Goal: Task Accomplishment & Management: Complete application form

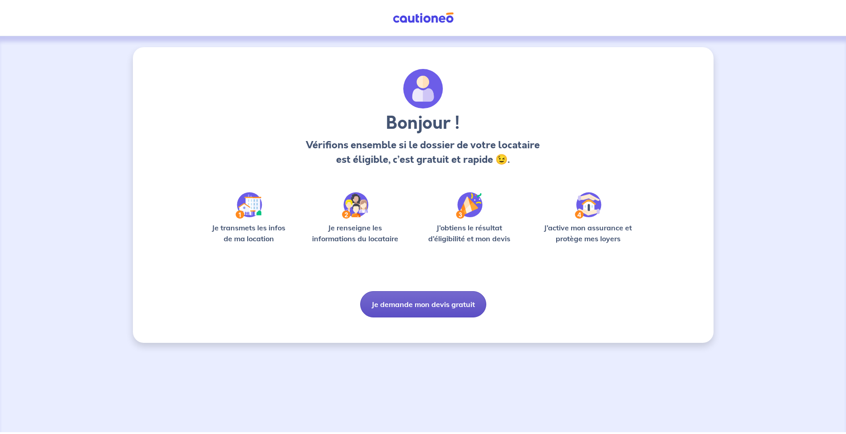
click at [456, 311] on button "Je demande mon devis gratuit" at bounding box center [423, 304] width 126 height 26
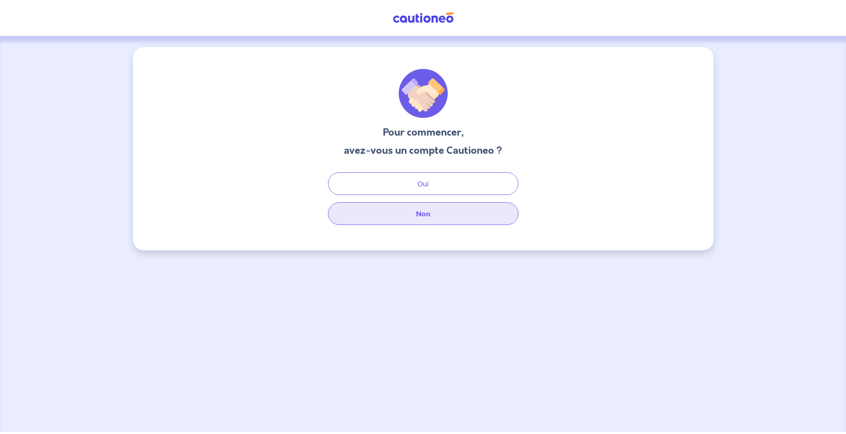
click at [441, 212] on button "Non" at bounding box center [423, 213] width 190 height 23
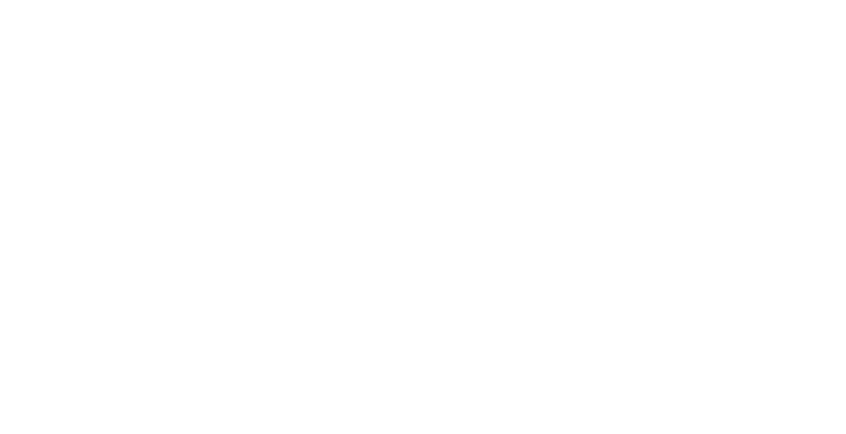
select select "FR"
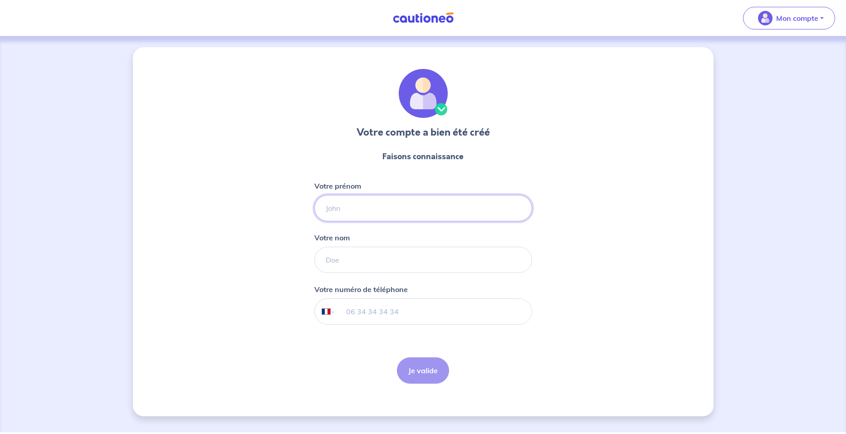
click at [365, 210] on input "Votre prénom" at bounding box center [423, 208] width 218 height 26
type input "CHRISTOPHE"
type input "WEBER"
type input "+33 6 32 33 69 24"
click at [441, 377] on button "Je valide" at bounding box center [423, 370] width 52 height 26
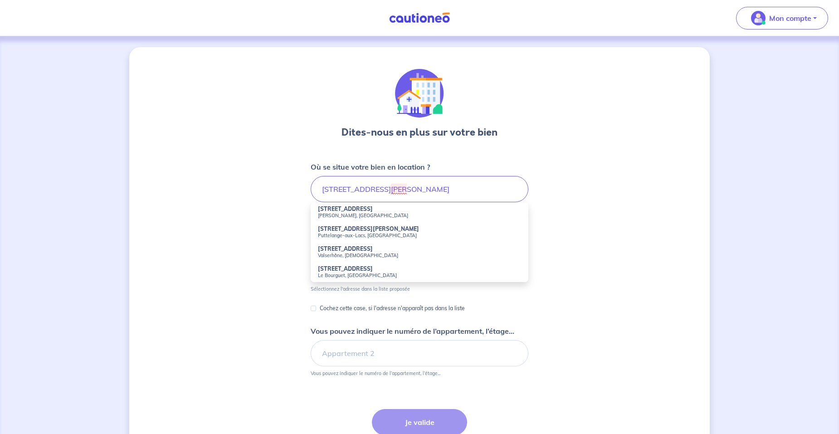
click at [370, 229] on strong "1 A Rue Pierre Pierra" at bounding box center [368, 228] width 101 height 7
type input "1 A Rue Pierre Pierra, Puttelange-aux-Lacs, France"
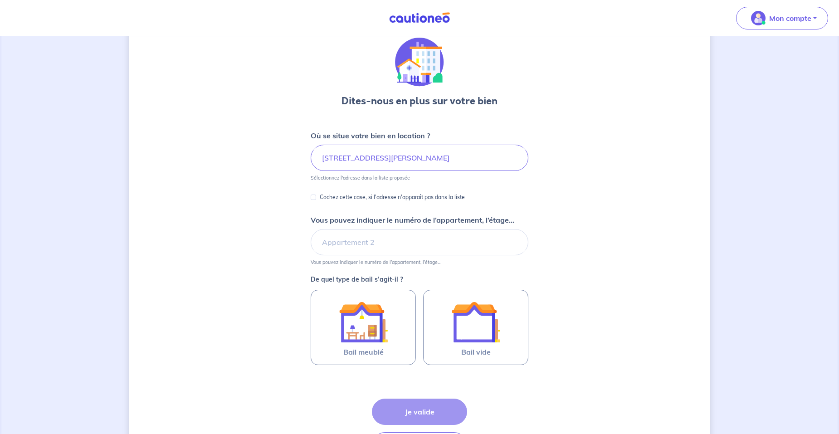
scroll to position [45, 0]
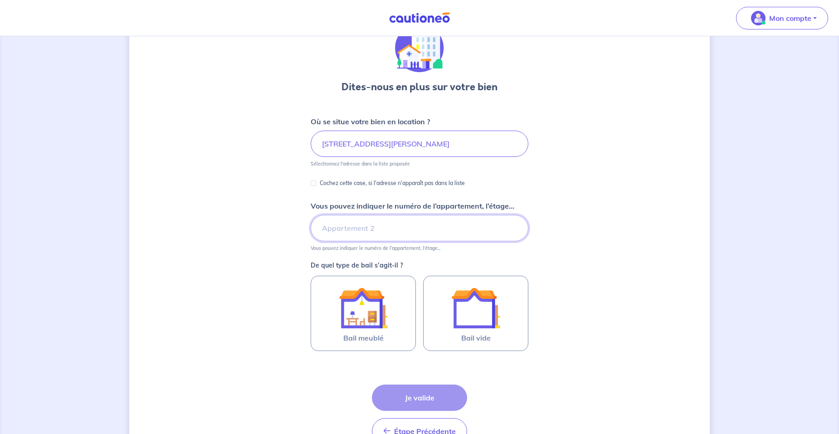
click at [404, 228] on input "Vous pouvez indiquer le numéro de l’appartement, l’étage..." at bounding box center [420, 228] width 218 height 26
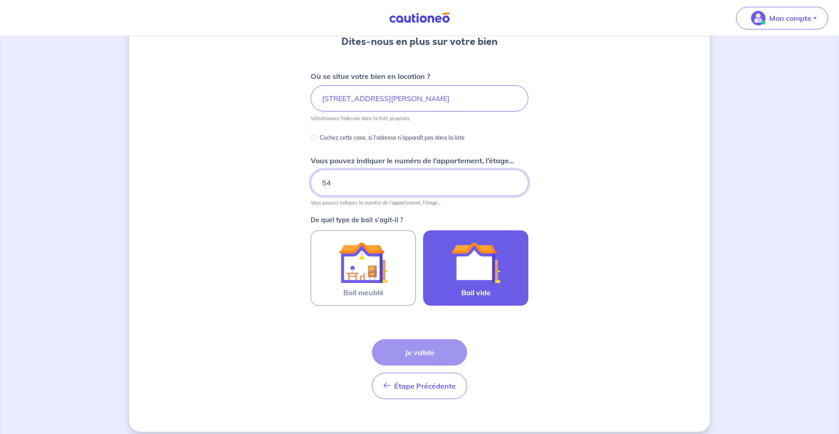
type input "54"
click at [502, 253] on div at bounding box center [475, 262] width 83 height 49
click at [0, 0] on input "Bail vide" at bounding box center [0, 0] width 0 height 0
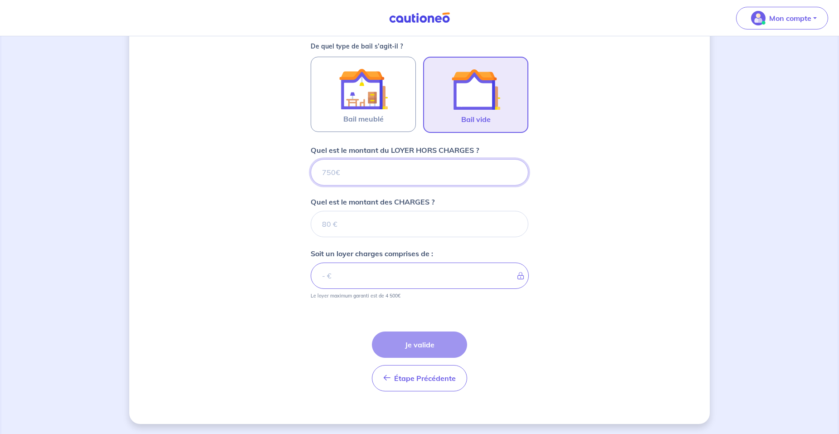
scroll to position [265, 0]
drag, startPoint x: 353, startPoint y: 174, endPoint x: 301, endPoint y: 177, distance: 52.3
click at [301, 177] on div "Dites-nous en plus sur votre bien Où se situe votre bien en location ? 1 A Rue …" at bounding box center [419, 102] width 580 height 641
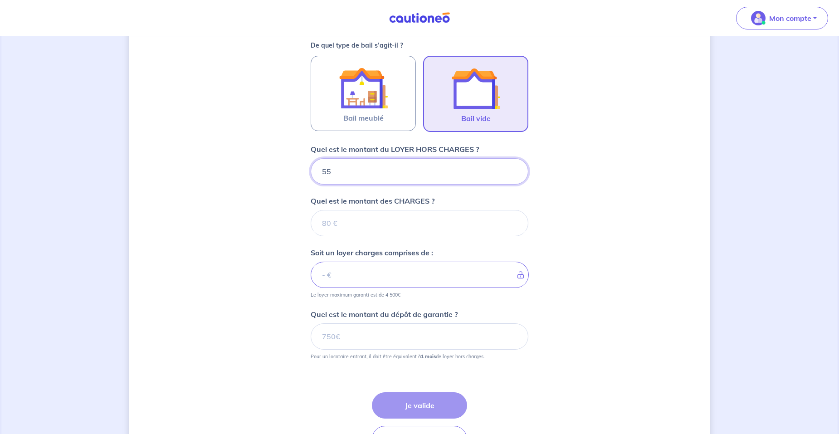
type input "550"
click at [341, 220] on input "Quel est le montant des CHARGES ?" at bounding box center [420, 223] width 218 height 26
type input "80"
type input "630"
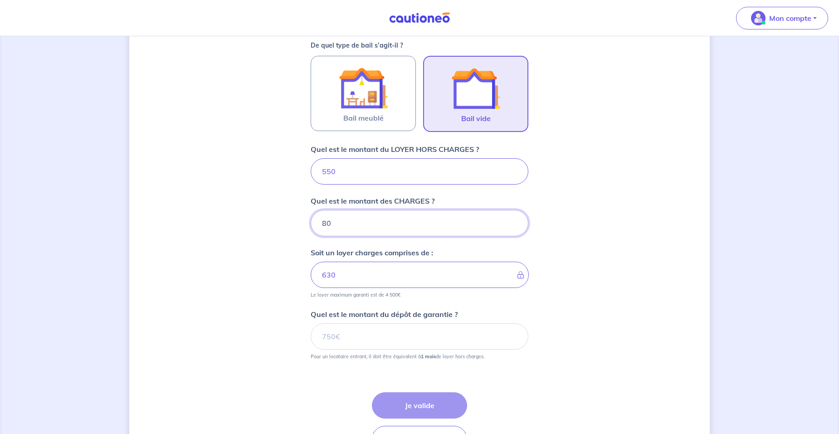
type input "80"
click at [332, 174] on input "550" at bounding box center [420, 171] width 218 height 26
type input "50"
type input "130"
type input "570"
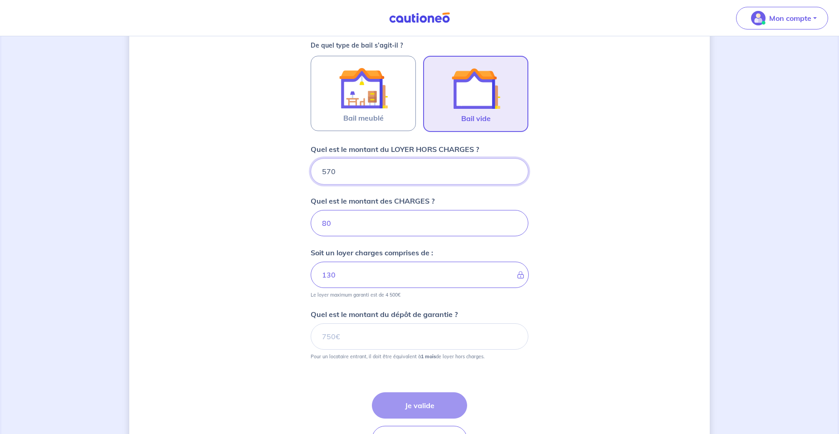
type input "650"
type input "570"
click at [267, 298] on div "Dites-nous en plus sur votre bien Où se situe votre bien en location ? 1 A Rue …" at bounding box center [419, 133] width 580 height 703
drag, startPoint x: 351, startPoint y: 334, endPoint x: 288, endPoint y: 329, distance: 63.3
click at [288, 329] on div "Dites-nous en plus sur votre bien Où se situe votre bien en location ? 1 A Rue …" at bounding box center [419, 133] width 580 height 703
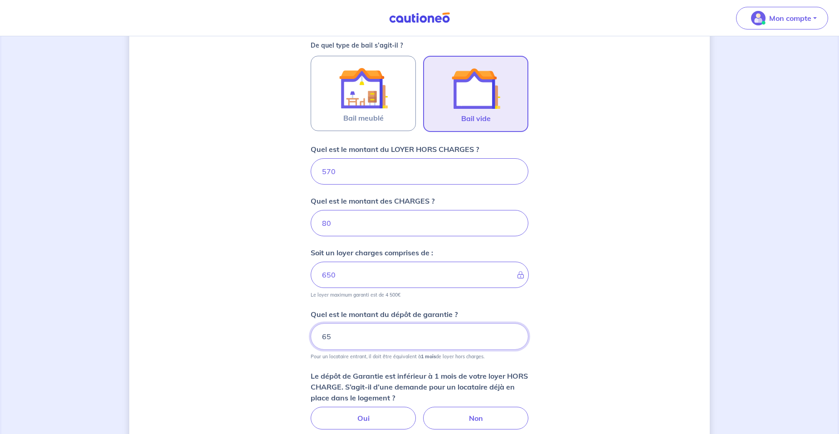
type input "6"
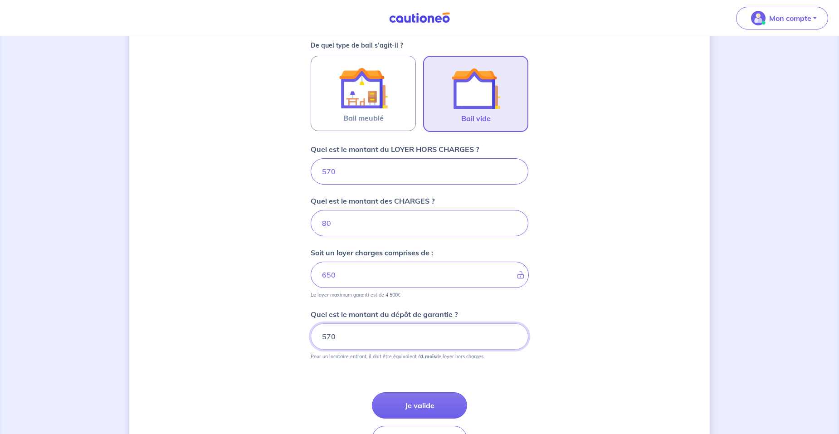
type input "570"
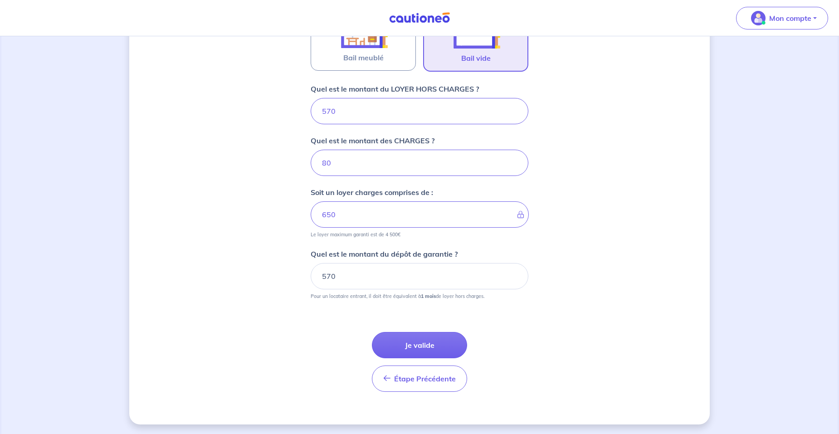
scroll to position [327, 0]
click at [430, 341] on button "Je valide" at bounding box center [419, 344] width 95 height 26
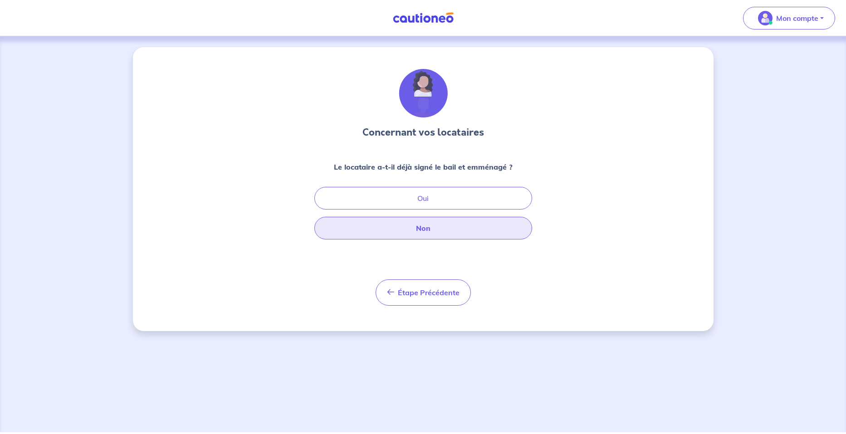
click at [428, 230] on button "Non" at bounding box center [423, 228] width 218 height 23
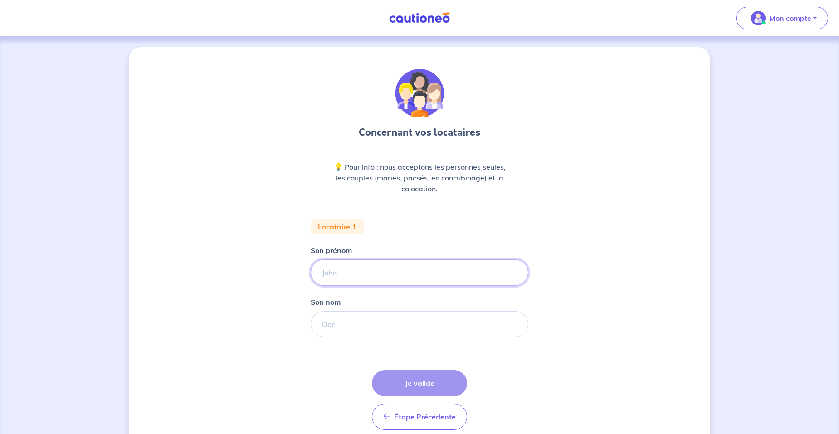
click at [350, 274] on input "Son prénom" at bounding box center [420, 272] width 218 height 26
click at [325, 274] on input "aude" at bounding box center [420, 272] width 218 height 26
type input "Aude"
click at [400, 326] on input "Son nom" at bounding box center [420, 324] width 218 height 26
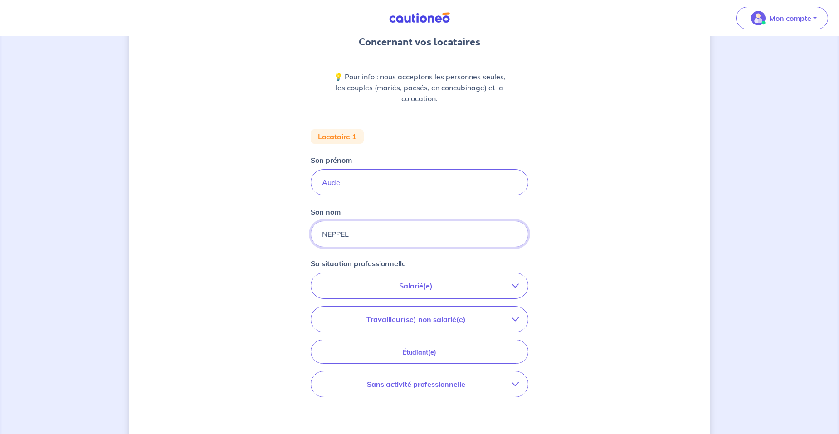
scroll to position [91, 0]
type input "NEPPEL"
click at [420, 386] on p "Sans activité professionnelle" at bounding box center [415, 383] width 191 height 11
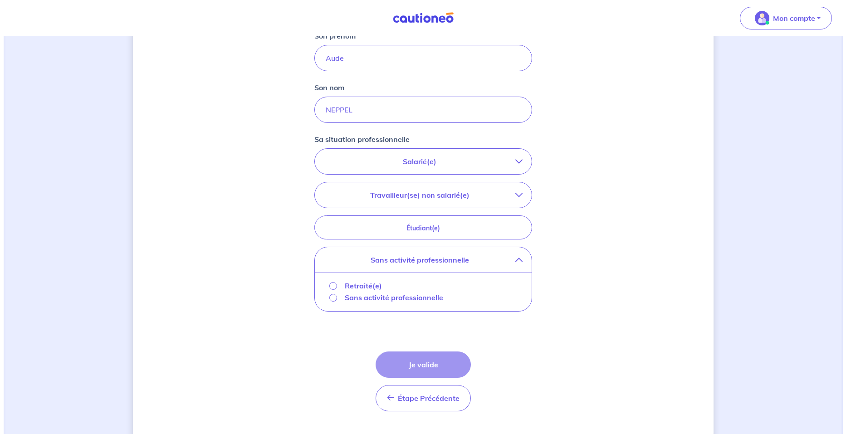
scroll to position [227, 0]
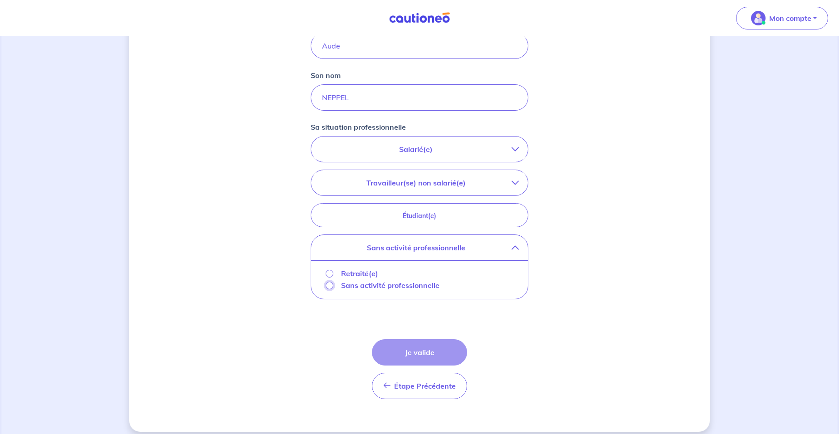
click at [331, 285] on input "Sans activité professionnelle" at bounding box center [330, 286] width 8 height 8
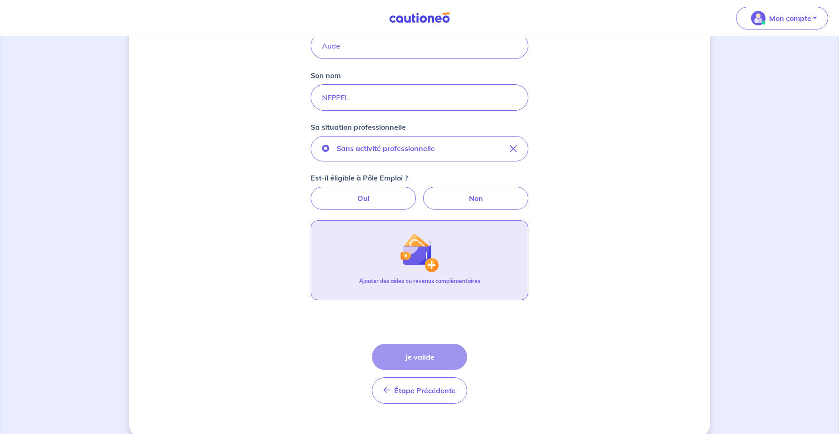
click at [414, 283] on p "Ajouter des aides ou revenus complémentaires" at bounding box center [419, 281] width 121 height 8
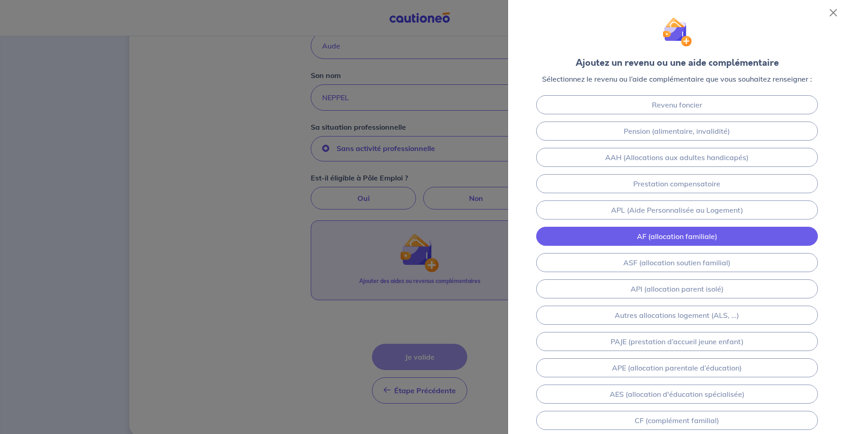
click at [706, 237] on link "AF (allocation familiale)" at bounding box center [677, 236] width 282 height 19
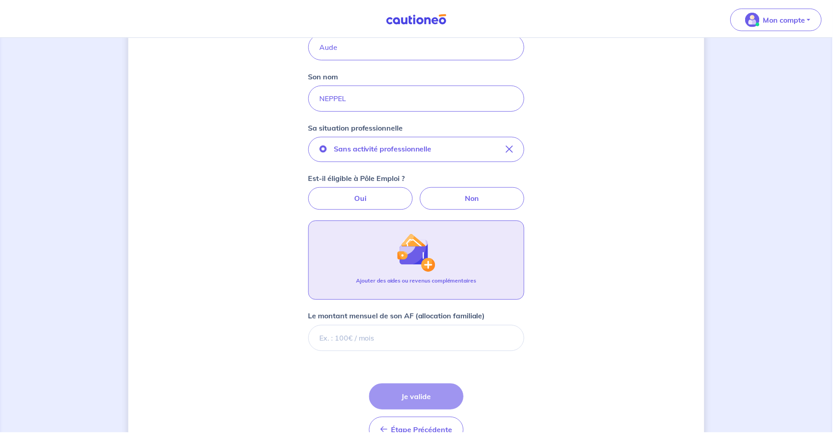
scroll to position [281, 0]
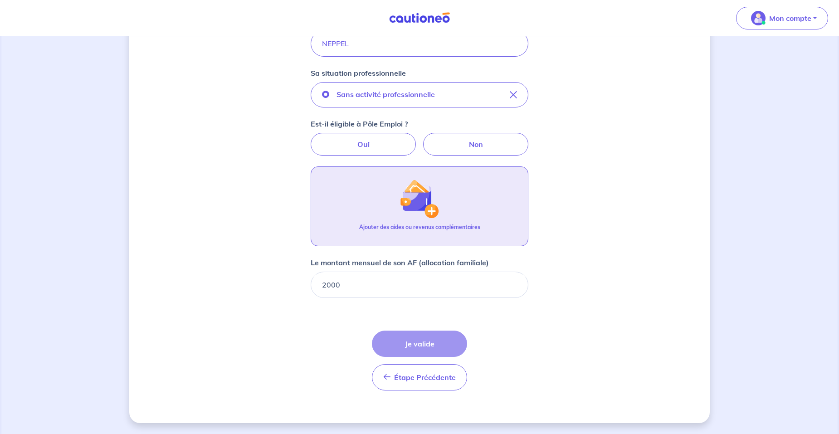
click at [489, 316] on form "Locataire 1 Son prénom Aude Son nom NEPPEL Sa situation professionnelle Sans ac…" at bounding box center [420, 168] width 218 height 459
click at [408, 345] on div "Étape Précédente Précédent Je valide Je valide" at bounding box center [419, 361] width 95 height 60
click at [421, 232] on div "Ajouter des aides ou revenus complémentaires" at bounding box center [419, 230] width 121 height 15
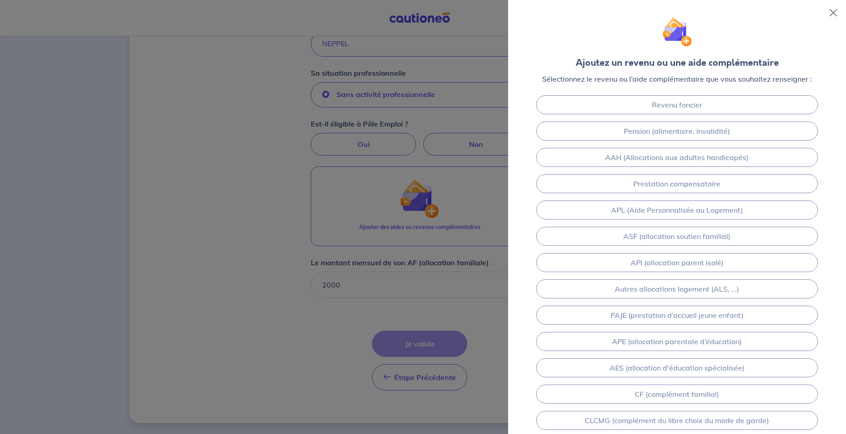
click at [460, 303] on div at bounding box center [423, 217] width 846 height 434
click at [330, 364] on div at bounding box center [423, 217] width 846 height 434
click at [834, 12] on button "Close" at bounding box center [833, 12] width 15 height 15
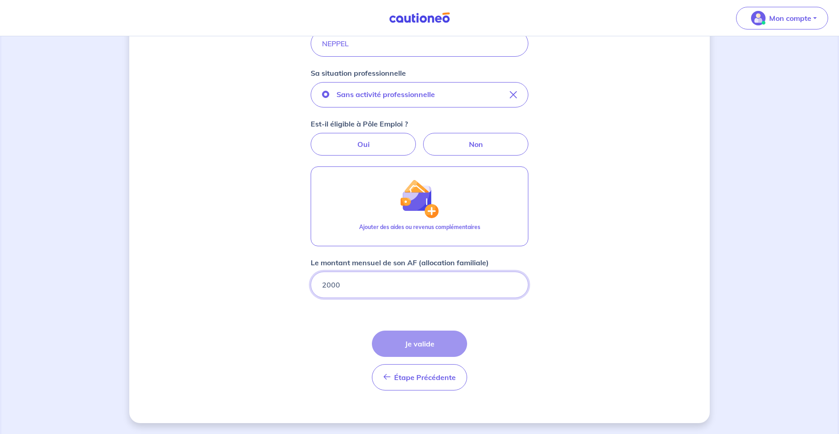
click at [344, 283] on input "2000" at bounding box center [420, 285] width 218 height 26
click at [512, 282] on input "2000.01" at bounding box center [420, 285] width 218 height 26
click at [515, 289] on input "2000" at bounding box center [420, 285] width 218 height 26
type input "1999.99"
click at [515, 289] on input "1999.99" at bounding box center [420, 285] width 218 height 26
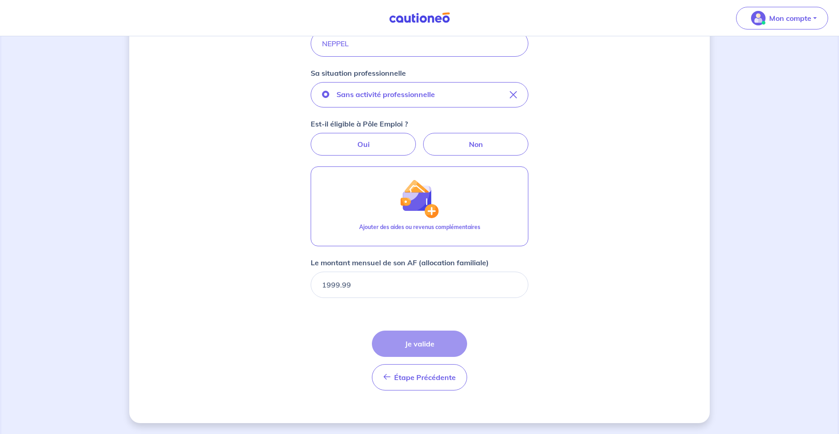
click at [425, 341] on div "Étape Précédente Précédent Je valide Je valide" at bounding box center [419, 361] width 95 height 60
click at [492, 301] on form "Locataire 1 Son prénom Aude Son nom NEPPEL Sa situation professionnelle Sans ac…" at bounding box center [420, 168] width 218 height 459
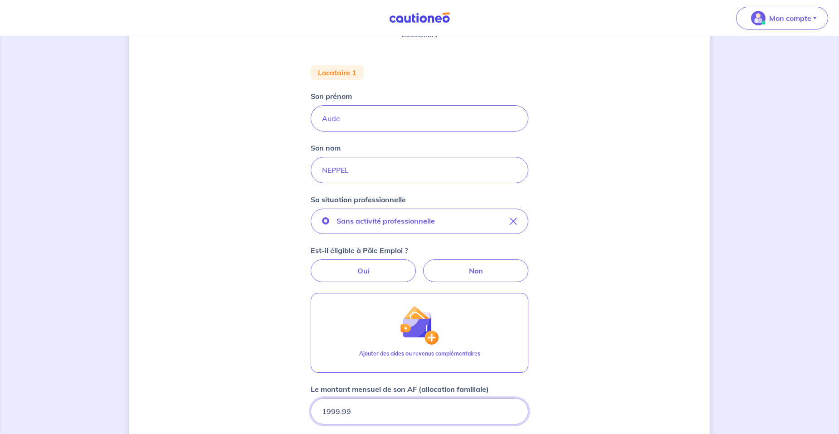
scroll to position [145, 0]
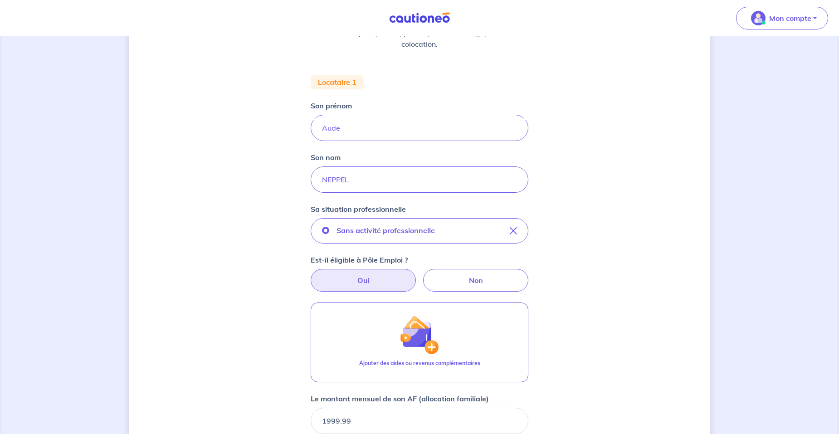
click at [375, 284] on label "Oui" at bounding box center [363, 280] width 105 height 23
click at [417, 275] on input "Oui" at bounding box center [420, 272] width 6 height 6
radio input "true"
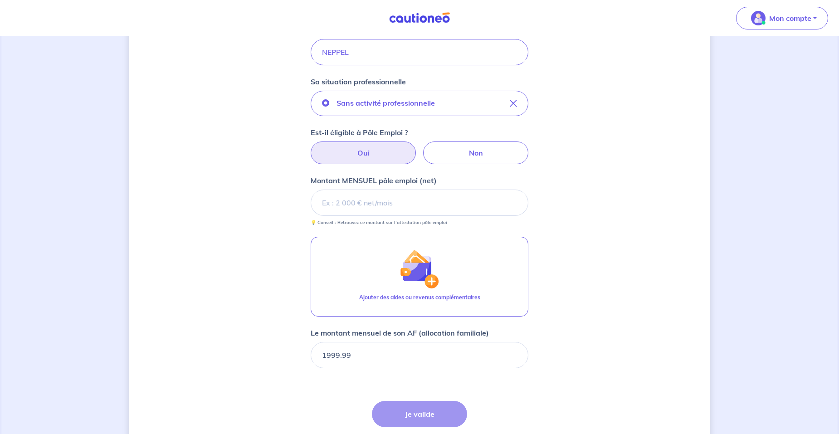
scroll to position [281, 0]
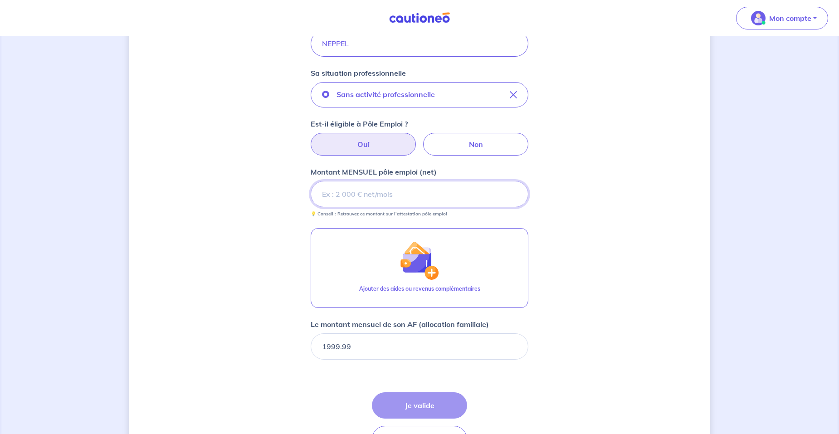
click at [403, 193] on input "Montant MENSUEL pôle emploi (net)" at bounding box center [420, 194] width 218 height 26
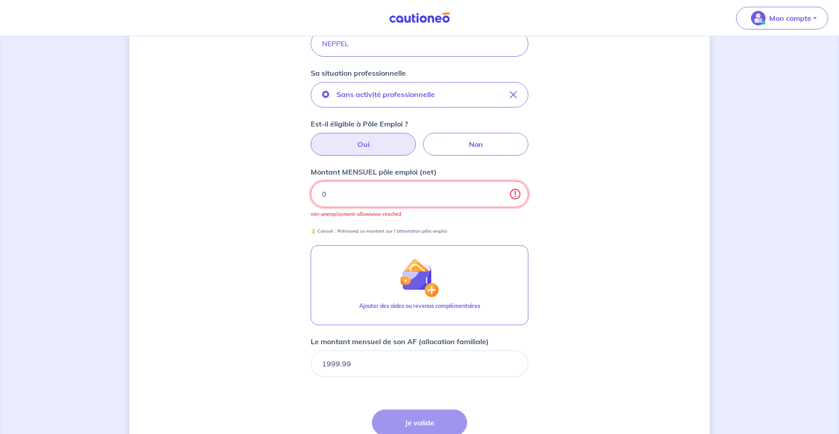
click at [512, 194] on input "0" at bounding box center [420, 194] width 218 height 26
click at [517, 195] on input "0" at bounding box center [420, 194] width 218 height 26
type input "0.01"
click at [500, 191] on input "0.01" at bounding box center [420, 194] width 218 height 26
drag, startPoint x: 458, startPoint y: 195, endPoint x: 313, endPoint y: 198, distance: 144.7
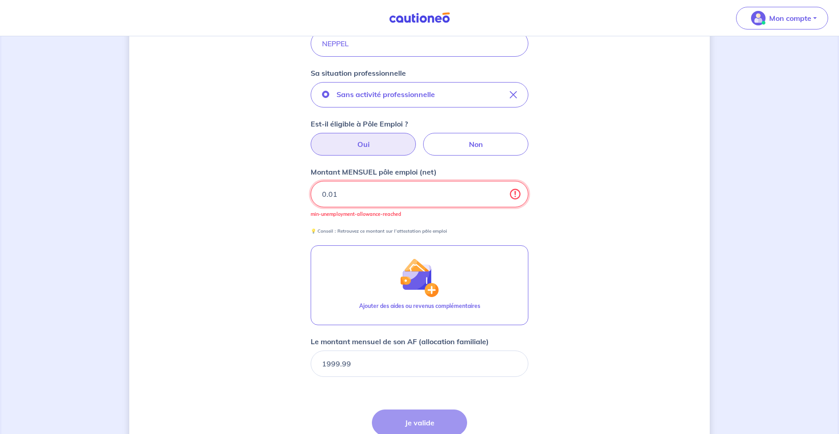
click at [313, 198] on input "0.01" at bounding box center [420, 194] width 218 height 26
click at [506, 138] on label "Non" at bounding box center [475, 144] width 105 height 23
click at [423, 138] on input "Non" at bounding box center [420, 136] width 6 height 6
radio input "true"
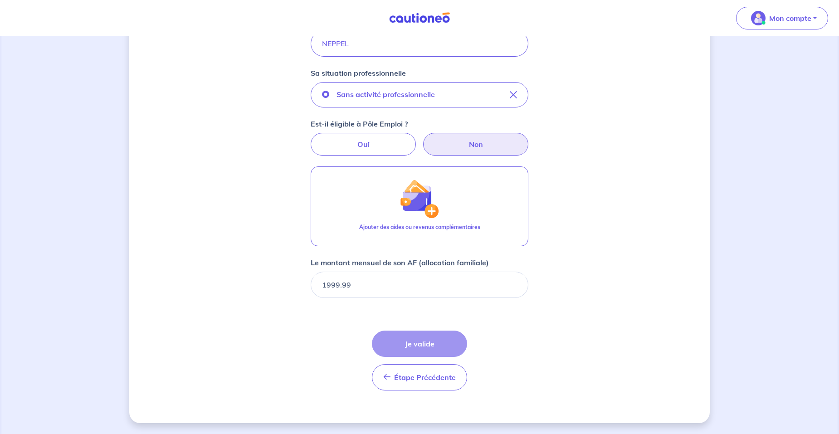
click at [422, 339] on div "Étape Précédente Précédent Je valide Je valide" at bounding box center [419, 361] width 95 height 60
click at [422, 340] on div "Étape Précédente Précédent Je valide Je valide" at bounding box center [419, 361] width 95 height 60
drag, startPoint x: 422, startPoint y: 340, endPoint x: 486, endPoint y: 349, distance: 64.6
click at [485, 349] on form "Locataire 1 Son prénom Aude Son nom NEPPEL Sa situation professionnelle Sans ac…" at bounding box center [420, 168] width 218 height 459
click at [355, 140] on label "Oui" at bounding box center [363, 144] width 105 height 23
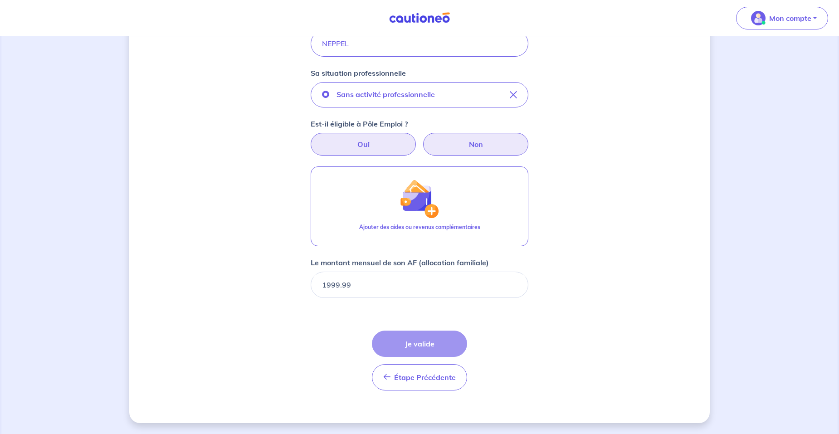
click at [417, 139] on input "Oui" at bounding box center [420, 136] width 6 height 6
radio input "true"
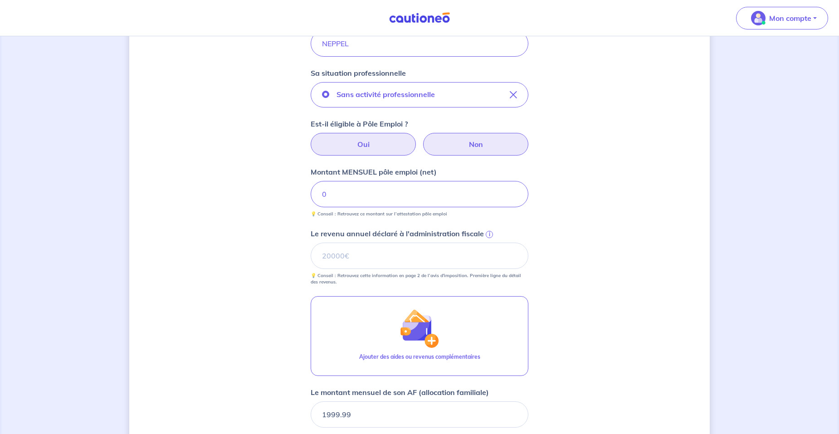
click at [447, 143] on label "Non" at bounding box center [475, 144] width 105 height 23
click at [423, 139] on input "Non" at bounding box center [420, 136] width 6 height 6
radio input "true"
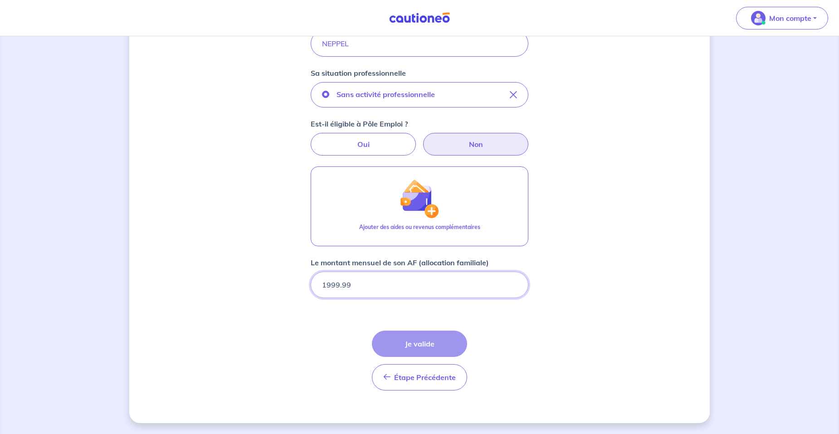
click at [368, 287] on input "1999.99" at bounding box center [420, 285] width 218 height 26
drag, startPoint x: 399, startPoint y: 286, endPoint x: 308, endPoint y: 284, distance: 91.2
click at [308, 284] on div "Concernant vos locataires 💡 Pour info : nous acceptons les personnes seules, le…" at bounding box center [419, 94] width 580 height 657
type input "1500"
click at [428, 341] on div "Étape Précédente Précédent Je valide Je valide" at bounding box center [419, 361] width 95 height 60
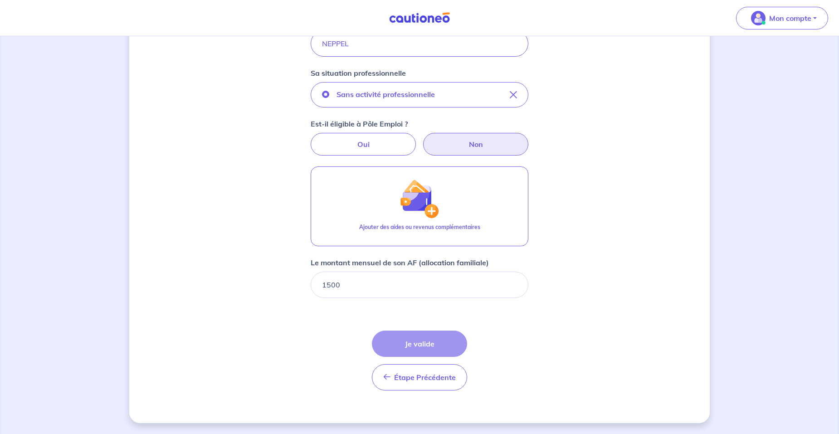
click at [428, 341] on div "Étape Précédente Précédent Je valide Je valide" at bounding box center [419, 361] width 95 height 60
drag, startPoint x: 428, startPoint y: 341, endPoint x: 359, endPoint y: 302, distance: 79.0
click at [376, 311] on form "Locataire 1 Son prénom Aude Son nom NEPPEL Sa situation professionnelle Sans ac…" at bounding box center [420, 168] width 218 height 459
drag, startPoint x: 348, startPoint y: 287, endPoint x: 288, endPoint y: 280, distance: 60.4
click at [288, 280] on div "Concernant vos locataires 💡 Pour info : nous acceptons les personnes seules, le…" at bounding box center [419, 94] width 580 height 657
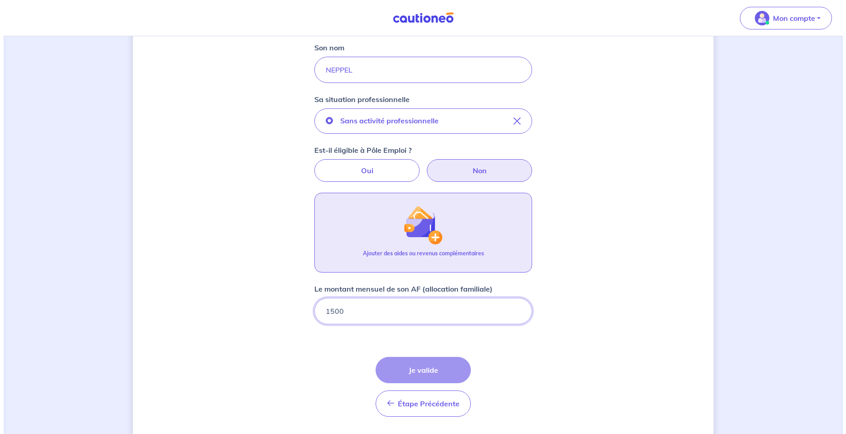
scroll to position [272, 0]
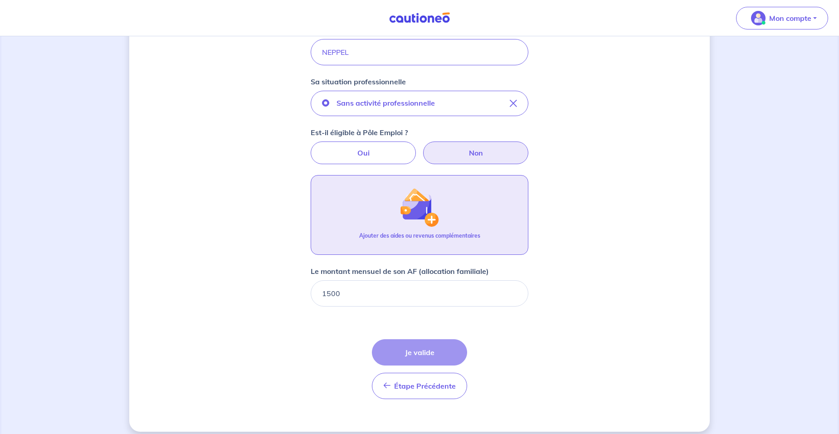
click at [403, 226] on img "button" at bounding box center [419, 207] width 39 height 39
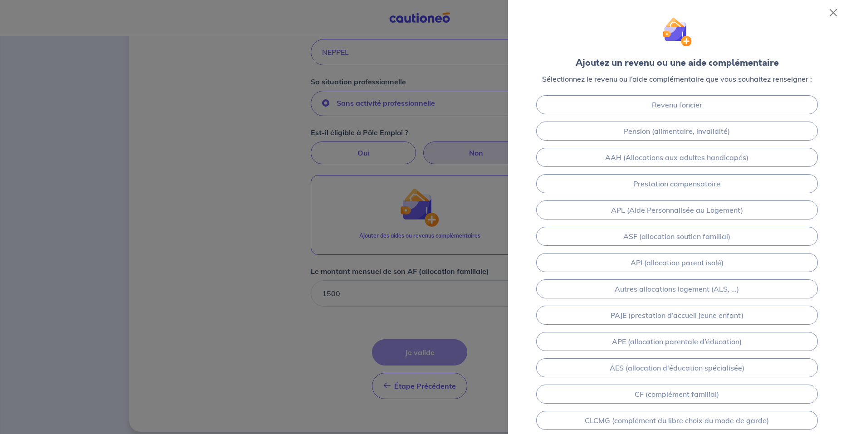
drag, startPoint x: 347, startPoint y: 298, endPoint x: 354, endPoint y: 294, distance: 8.6
click at [348, 298] on div at bounding box center [423, 217] width 846 height 434
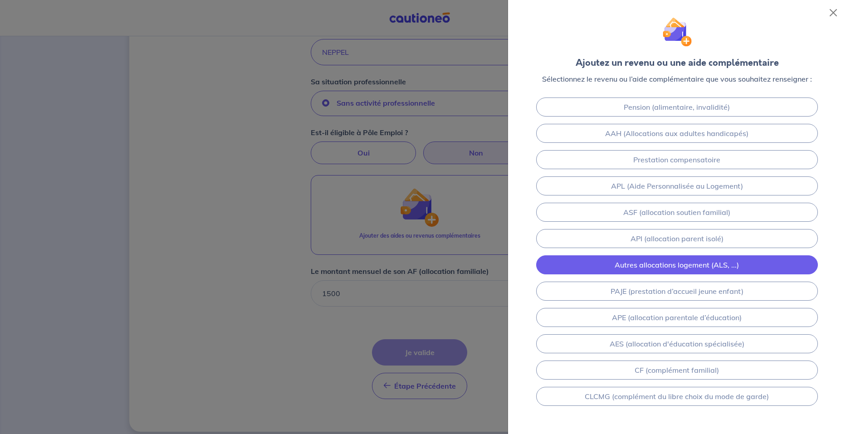
scroll to position [45, 0]
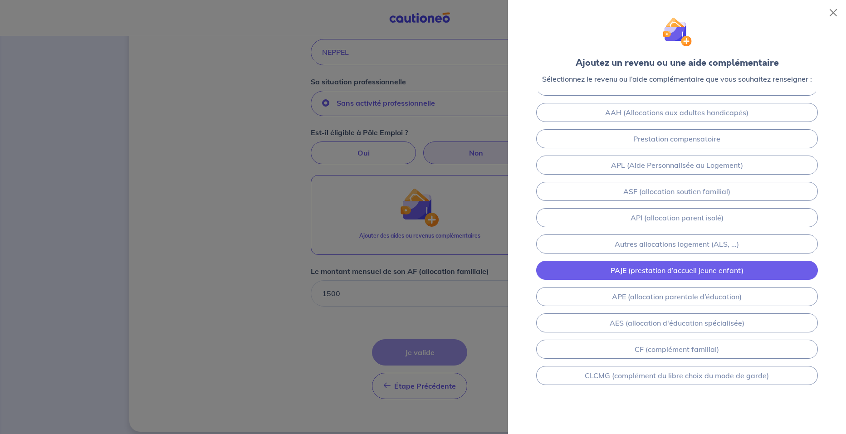
click at [736, 273] on link "PAJE (prestation d’accueil jeune enfant)" at bounding box center [677, 270] width 282 height 19
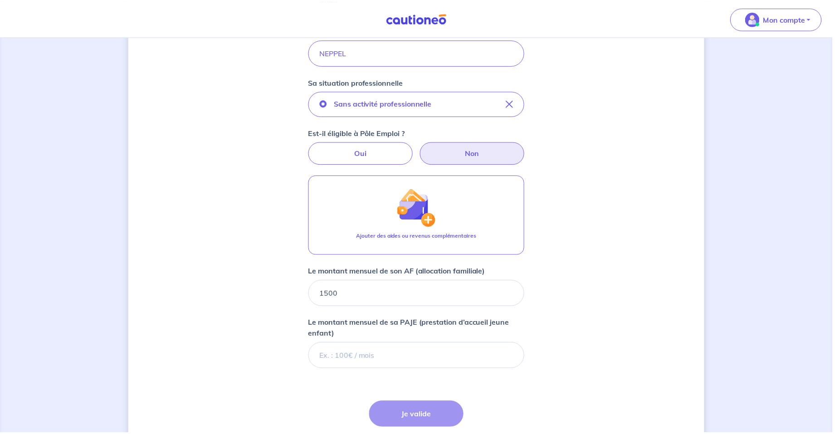
scroll to position [343, 0]
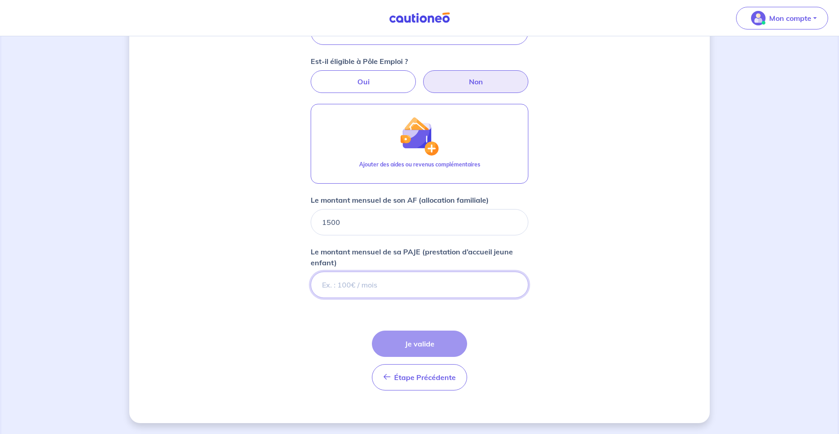
click at [369, 284] on input "Le montant mensuel de sa PAJE (prestation d’accueil jeune enfant)" at bounding box center [420, 285] width 218 height 26
type input "300"
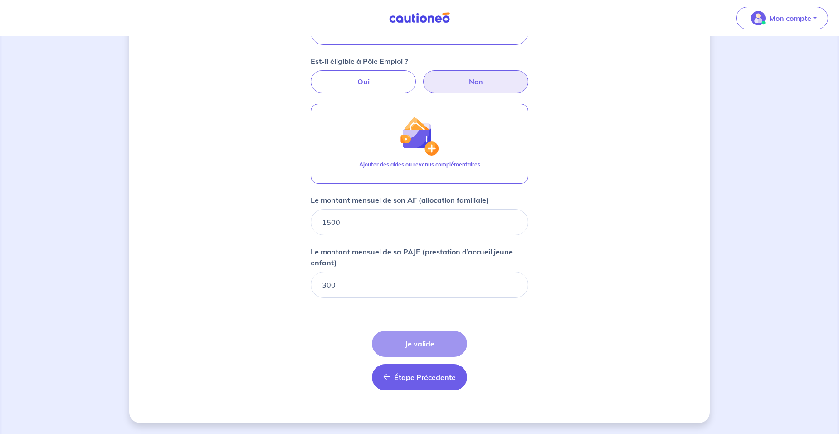
click at [419, 374] on span "Étape Précédente" at bounding box center [425, 377] width 62 height 9
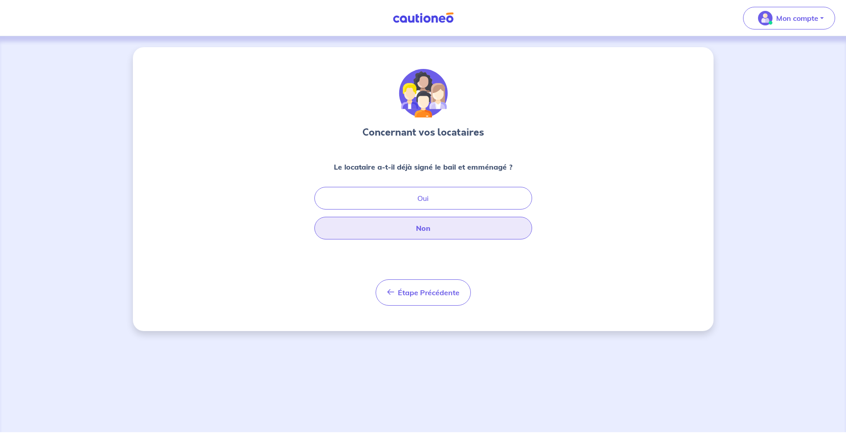
click at [431, 226] on button "Non" at bounding box center [423, 228] width 218 height 23
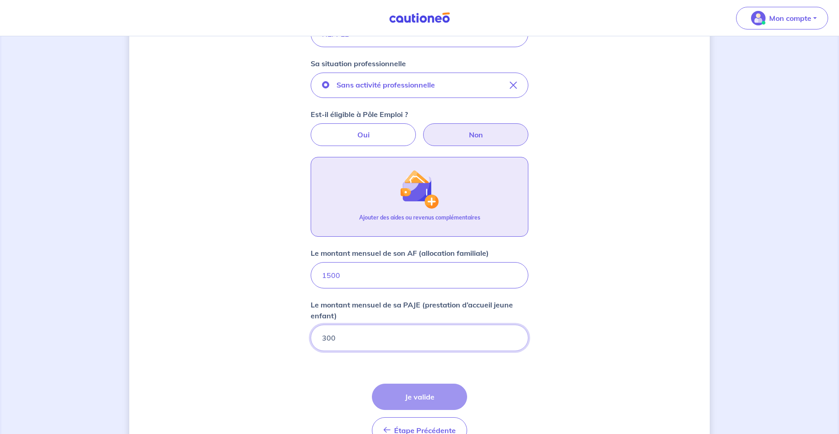
scroll to position [343, 0]
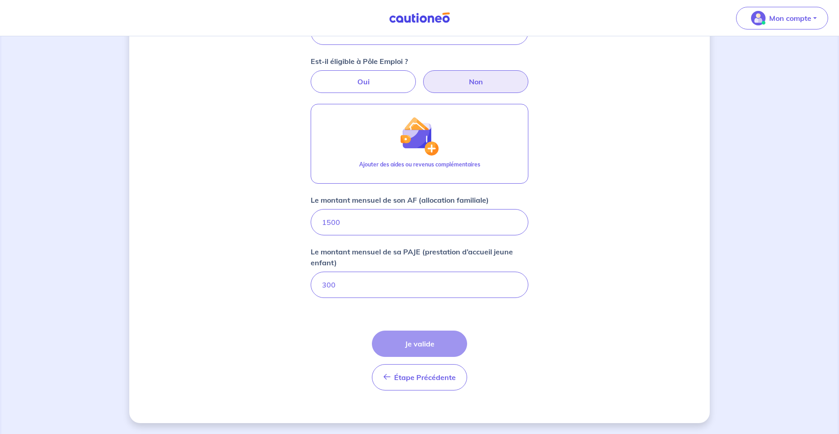
click at [411, 341] on div "Étape Précédente Précédent Je valide Je valide" at bounding box center [419, 361] width 95 height 60
drag, startPoint x: 411, startPoint y: 341, endPoint x: 566, endPoint y: 325, distance: 155.9
click at [566, 325] on div "Concernant vos locataires 💡 Pour info : nous acceptons les personnes seules, le…" at bounding box center [419, 63] width 580 height 719
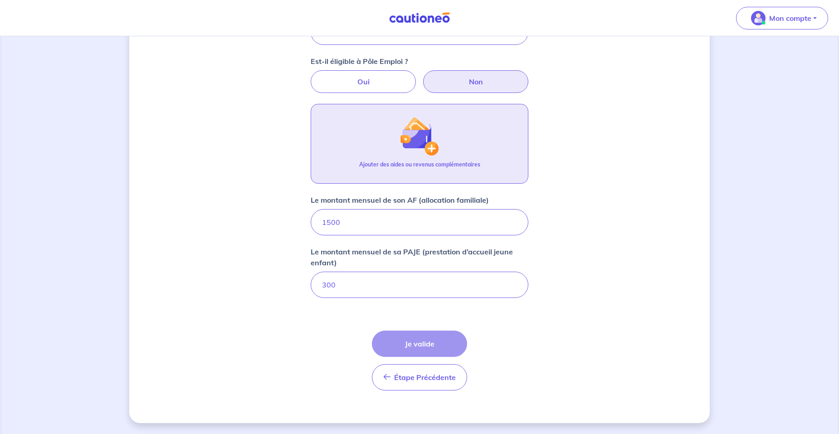
click at [415, 158] on button "Ajouter des aides ou revenus complémentaires" at bounding box center [420, 144] width 218 height 80
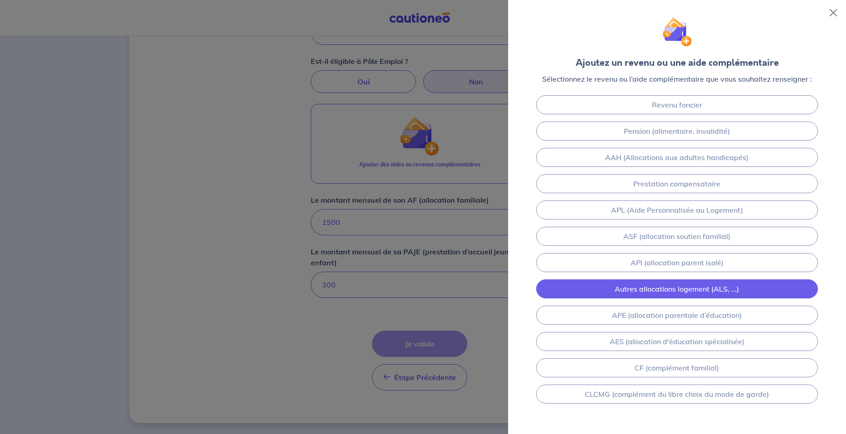
click at [584, 287] on link "Autres allocations logement (ALS, ...)" at bounding box center [677, 288] width 282 height 19
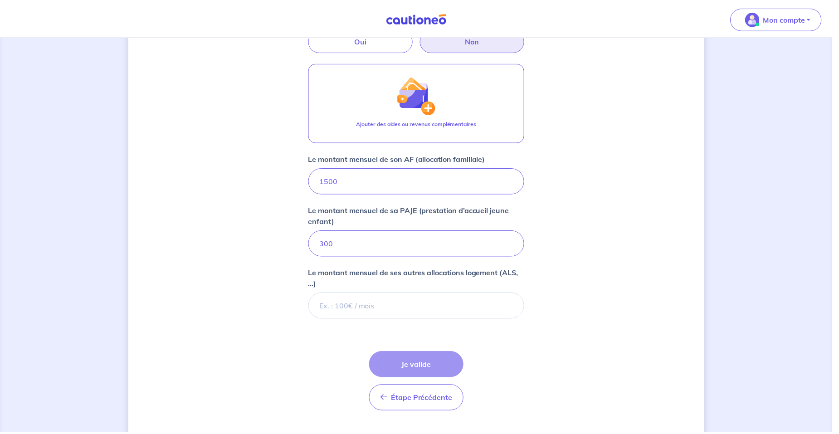
scroll to position [406, 0]
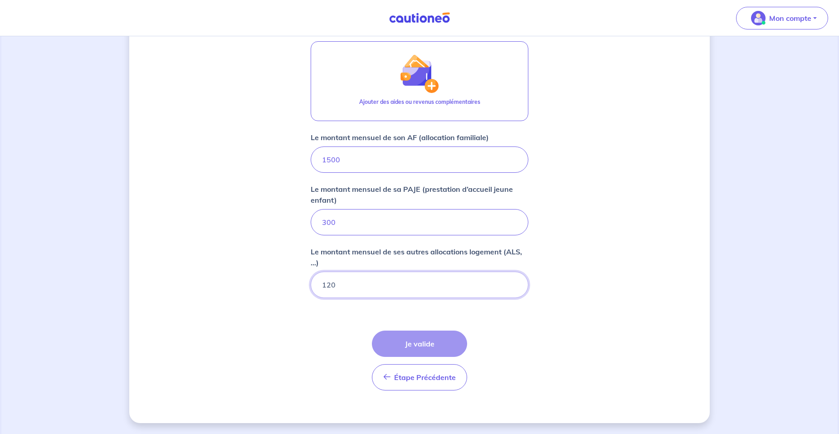
type input "120"
click at [472, 320] on form "Locataire 1 Son prénom Aude Son nom NEPPEL Sa situation professionnelle Sans ac…" at bounding box center [420, 106] width 218 height 584
drag, startPoint x: 468, startPoint y: 322, endPoint x: 450, endPoint y: 340, distance: 25.7
click at [468, 322] on form "Locataire 1 Son prénom Aude Son nom NEPPEL Sa situation professionnelle Sans ac…" at bounding box center [420, 106] width 218 height 584
click at [442, 344] on div "Étape Précédente Précédent Je valide Je valide" at bounding box center [419, 361] width 95 height 60
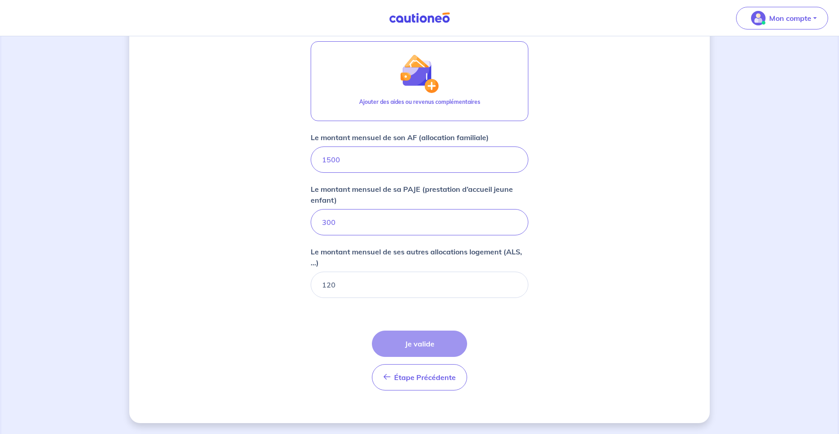
click at [442, 345] on div "Étape Précédente Précédent Je valide Je valide" at bounding box center [419, 361] width 95 height 60
drag, startPoint x: 442, startPoint y: 345, endPoint x: 424, endPoint y: 345, distance: 17.7
click at [424, 344] on div "Étape Précédente Précédent Je valide Je valide" at bounding box center [419, 361] width 95 height 60
click at [424, 345] on div "Étape Précédente Précédent Je valide Je valide" at bounding box center [419, 361] width 95 height 60
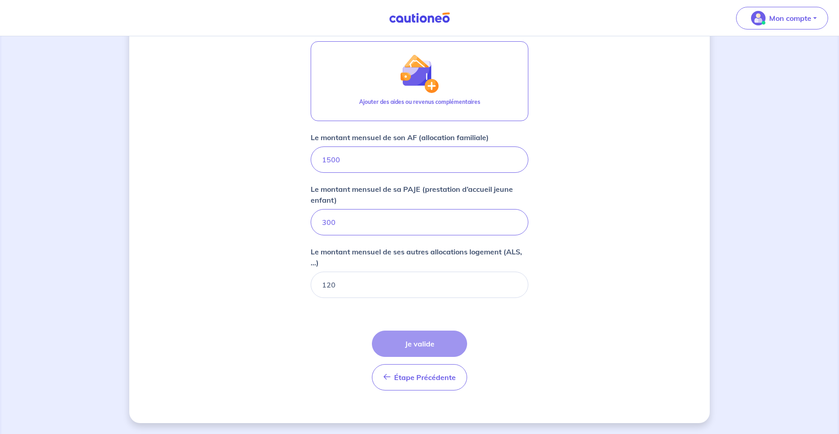
drag, startPoint x: 424, startPoint y: 345, endPoint x: 370, endPoint y: 291, distance: 75.7
click at [375, 302] on form "Locataire 1 Son prénom Aude Son nom NEPPEL Sa situation professionnelle Sans ac…" at bounding box center [420, 106] width 218 height 584
click at [345, 158] on input "1500" at bounding box center [420, 159] width 218 height 26
type input "1500.00"
click at [361, 225] on input "300" at bounding box center [420, 222] width 218 height 26
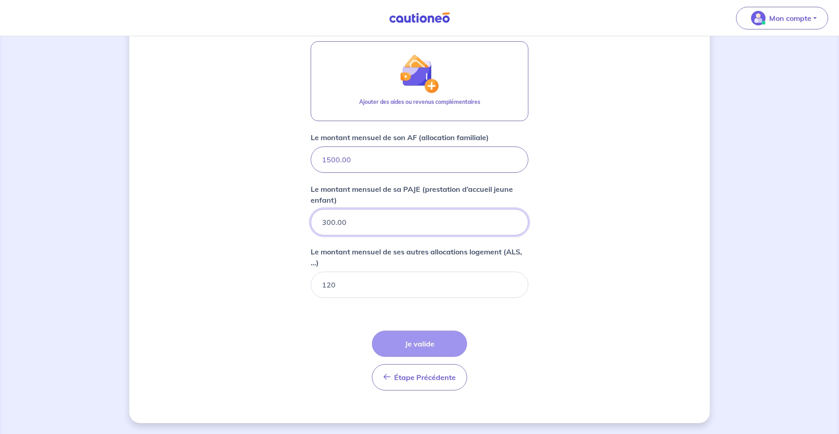
type input "300.00"
click at [417, 295] on input "120" at bounding box center [420, 285] width 218 height 26
click at [438, 344] on div "Étape Précédente Précédent Je valide Je valide" at bounding box center [419, 361] width 95 height 60
click at [439, 344] on div "Étape Précédente Précédent Je valide Je valide" at bounding box center [419, 361] width 95 height 60
click at [512, 283] on input "120.01" at bounding box center [420, 285] width 218 height 26
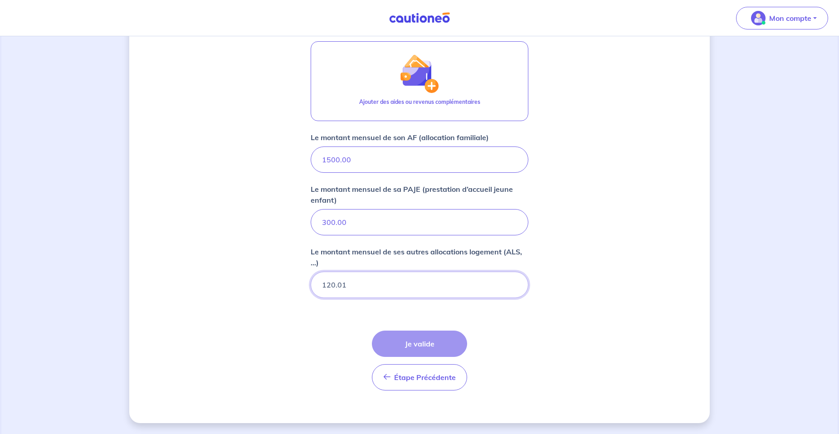
click at [515, 291] on input "120.01" at bounding box center [420, 285] width 218 height 26
click at [513, 288] on input "120" at bounding box center [420, 285] width 218 height 26
click at [512, 282] on input "120.01" at bounding box center [420, 285] width 218 height 26
click at [512, 282] on input "120.02" at bounding box center [420, 285] width 218 height 26
click at [512, 282] on input "120.03" at bounding box center [420, 285] width 218 height 26
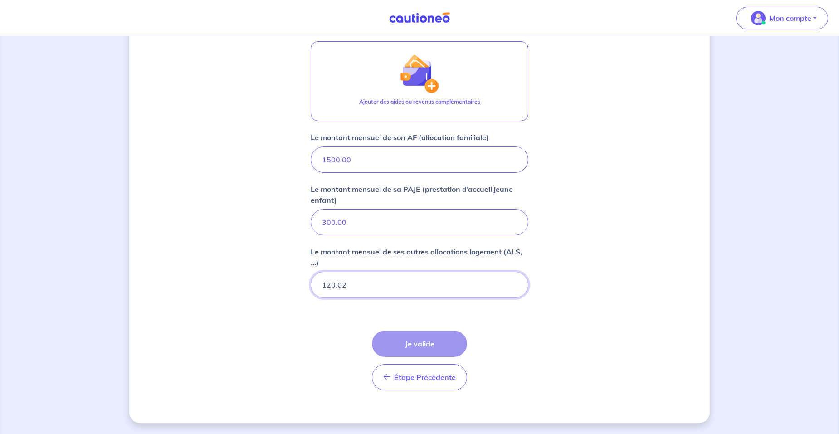
click at [512, 287] on input "120.02" at bounding box center [420, 285] width 218 height 26
click at [512, 287] on input "120.01" at bounding box center [420, 285] width 218 height 26
type input "120"
click at [512, 287] on input "120" at bounding box center [420, 285] width 218 height 26
click at [512, 225] on input "299.99" at bounding box center [420, 222] width 218 height 26
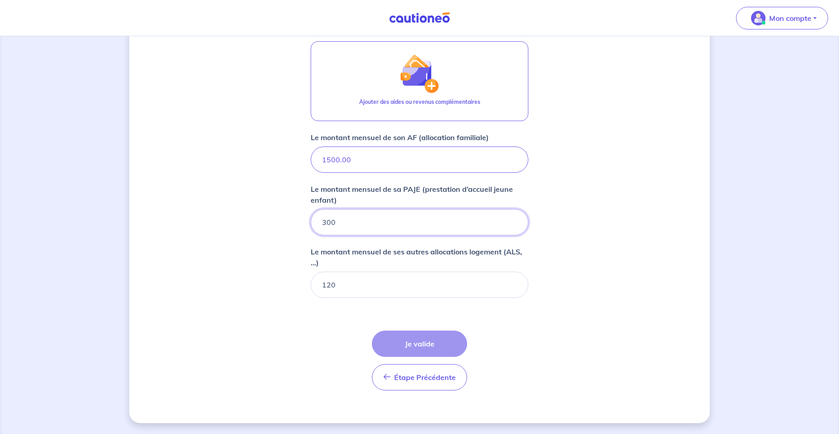
type input "300"
click at [512, 220] on input "300" at bounding box center [420, 222] width 218 height 26
click at [513, 164] on input "1499.99" at bounding box center [420, 159] width 218 height 26
type input "1500"
click at [514, 159] on input "1500" at bounding box center [420, 159] width 218 height 26
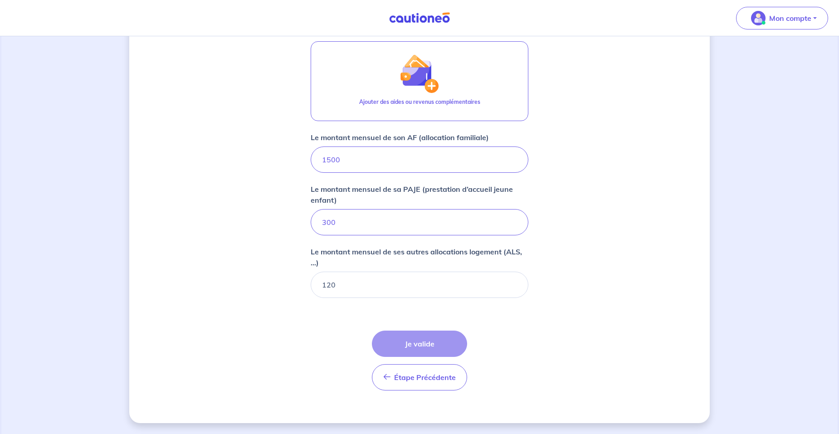
click at [434, 346] on div "Étape Précédente Précédent Je valide Je valide" at bounding box center [419, 361] width 95 height 60
drag, startPoint x: 434, startPoint y: 346, endPoint x: 591, endPoint y: 341, distance: 157.0
click at [591, 341] on div "Concernant vos locataires 💡 Pour info : nous acceptons les personnes seules, le…" at bounding box center [419, 32] width 580 height 782
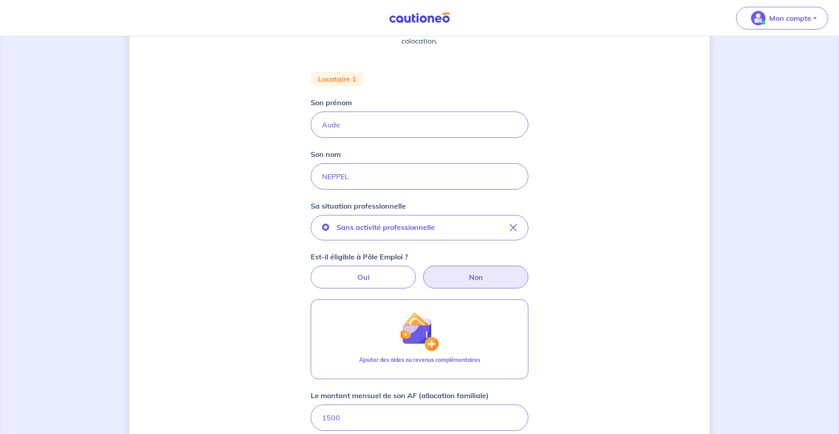
scroll to position [88, 0]
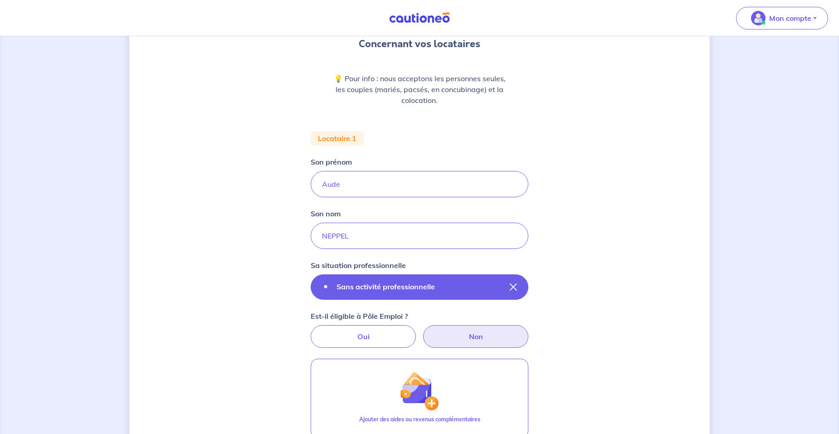
click at [513, 287] on icon "button" at bounding box center [513, 286] width 7 height 7
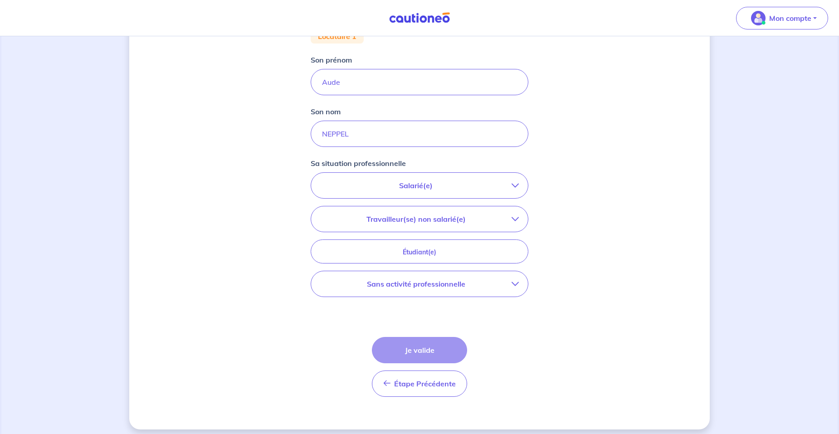
scroll to position [197, 0]
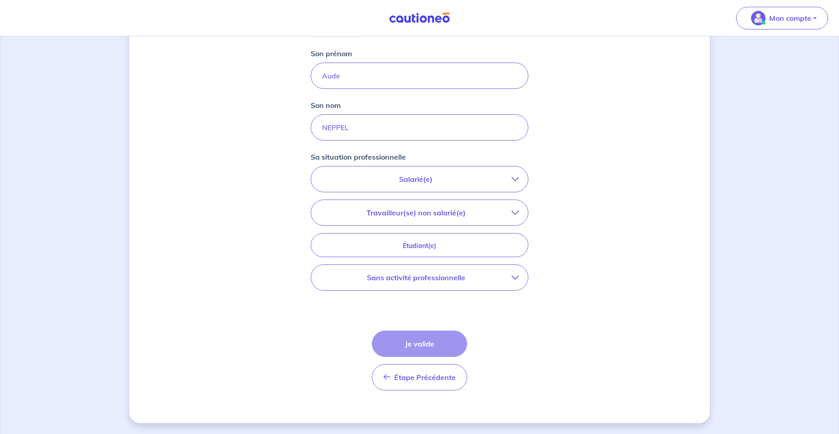
click at [513, 278] on icon "button" at bounding box center [515, 277] width 7 height 7
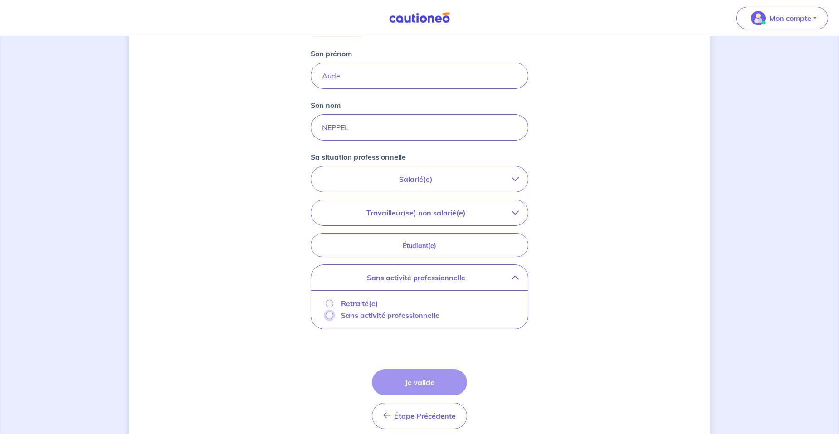
click at [330, 316] on input "Sans activité professionnelle" at bounding box center [330, 316] width 8 height 8
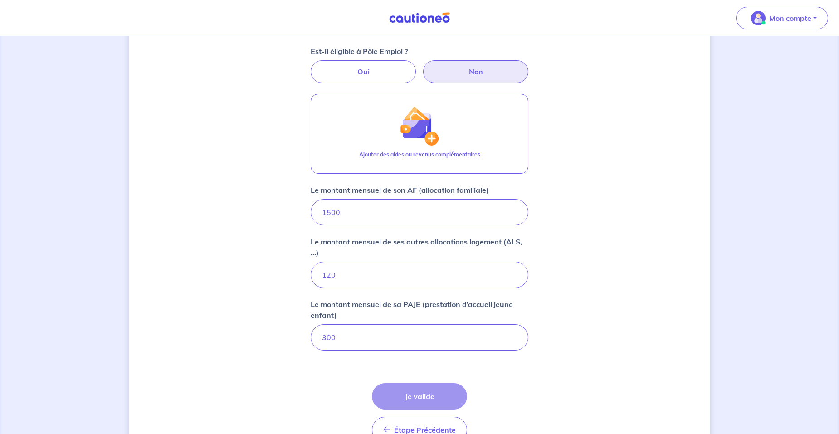
scroll to position [406, 0]
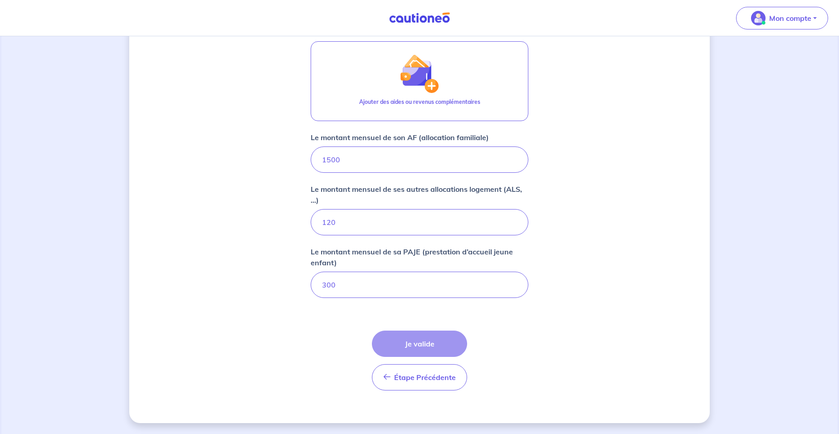
click at [430, 344] on div "Étape Précédente Précédent Je valide Je valide" at bounding box center [419, 361] width 95 height 60
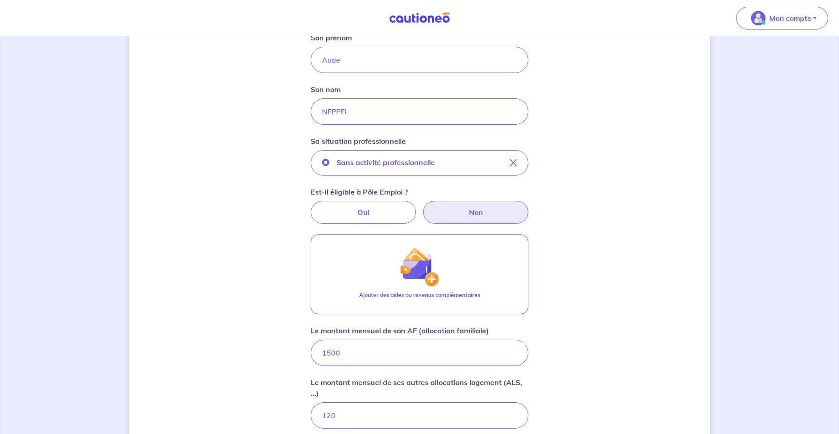
scroll to position [227, 0]
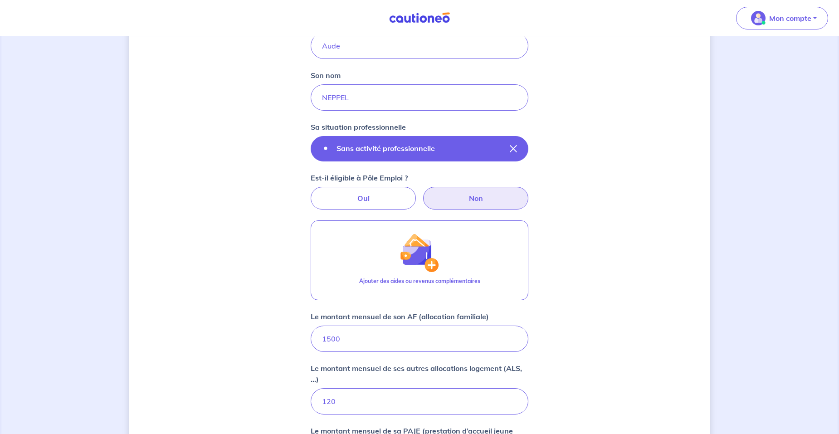
click at [514, 150] on icon "button" at bounding box center [513, 148] width 7 height 7
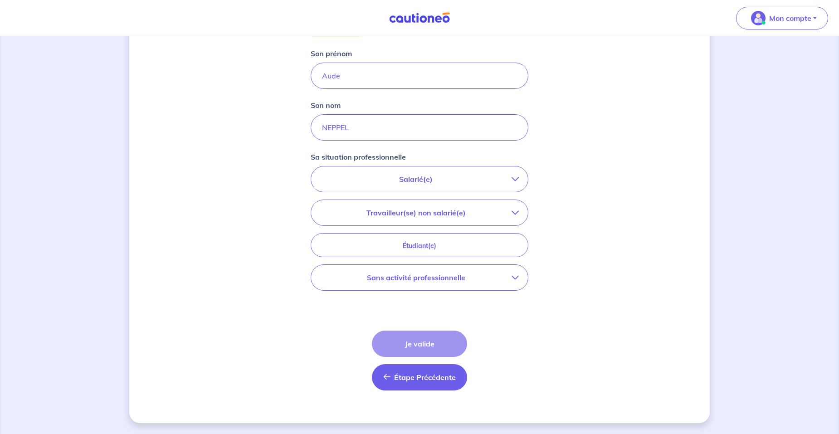
click at [429, 377] on span "Étape Précédente" at bounding box center [425, 377] width 62 height 9
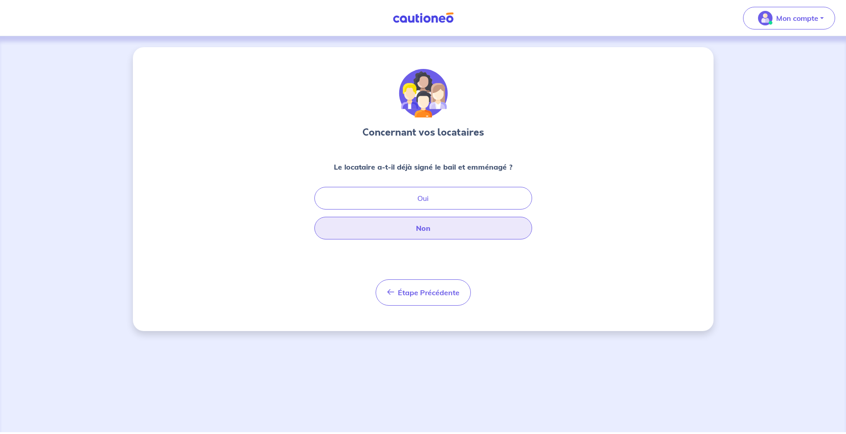
click at [420, 232] on button "Non" at bounding box center [423, 228] width 218 height 23
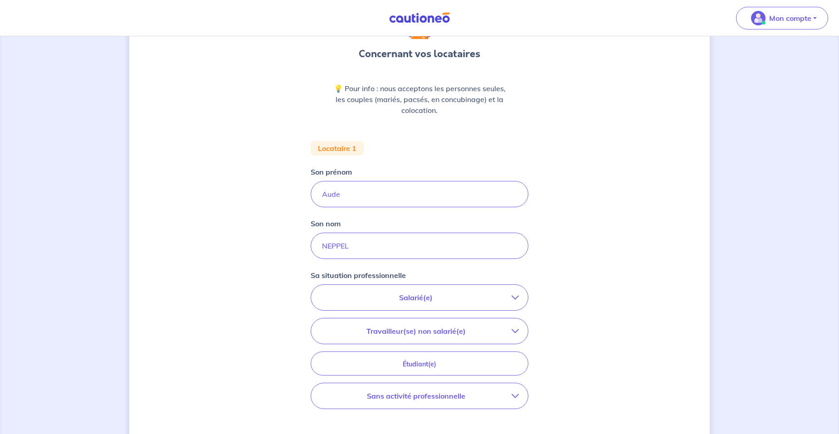
scroll to position [197, 0]
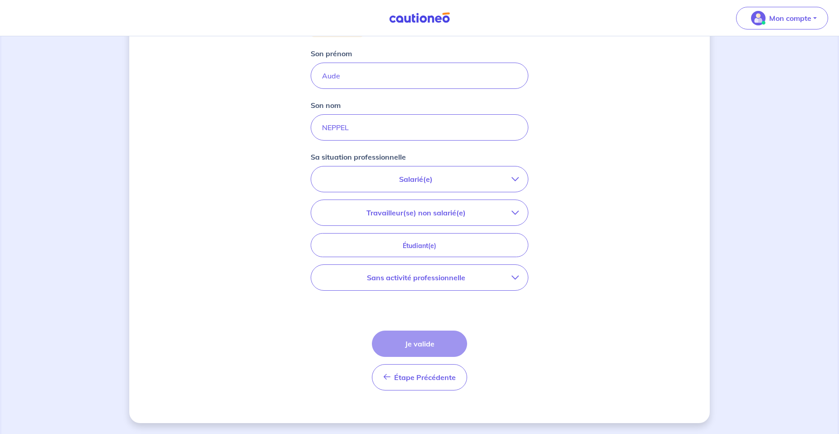
click at [421, 343] on div "Étape Précédente Précédent Je valide Je valide" at bounding box center [419, 361] width 95 height 60
click at [403, 125] on input "NEPPEL" at bounding box center [420, 127] width 218 height 26
click at [519, 184] on button "Salarié(e)" at bounding box center [419, 178] width 217 height 25
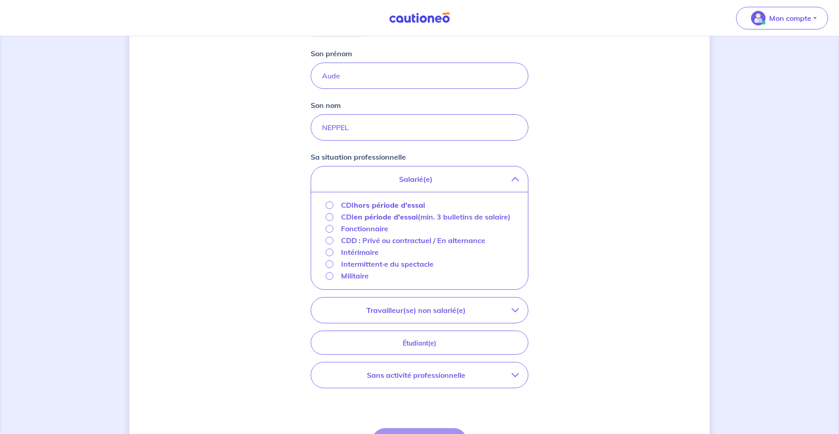
click at [519, 184] on button "Salarié(e)" at bounding box center [419, 178] width 217 height 25
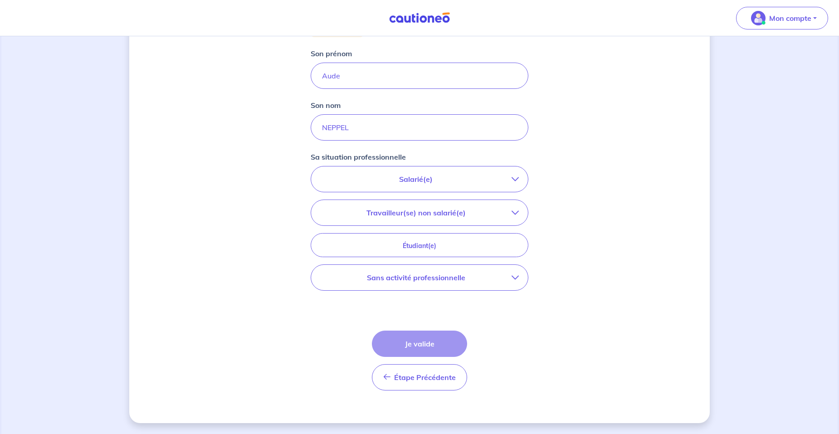
click at [491, 280] on p "Sans activité professionnelle" at bounding box center [415, 277] width 191 height 11
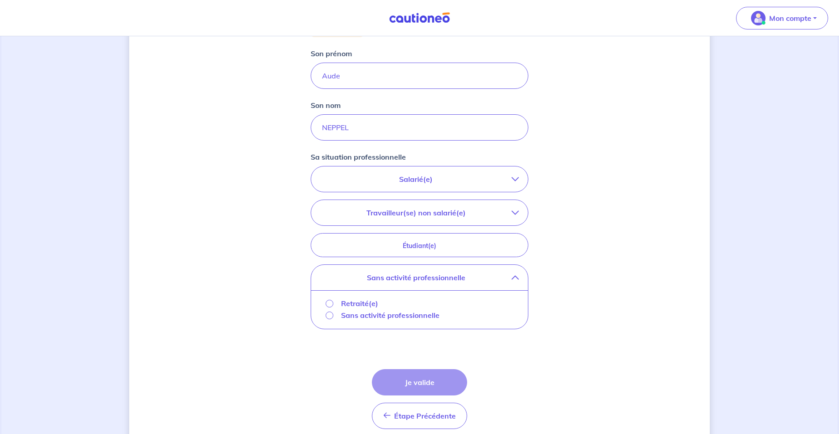
click at [396, 315] on p "Sans activité professionnelle" at bounding box center [390, 315] width 98 height 11
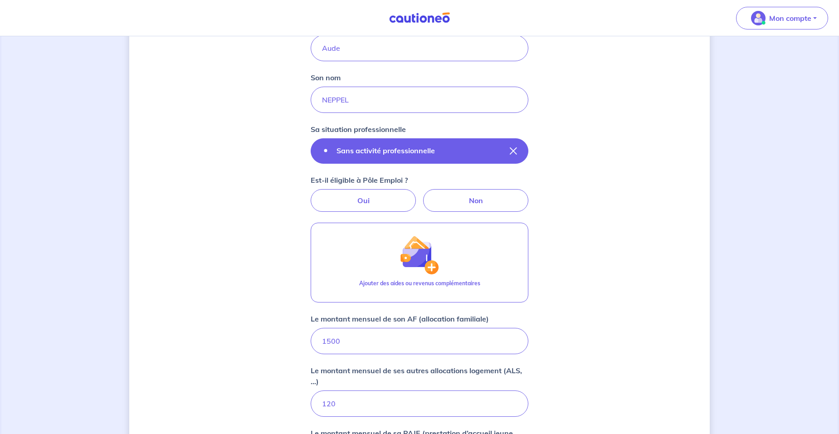
click at [408, 147] on p "Sans activité professionnelle" at bounding box center [385, 150] width 98 height 11
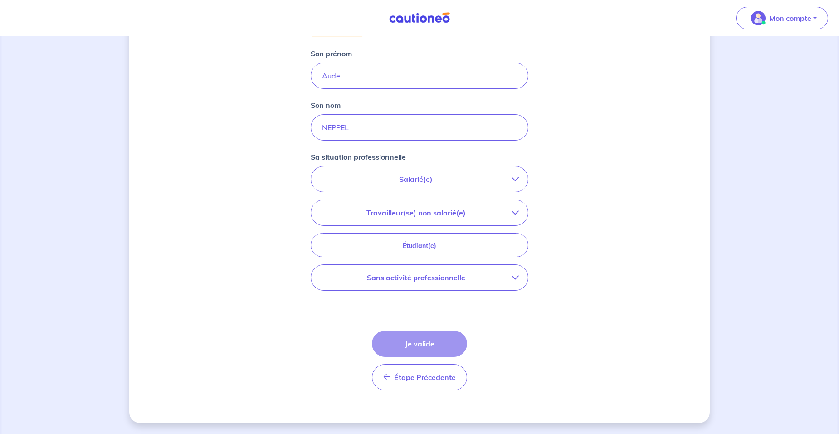
click at [511, 178] on p "Salarié(e)" at bounding box center [415, 179] width 191 height 11
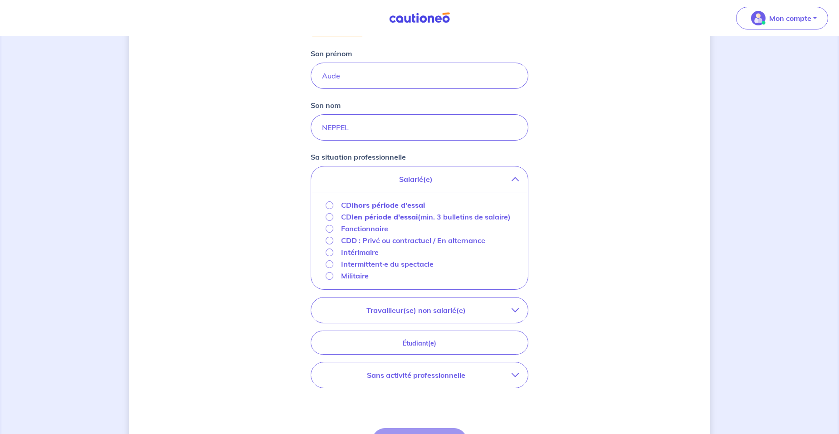
click at [560, 215] on div "Concernant vos locataires 💡 Pour info : nous acceptons les personnes seules, le…" at bounding box center [419, 185] width 580 height 670
click at [531, 174] on div "Concernant vos locataires 💡 Pour info : nous acceptons les personnes seules, le…" at bounding box center [419, 185] width 580 height 670
click at [520, 179] on button "Salarié(e)" at bounding box center [419, 178] width 217 height 25
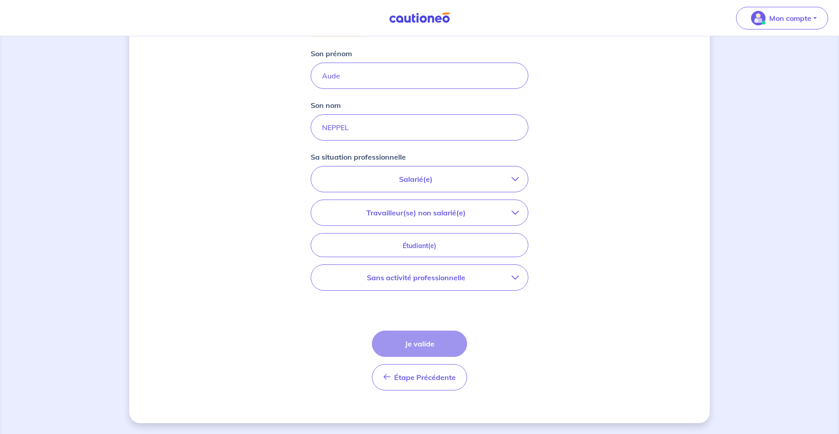
click at [480, 276] on p "Sans activité professionnelle" at bounding box center [415, 277] width 191 height 11
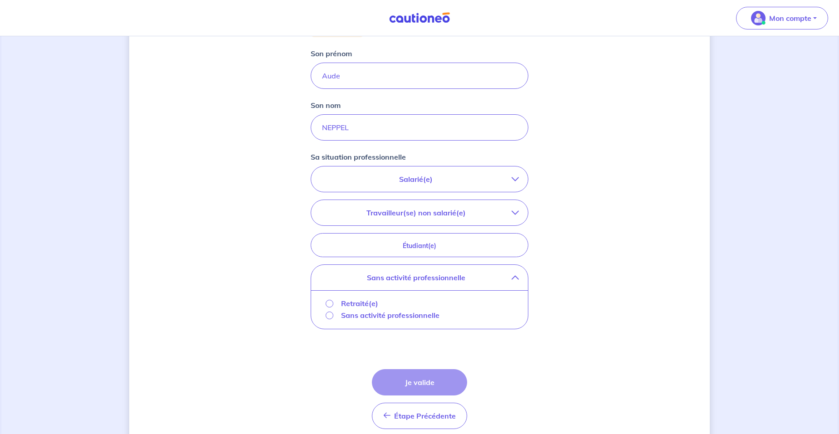
click at [365, 319] on p "Sans activité professionnelle" at bounding box center [390, 315] width 98 height 11
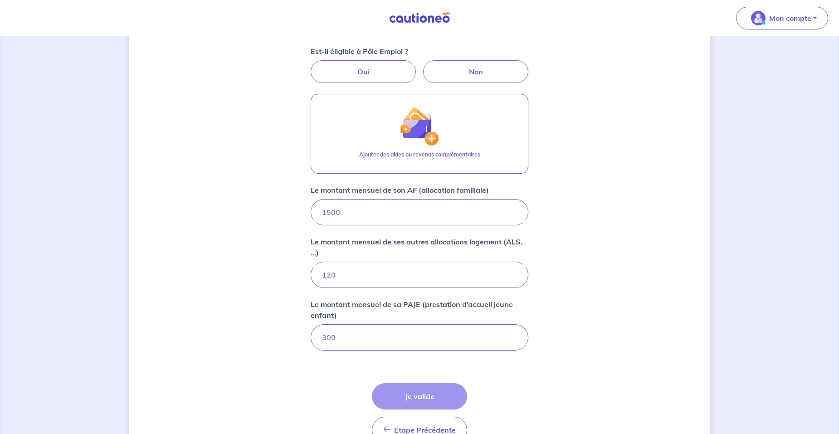
scroll to position [406, 0]
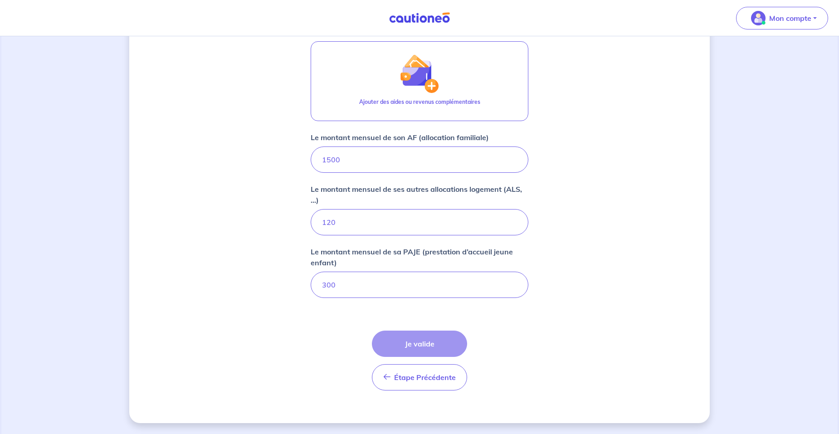
click at [423, 345] on div "Étape Précédente Précédent Je valide Je valide" at bounding box center [419, 361] width 95 height 60
drag, startPoint x: 423, startPoint y: 345, endPoint x: 590, endPoint y: 301, distance: 172.1
click at [590, 301] on div "Concernant vos locataires 💡 Pour info : nous acceptons les personnes seules, le…" at bounding box center [419, 32] width 580 height 782
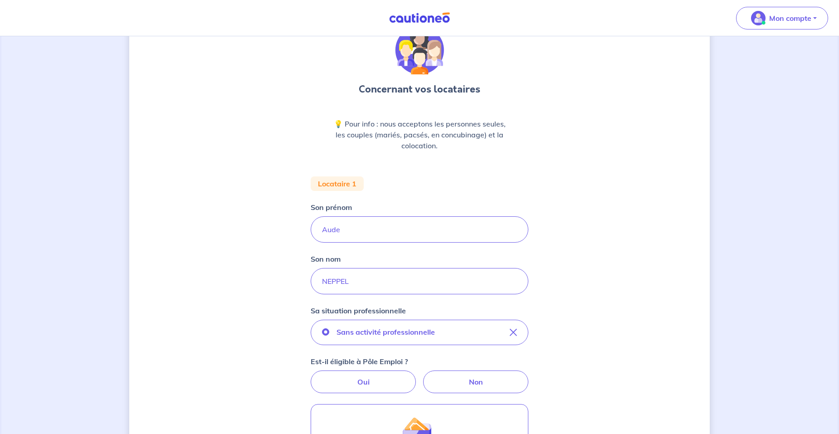
scroll to position [0, 0]
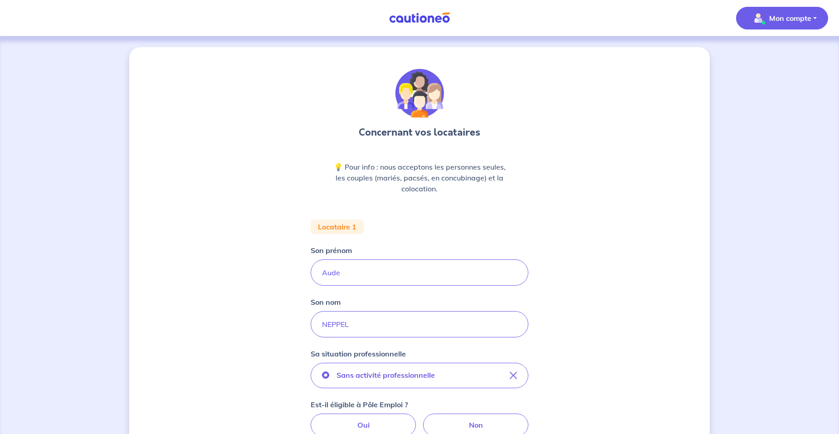
click at [793, 11] on span "Mon compte" at bounding box center [779, 18] width 64 height 15
click at [775, 58] on link "Mes informations" at bounding box center [772, 56] width 73 height 15
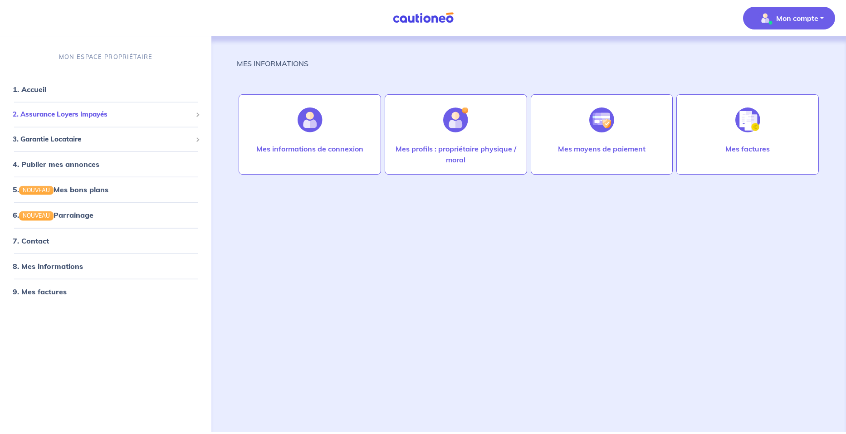
click at [57, 115] on span "2. Assurance Loyers Impayés" at bounding box center [102, 114] width 179 height 10
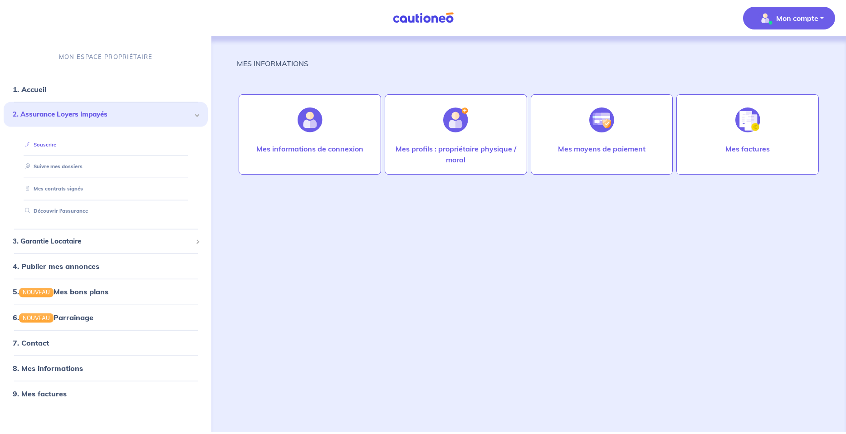
click at [52, 141] on link "Souscrire" at bounding box center [38, 144] width 35 height 6
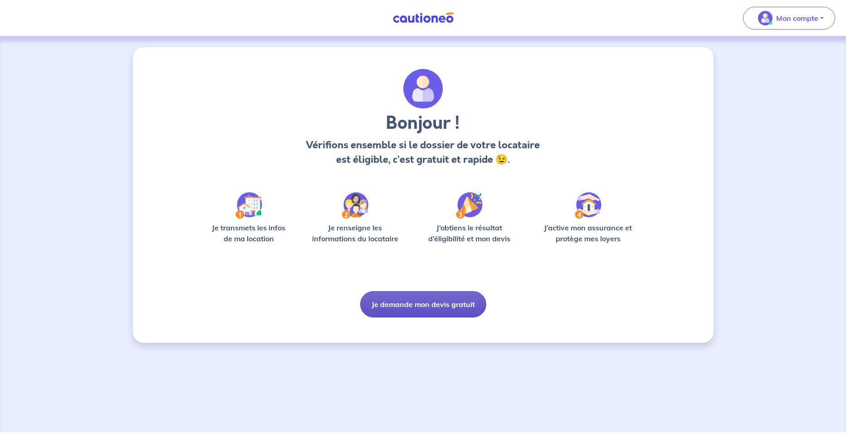
click at [457, 302] on button "Je demande mon devis gratuit" at bounding box center [423, 304] width 126 height 26
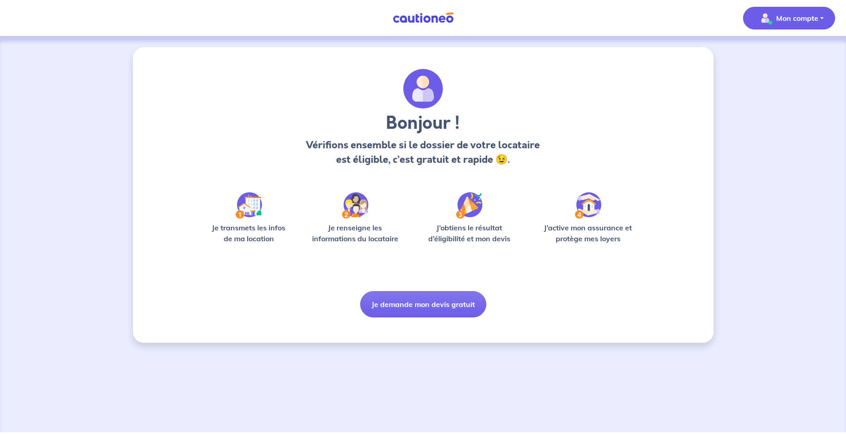
click at [772, 22] on img "button" at bounding box center [765, 18] width 15 height 15
click at [811, 214] on div "Bonjour ! Vérifions ensemble si le dossier de votre locataire est éligible, c’e…" at bounding box center [423, 234] width 846 height 396
click at [254, 206] on img at bounding box center [248, 205] width 27 height 26
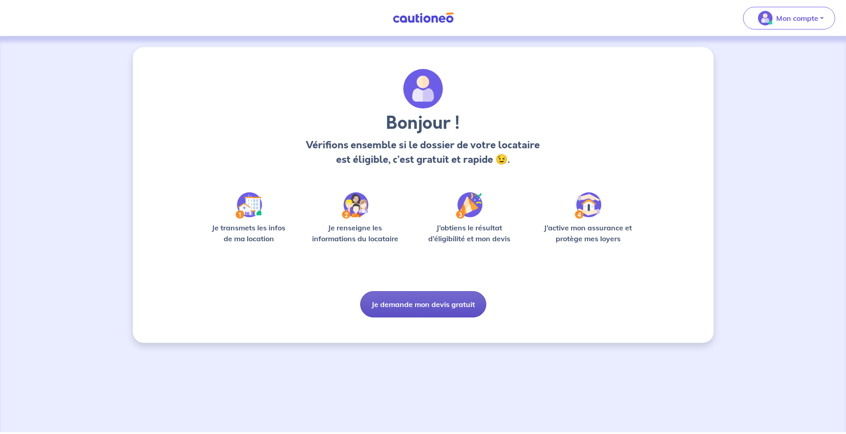
click at [404, 307] on button "Je demande mon devis gratuit" at bounding box center [423, 304] width 126 height 26
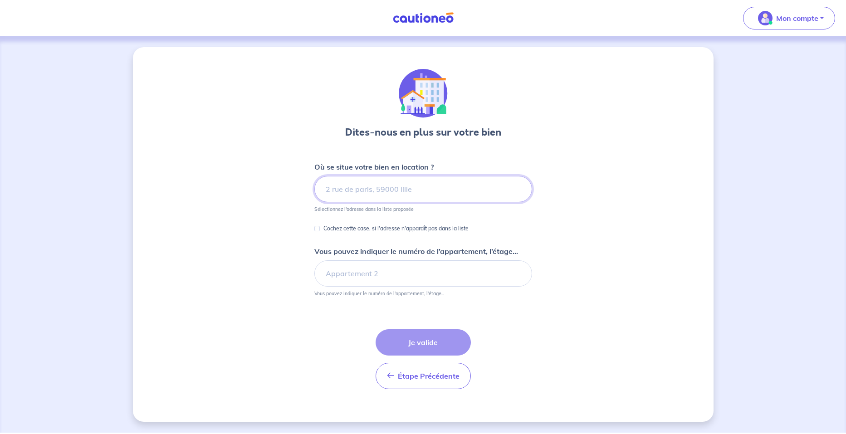
click at [390, 187] on input at bounding box center [423, 189] width 218 height 26
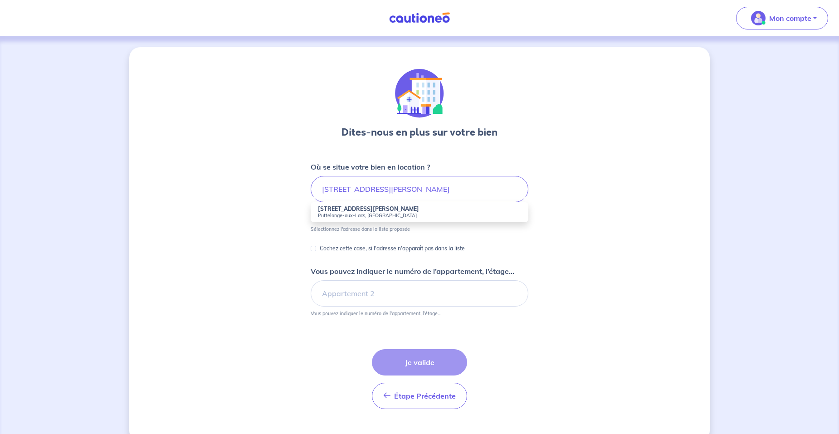
click at [343, 212] on strong "1 Rue Pierre Pierra" at bounding box center [368, 208] width 101 height 7
type input "1 Rue Pierre Pierra, Puttelange-aux-Lacs, France"
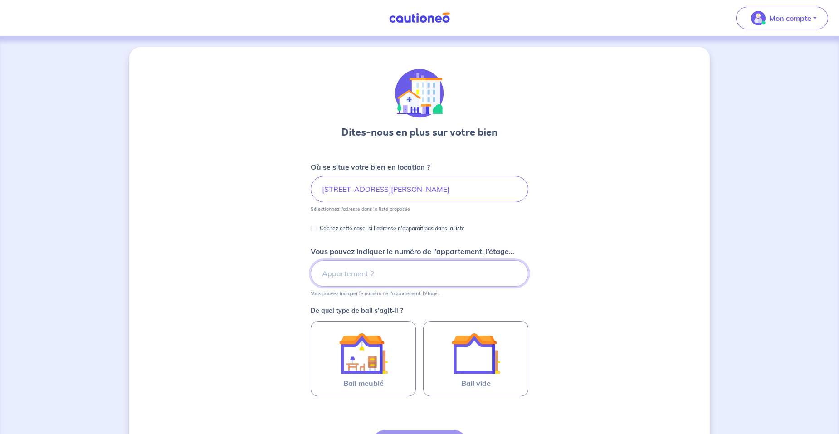
click at [362, 272] on input "Vous pouvez indiquer le numéro de l’appartement, l’étage..." at bounding box center [420, 273] width 218 height 26
click at [570, 294] on div "Dites-nous en plus sur votre bien Où se situe votre bien en location ? 1 Rue Pi…" at bounding box center [419, 284] width 580 height 475
drag, startPoint x: 412, startPoint y: 277, endPoint x: 300, endPoint y: 270, distance: 112.2
click at [300, 270] on div "Dites-nous en plus sur votre bien Où se situe votre bien en location ? 1 Rue Pi…" at bounding box center [419, 284] width 580 height 475
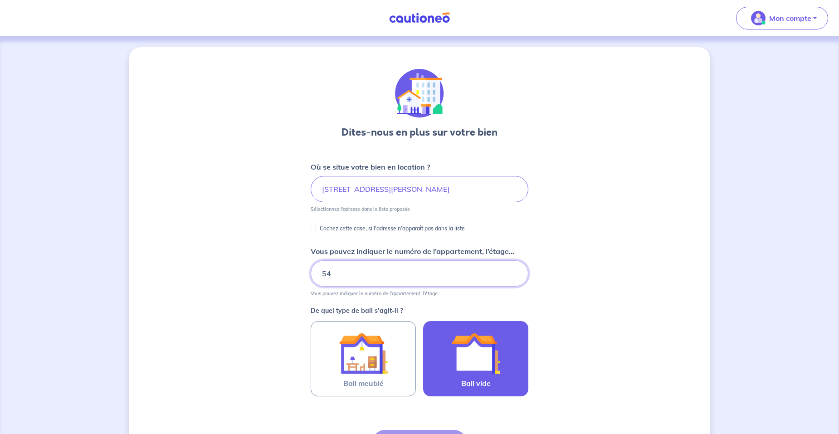
type input "54"
click at [458, 363] on img at bounding box center [475, 353] width 49 height 49
click at [0, 0] on input "Bail vide" at bounding box center [0, 0] width 0 height 0
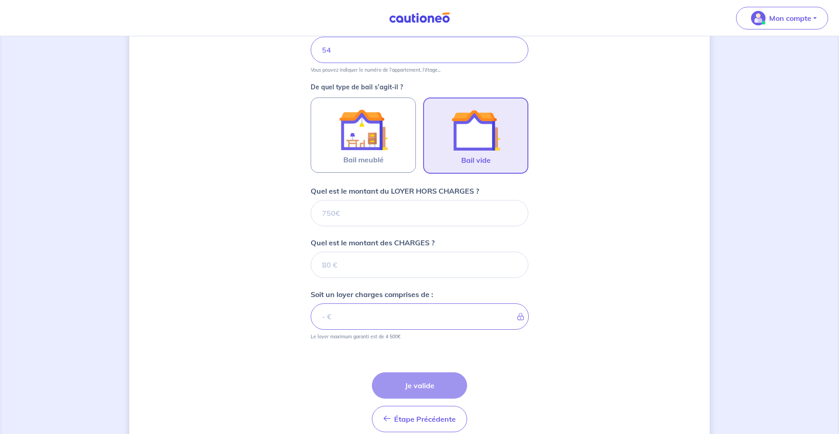
scroll to position [230, 0]
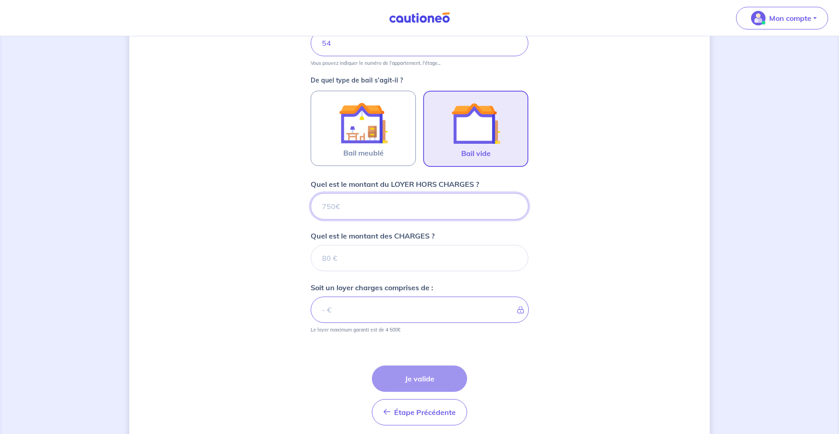
click at [477, 217] on input "Quel est le montant du LOYER HORS CHARGES ?" at bounding box center [420, 206] width 218 height 26
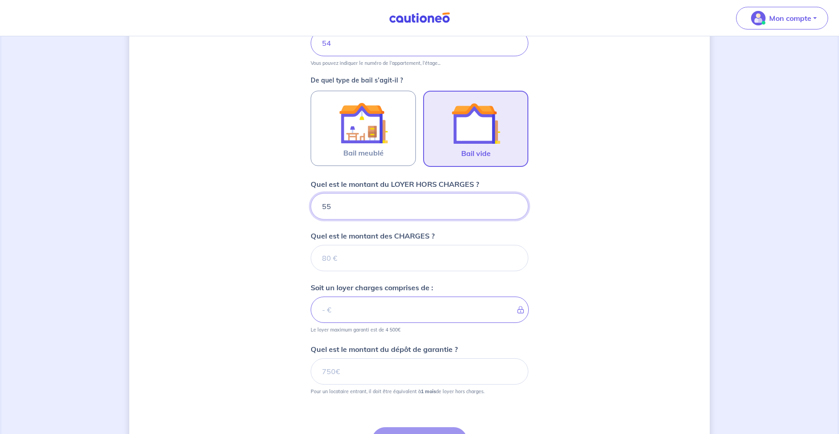
type input "550"
click at [432, 267] on input "Quel est le montant des CHARGES ?" at bounding box center [420, 258] width 218 height 26
type input "80"
type input "630"
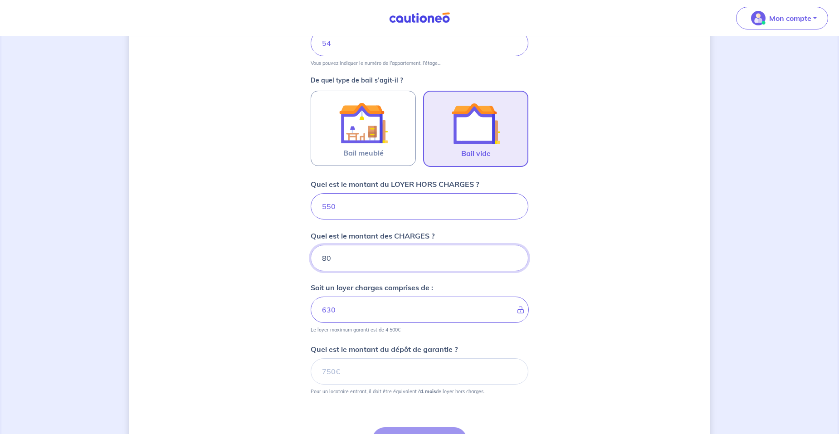
type input "80"
click at [331, 205] on input "550" at bounding box center [420, 206] width 218 height 26
type input "570"
type input "650"
type input "570"
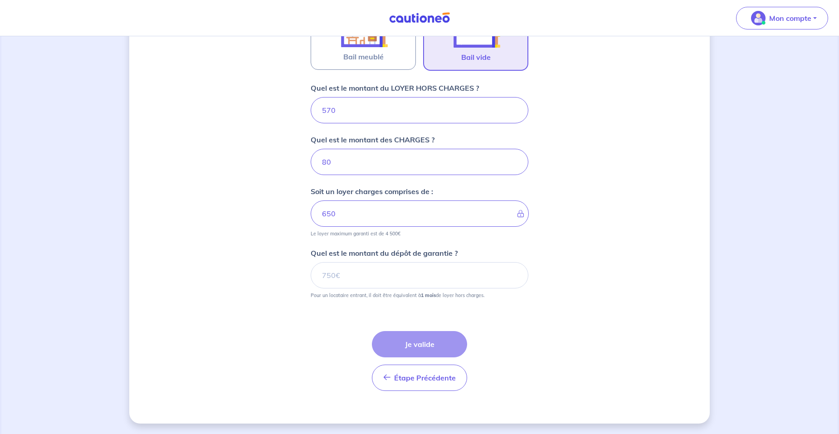
scroll to position [327, 0]
drag, startPoint x: 354, startPoint y: 281, endPoint x: 288, endPoint y: 268, distance: 67.5
click at [288, 268] on div "Dites-nous en plus sur votre bien Où se situe votre bien en location ? 1 Rue Pi…" at bounding box center [419, 71] width 580 height 703
type input "570"
click at [438, 347] on button "Je valide" at bounding box center [419, 344] width 95 height 26
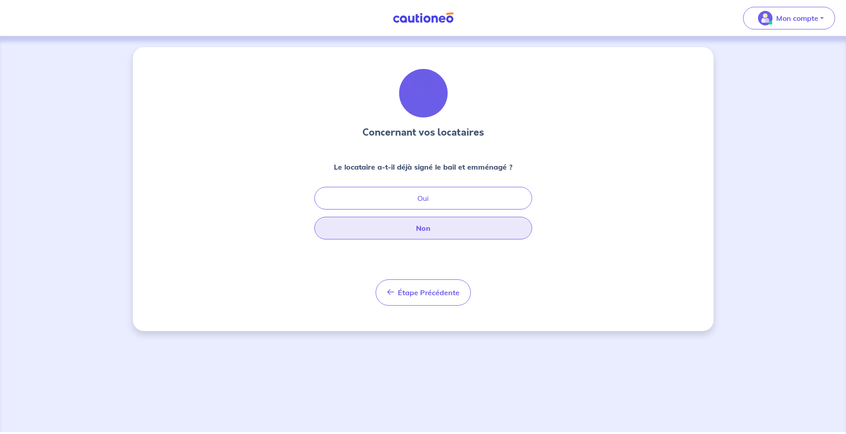
click at [443, 225] on button "Non" at bounding box center [423, 228] width 218 height 23
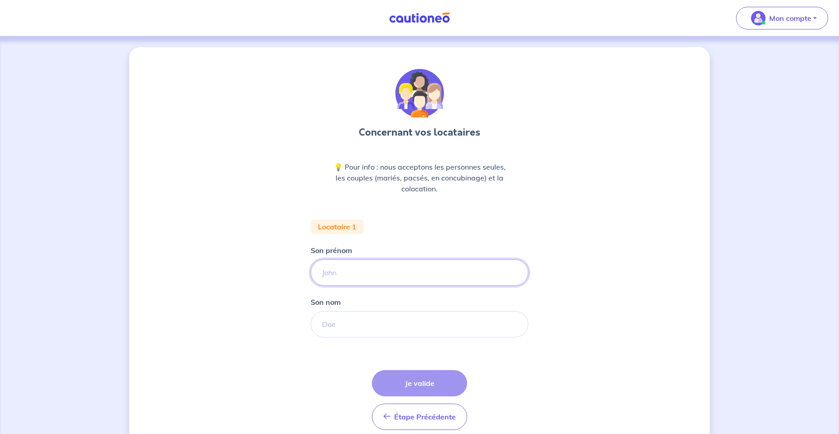
click at [371, 273] on input "Son prénom" at bounding box center [420, 272] width 218 height 26
type input "Aude"
click at [347, 321] on input "Son nom" at bounding box center [420, 324] width 218 height 26
type input "NEPPEL"
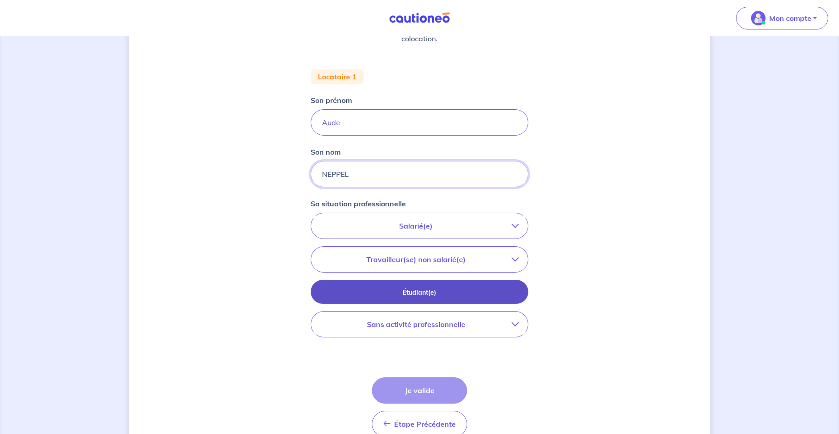
scroll to position [181, 0]
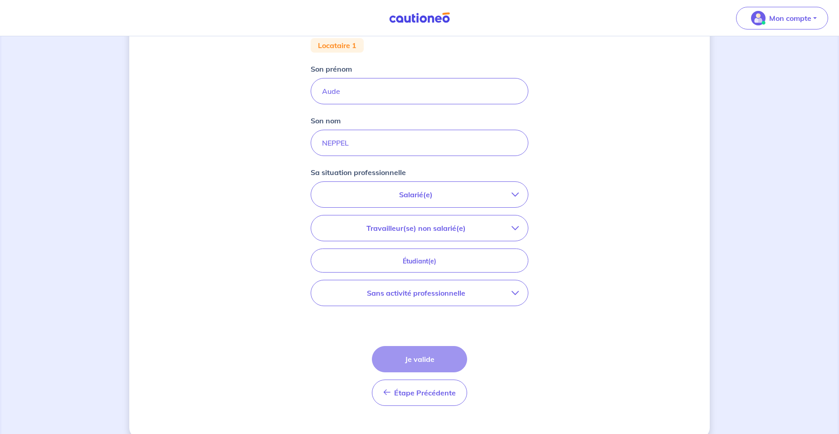
click at [518, 290] on icon "button" at bounding box center [515, 292] width 7 height 7
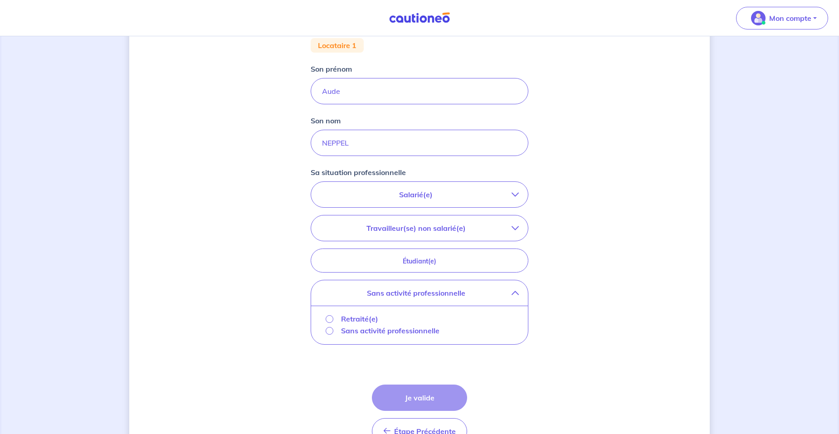
click at [349, 331] on p "Sans activité professionnelle" at bounding box center [390, 330] width 98 height 11
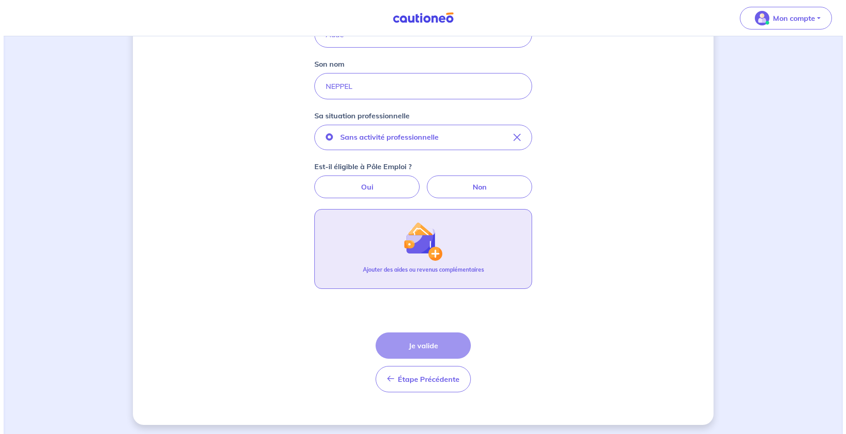
scroll to position [240, 0]
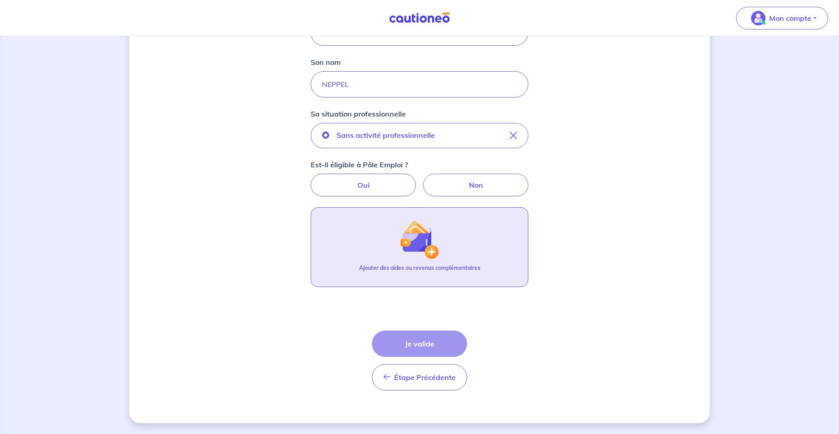
click at [465, 266] on p "Ajouter des aides ou revenus complémentaires" at bounding box center [419, 268] width 121 height 8
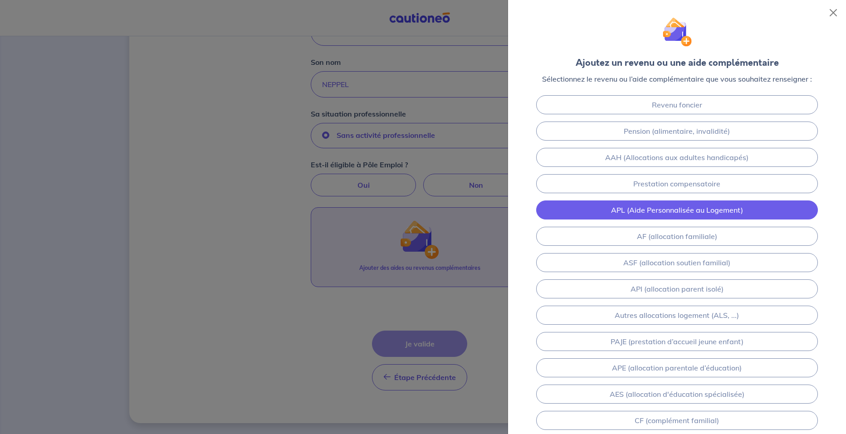
click at [711, 211] on link "APL (Aide Personnalisée au Logement)" at bounding box center [677, 209] width 282 height 19
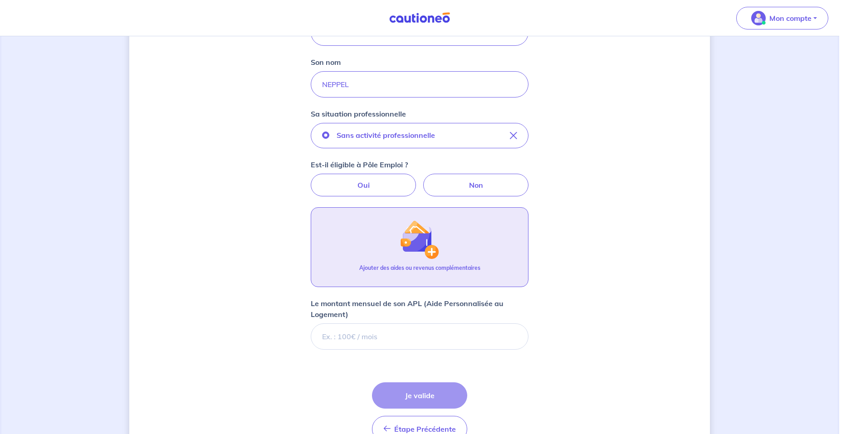
scroll to position [292, 0]
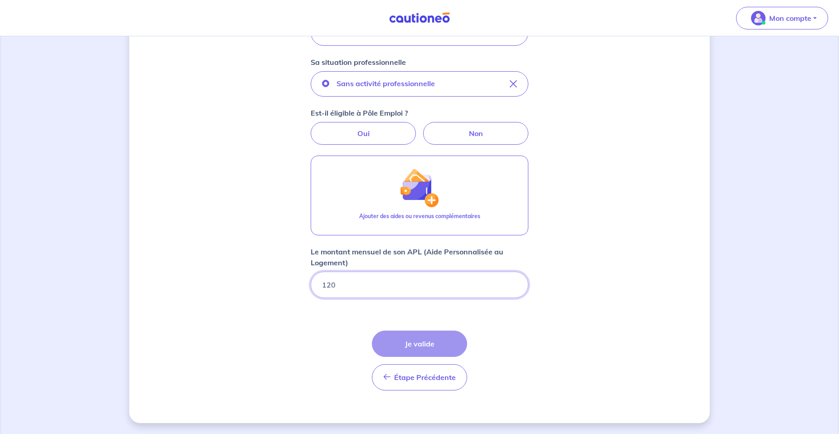
type input "120"
click at [579, 293] on div "Concernant vos locataires 💡 Pour info : nous acceptons les personnes seules, le…" at bounding box center [419, 90] width 580 height 668
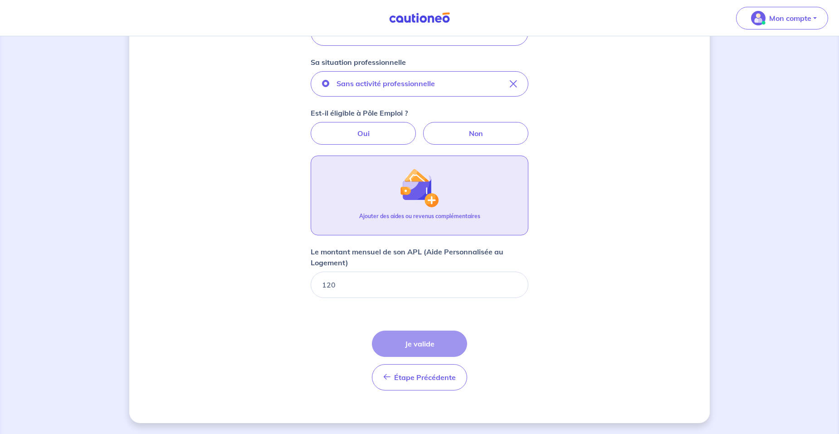
click at [470, 211] on button "Ajouter des aides ou revenus complémentaires" at bounding box center [420, 196] width 218 height 80
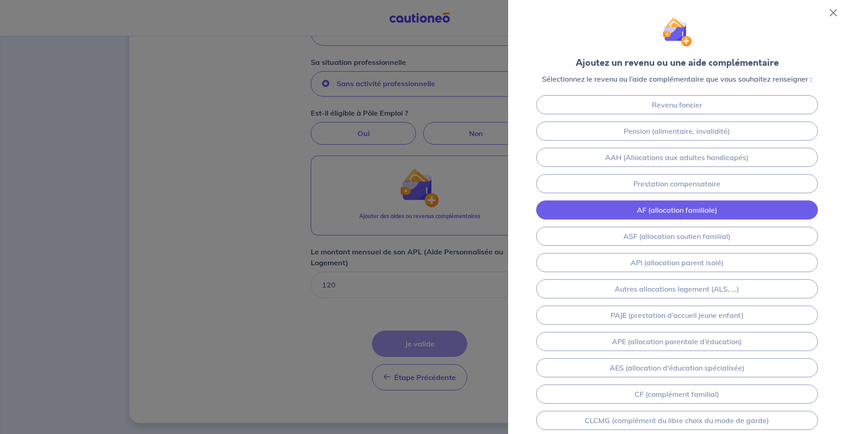
click at [729, 215] on link "AF (allocation familiale)" at bounding box center [677, 209] width 282 height 19
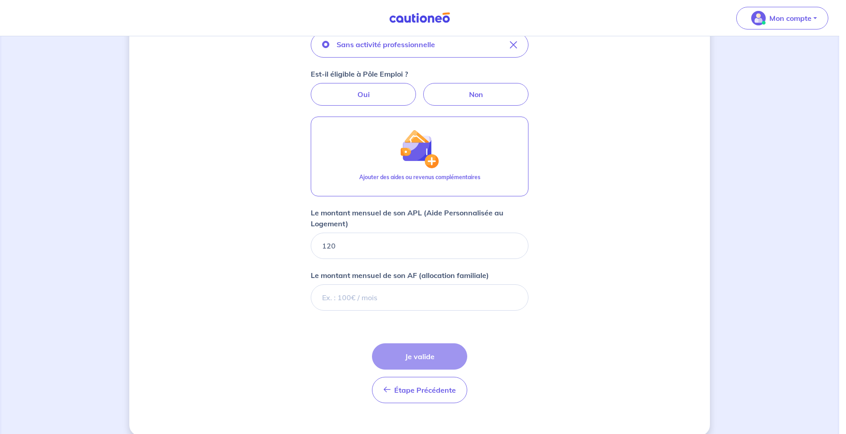
scroll to position [343, 0]
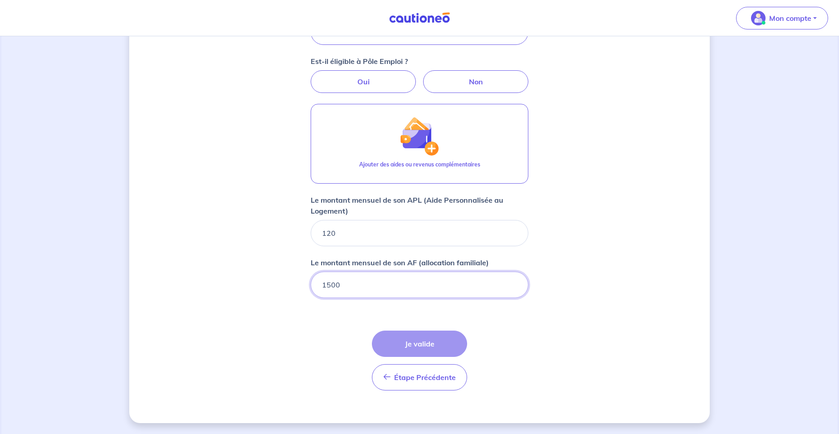
type input "1500"
click at [591, 171] on div "Concernant vos locataires 💡 Pour info : nous acceptons les personnes seules, le…" at bounding box center [419, 63] width 580 height 719
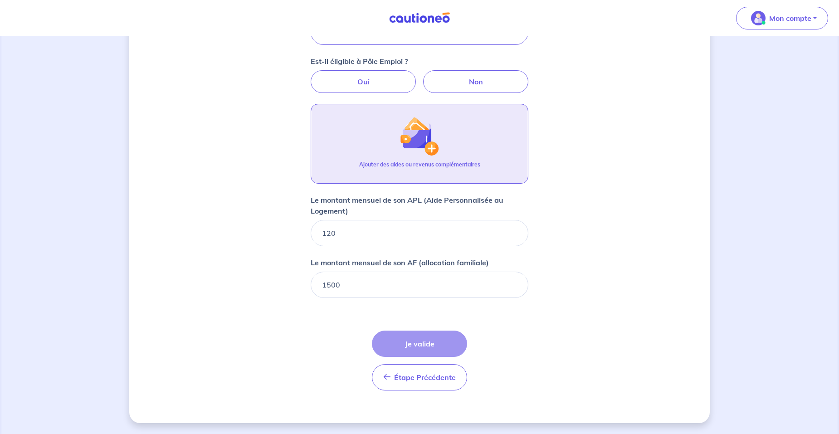
click at [508, 159] on button "Ajouter des aides ou revenus complémentaires" at bounding box center [420, 144] width 218 height 80
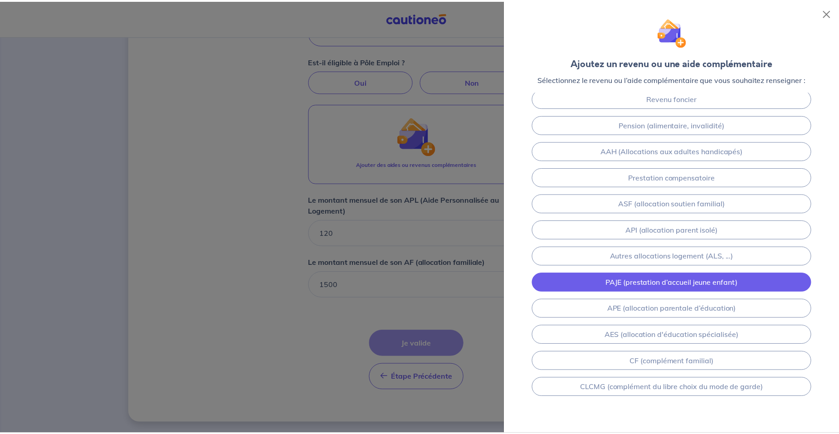
scroll to position [0, 0]
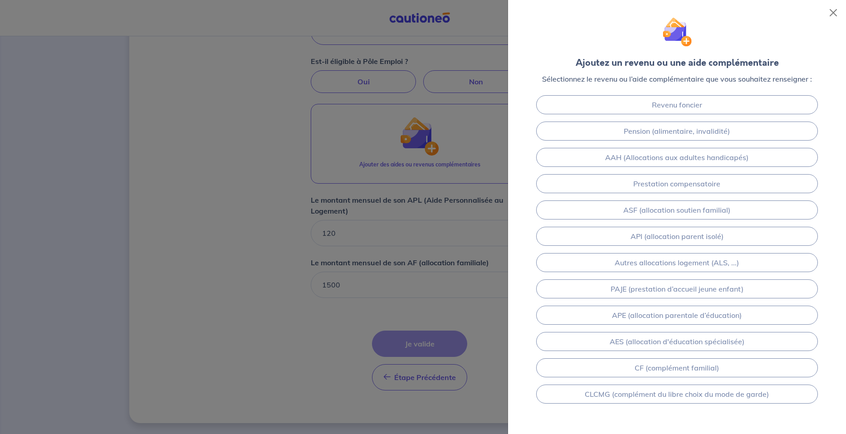
click at [411, 301] on div at bounding box center [423, 217] width 846 height 434
click at [649, 414] on div "Revenu foncier Pension (alimentaire, invalidité) AAH (Allocations aux adultes h…" at bounding box center [677, 263] width 338 height 342
click at [833, 10] on button "Close" at bounding box center [833, 12] width 15 height 15
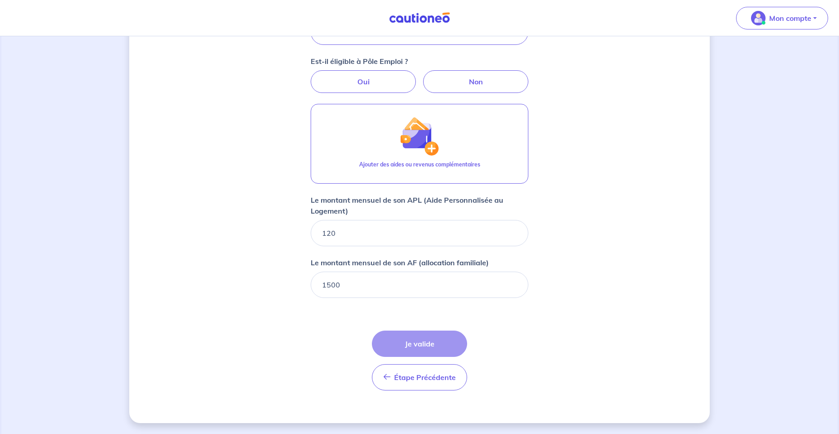
click at [419, 343] on div "Étape Précédente Précédent Je valide Je valide" at bounding box center [419, 361] width 95 height 60
click at [430, 344] on div "Étape Précédente Précédent Je valide Je valide" at bounding box center [419, 361] width 95 height 60
drag, startPoint x: 430, startPoint y: 344, endPoint x: 376, endPoint y: 291, distance: 75.4
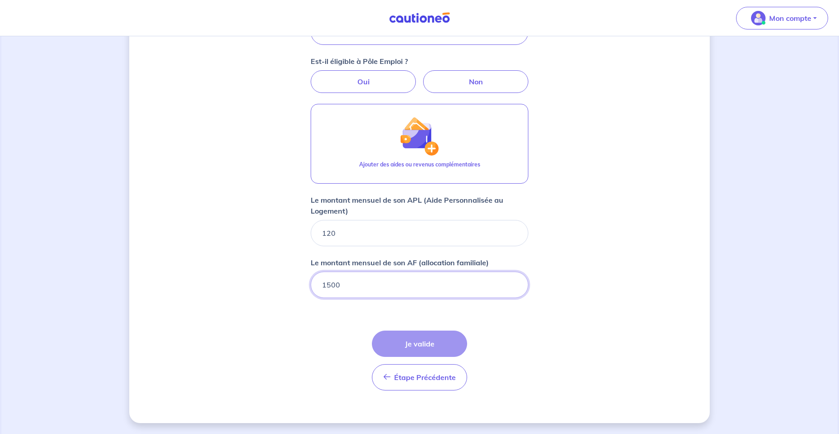
click at [376, 291] on input "1500" at bounding box center [420, 285] width 218 height 26
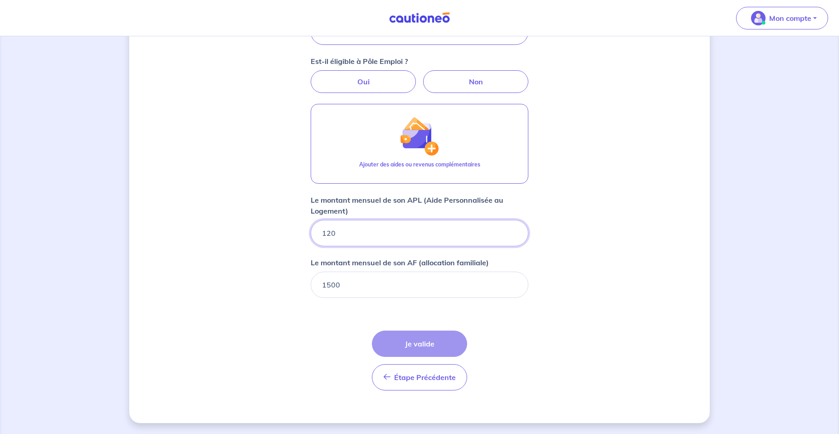
click at [381, 227] on input "120" at bounding box center [420, 233] width 218 height 26
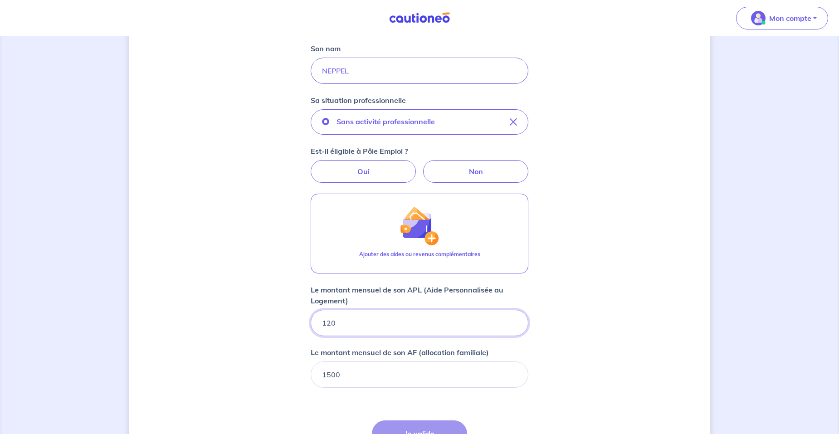
scroll to position [253, 0]
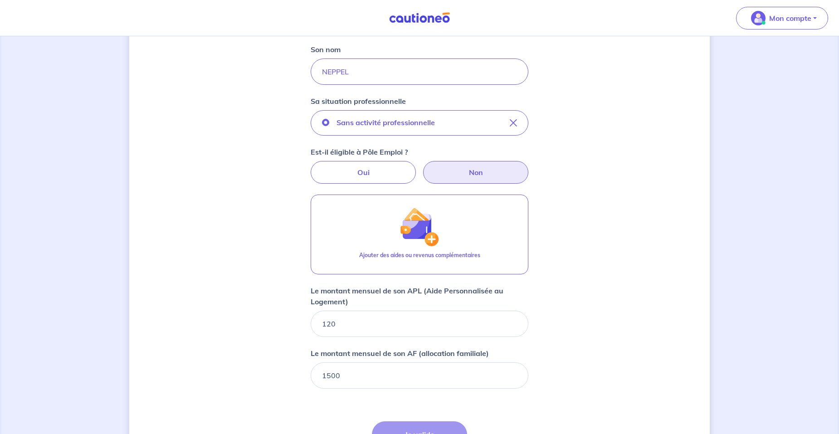
click at [486, 169] on label "Non" at bounding box center [475, 172] width 105 height 23
click at [423, 167] on input "Non" at bounding box center [420, 164] width 6 height 6
radio input "true"
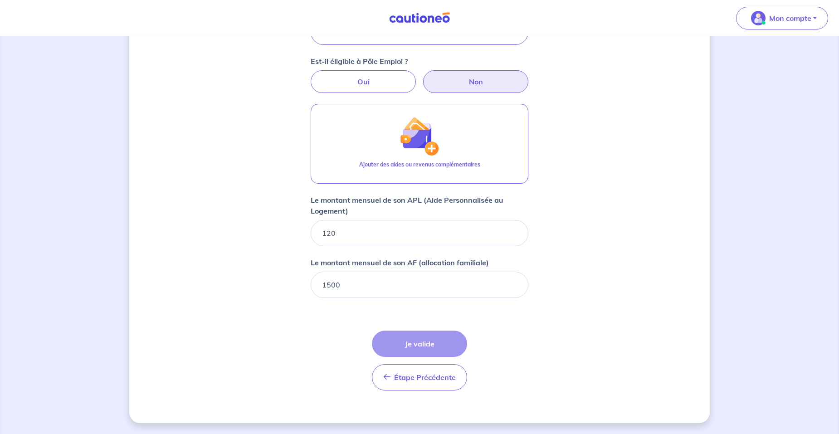
click at [433, 343] on div "Étape Précédente Précédent Je valide Je valide" at bounding box center [419, 361] width 95 height 60
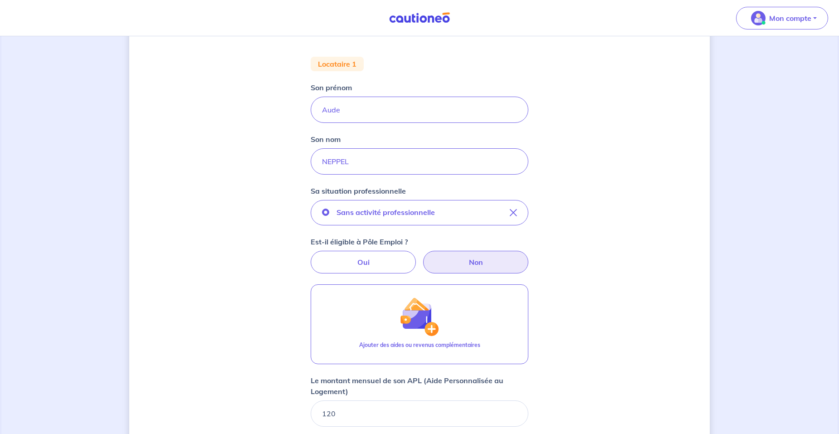
scroll to position [162, 0]
click at [367, 259] on label "Oui" at bounding box center [363, 263] width 105 height 23
click at [417, 258] on input "Oui" at bounding box center [420, 255] width 6 height 6
radio input "true"
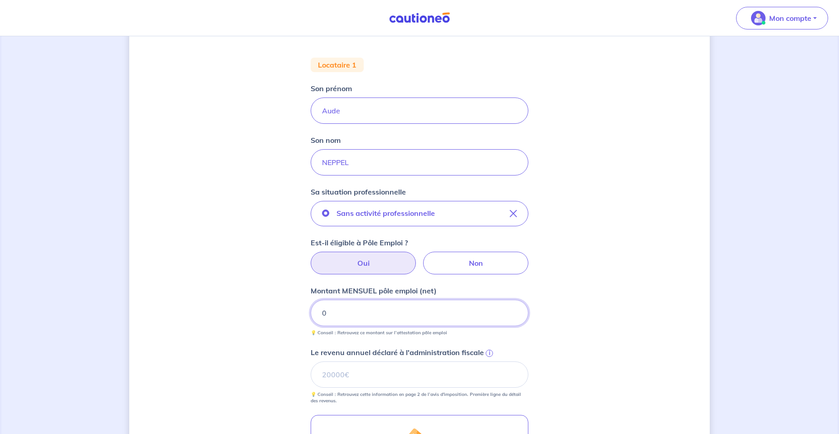
click at [371, 316] on input "0" at bounding box center [420, 313] width 218 height 26
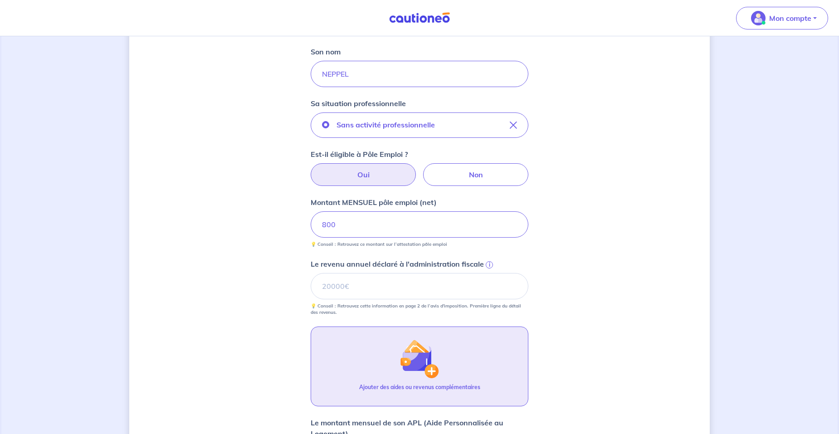
scroll to position [343, 0]
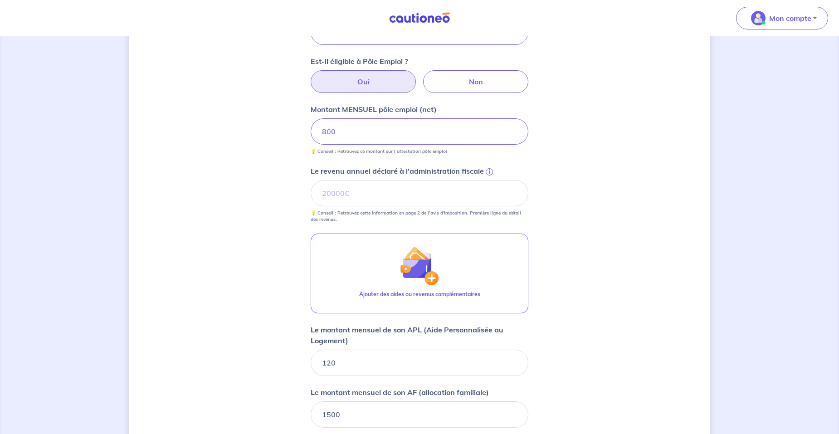
click at [574, 257] on div "Concernant vos locataires 💡 Pour info : nous acceptons les personnes seules, le…" at bounding box center [419, 128] width 580 height 849
drag, startPoint x: 385, startPoint y: 193, endPoint x: 308, endPoint y: 185, distance: 77.6
click at [308, 185] on div "Concernant vos locataires 💡 Pour info : nous acceptons les personnes seules, le…" at bounding box center [419, 128] width 580 height 849
type input "23000"
click at [573, 353] on div "Concernant vos locataires 💡 Pour info : nous acceptons les personnes seules, le…" at bounding box center [419, 128] width 580 height 849
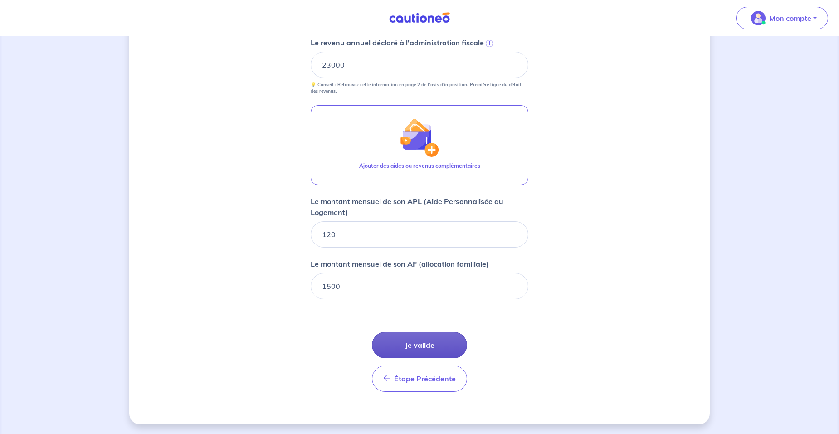
scroll to position [473, 0]
click at [429, 343] on button "Je valide" at bounding box center [419, 344] width 95 height 26
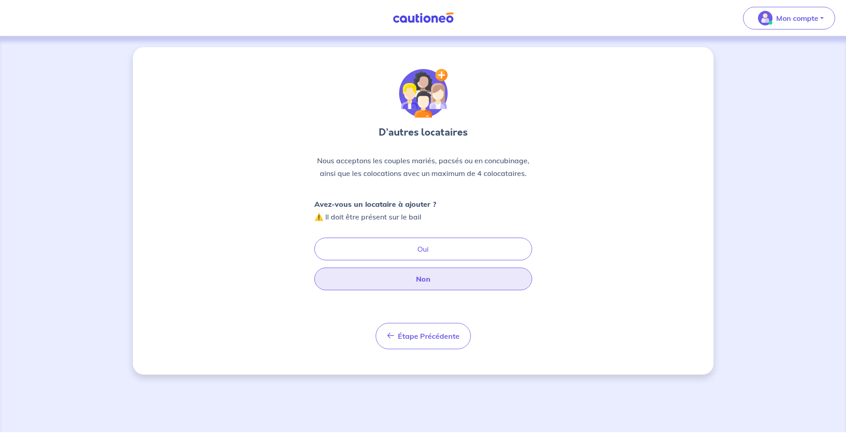
click at [425, 275] on button "Non" at bounding box center [423, 279] width 218 height 23
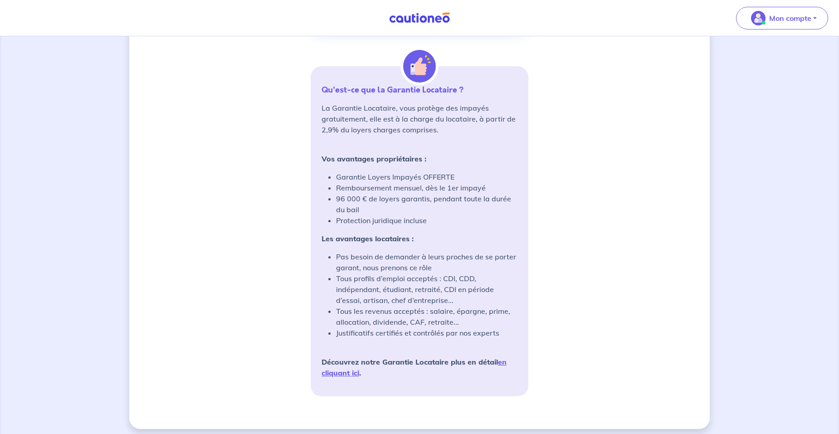
scroll to position [666, 0]
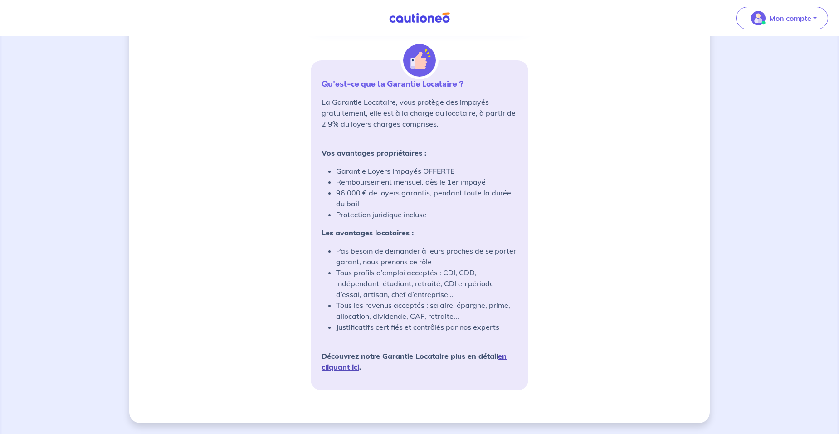
click at [502, 356] on link "en cliquant ici" at bounding box center [414, 361] width 185 height 20
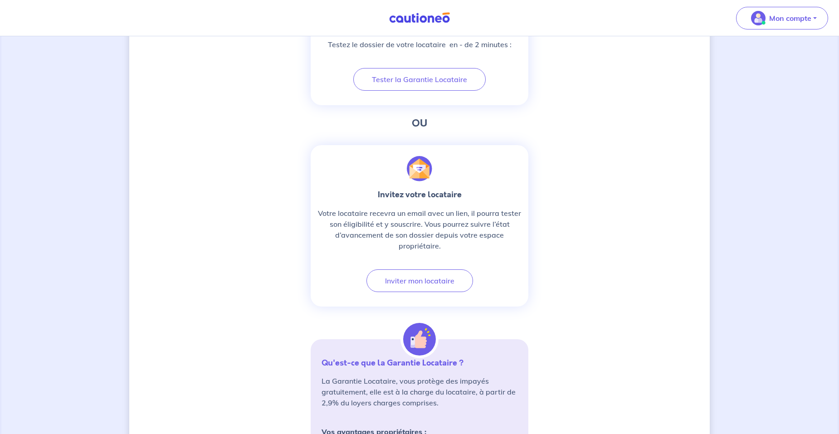
scroll to position [408, 0]
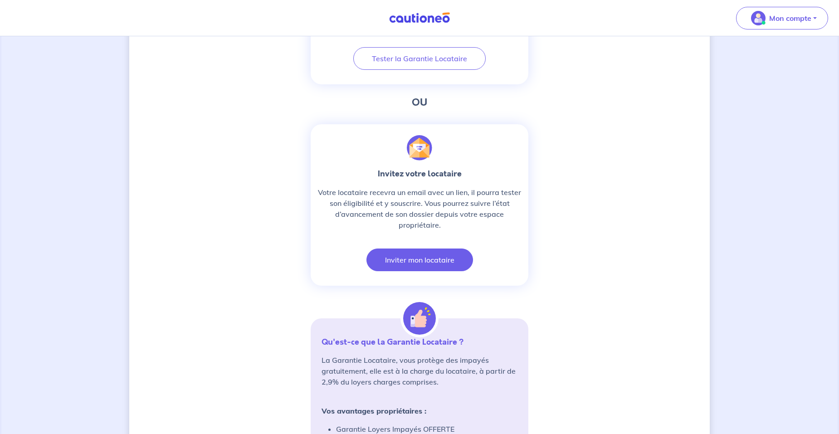
click at [427, 259] on button "Inviter mon locataire" at bounding box center [419, 260] width 107 height 23
select select "FR"
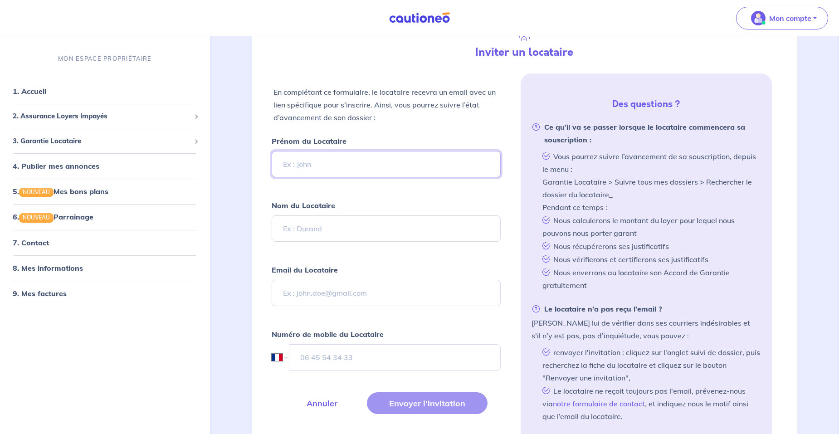
scroll to position [136, 0]
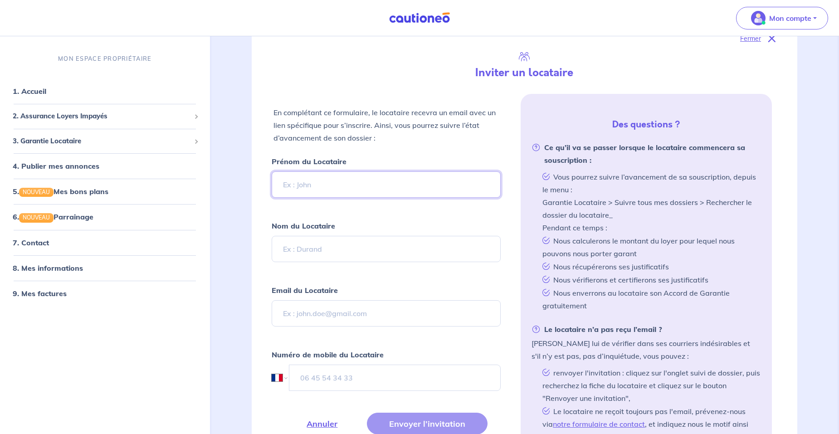
click at [339, 186] on input "Prénom du Locataire" at bounding box center [386, 184] width 229 height 26
type input "Aude"
click at [336, 251] on input "Nom du Locataire" at bounding box center [386, 249] width 229 height 26
type input "NEPPEL"
click at [326, 307] on input "Email du Locataire" at bounding box center [386, 313] width 229 height 26
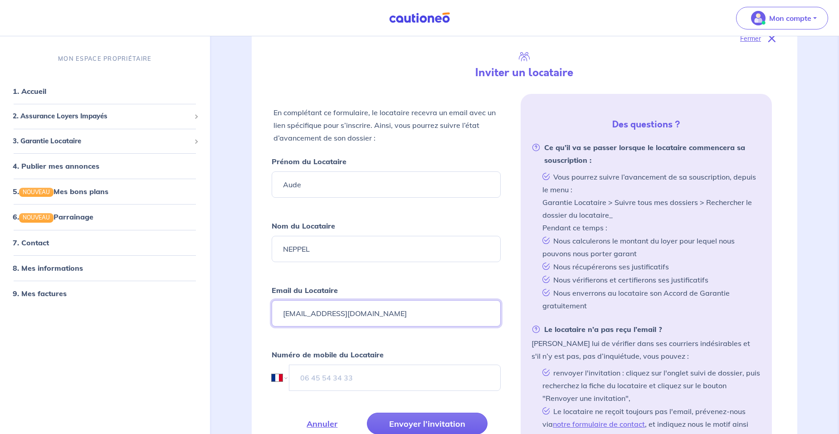
type input "neppelaude43@gmail.com"
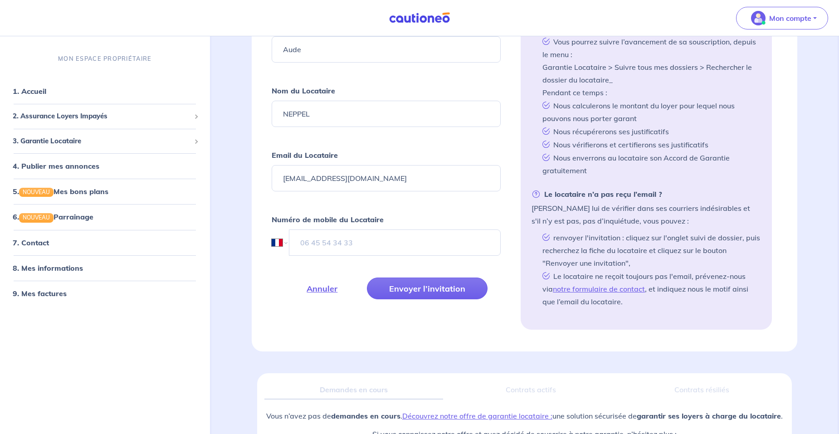
scroll to position [272, 0]
click at [320, 244] on input "tel" at bounding box center [395, 242] width 212 height 26
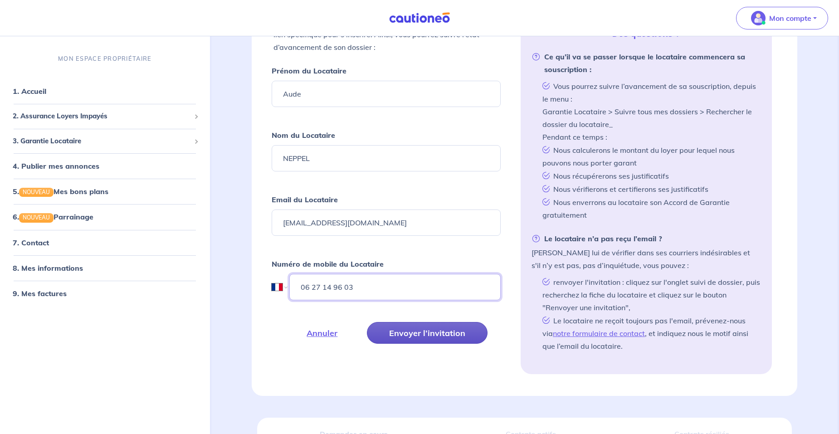
type input "06 27 14 96 03"
click at [429, 331] on button "Envoyer l’invitation" at bounding box center [427, 333] width 121 height 22
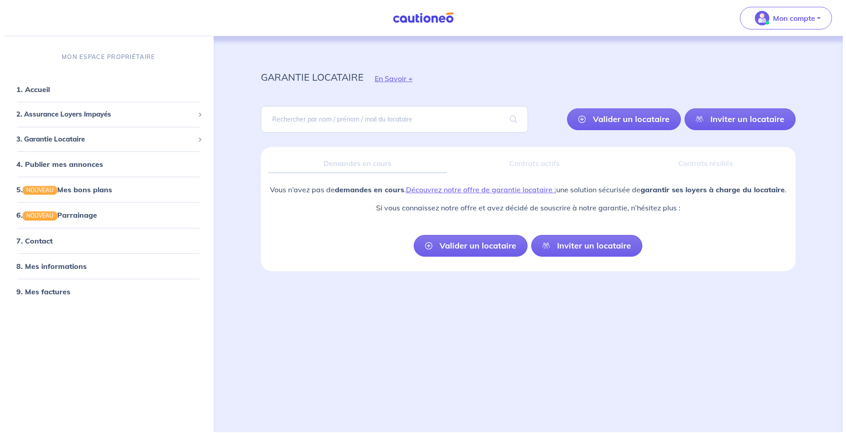
scroll to position [0, 0]
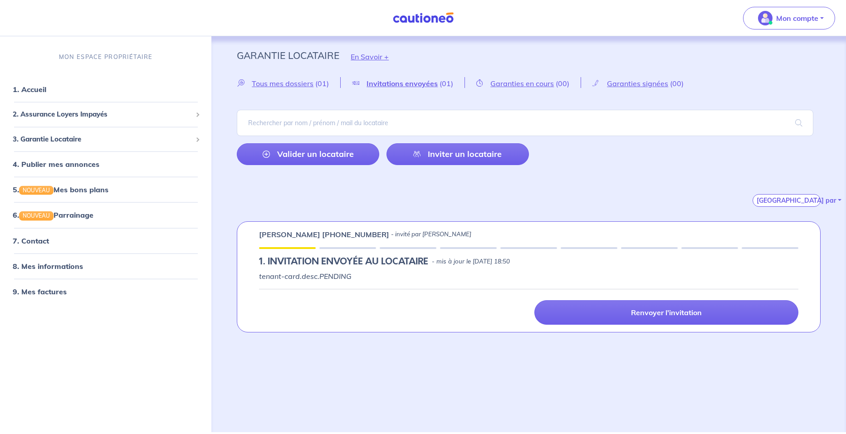
drag, startPoint x: 828, startPoint y: 0, endPoint x: 531, endPoint y: 364, distance: 469.6
click at [531, 364] on div "Garantie Locataire En Savoir + Tous mes dossiers (01) Invitations envoyées (01)…" at bounding box center [528, 234] width 634 height 396
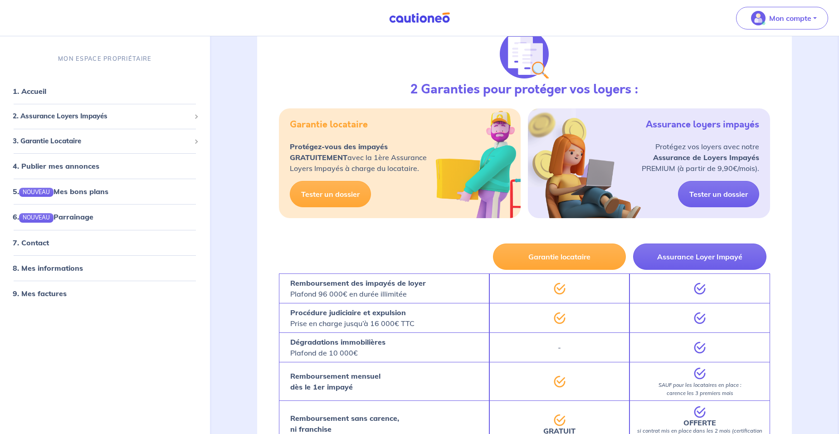
scroll to position [136, 0]
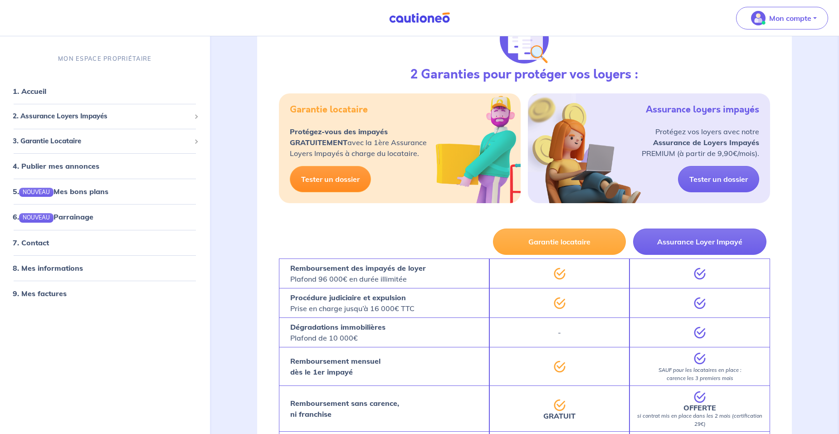
click at [310, 171] on link "Tester un dossier" at bounding box center [330, 179] width 81 height 26
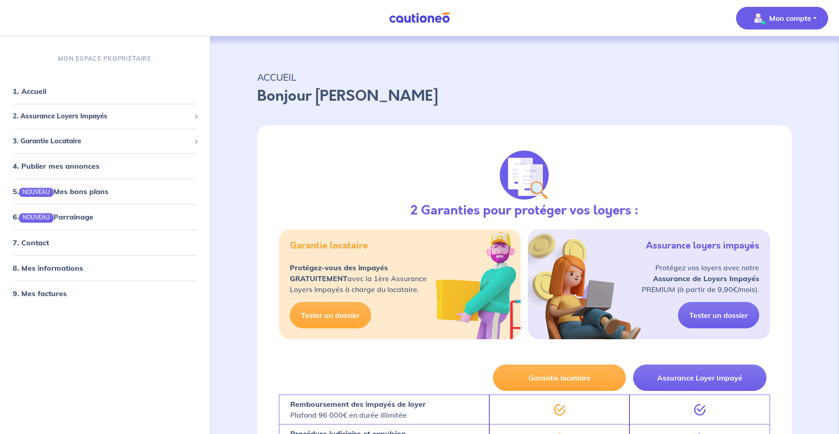
click at [820, 23] on button "Mon compte" at bounding box center [782, 18] width 92 height 23
click at [772, 57] on link "Mes informations" at bounding box center [772, 56] width 73 height 15
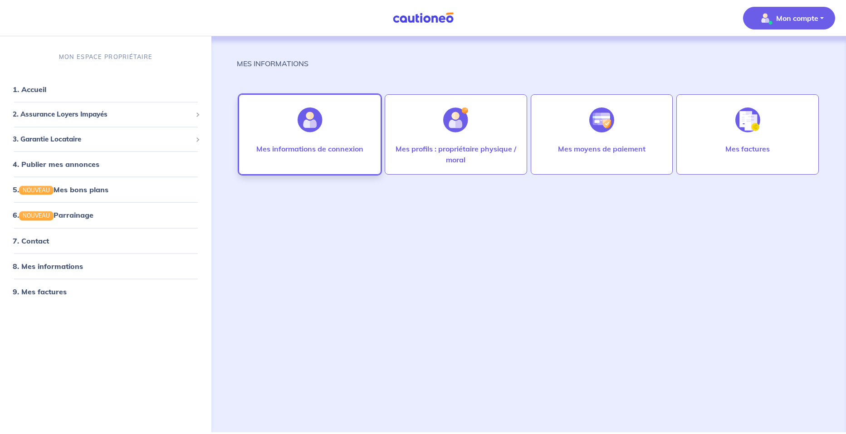
click at [304, 148] on p "Mes informations de connexion" at bounding box center [309, 148] width 107 height 11
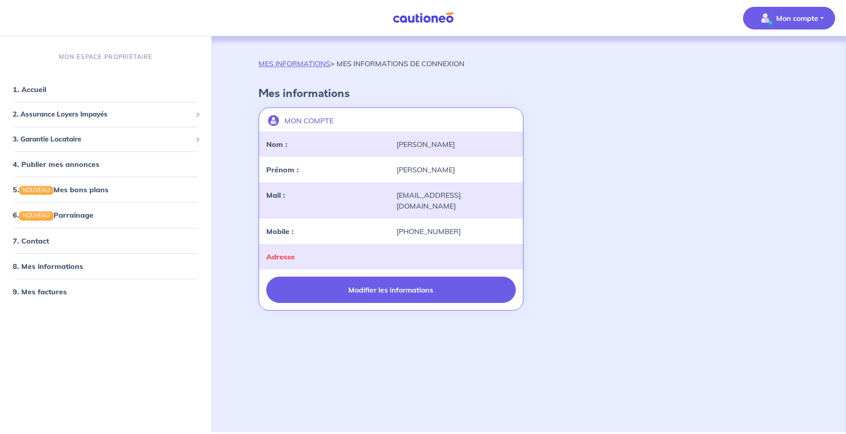
click at [404, 277] on button "Modifier les informations" at bounding box center [390, 290] width 249 height 26
select select "FR"
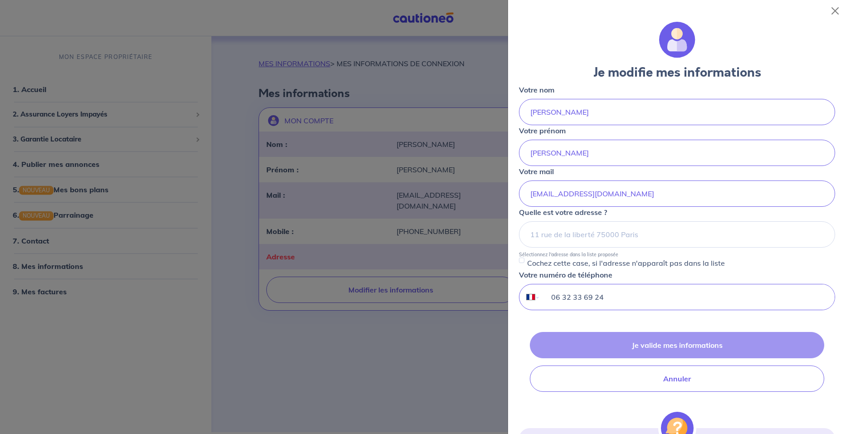
drag, startPoint x: 609, startPoint y: 297, endPoint x: 542, endPoint y: 297, distance: 66.2
click at [542, 297] on input "06 32 33 69 24" at bounding box center [687, 296] width 294 height 25
type input "06 86 03 90 82"
click at [596, 231] on input at bounding box center [677, 234] width 316 height 26
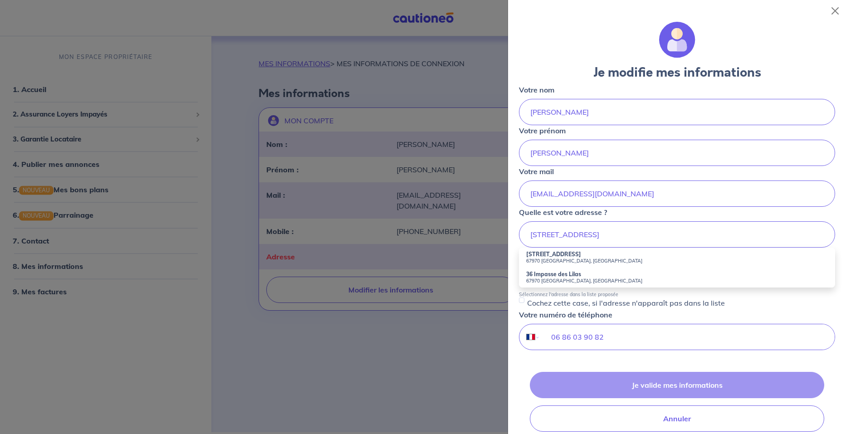
click at [562, 259] on small "67970 [GEOGRAPHIC_DATA], [GEOGRAPHIC_DATA]" at bounding box center [677, 261] width 302 height 6
type input "[STREET_ADDRESS]"
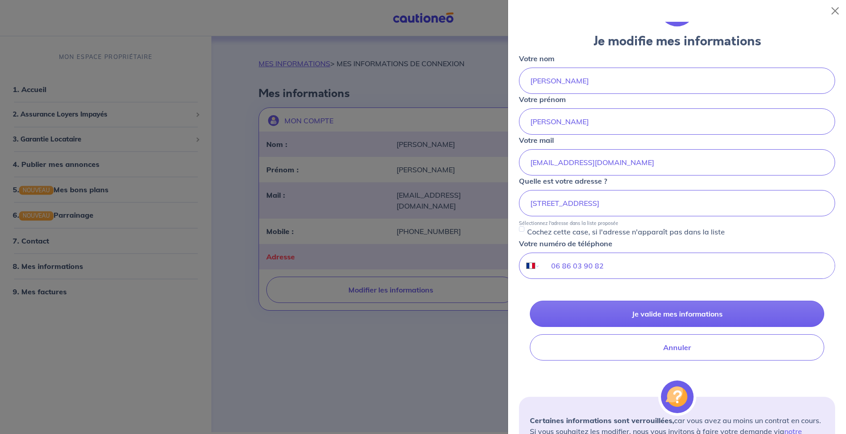
scroll to position [91, 0]
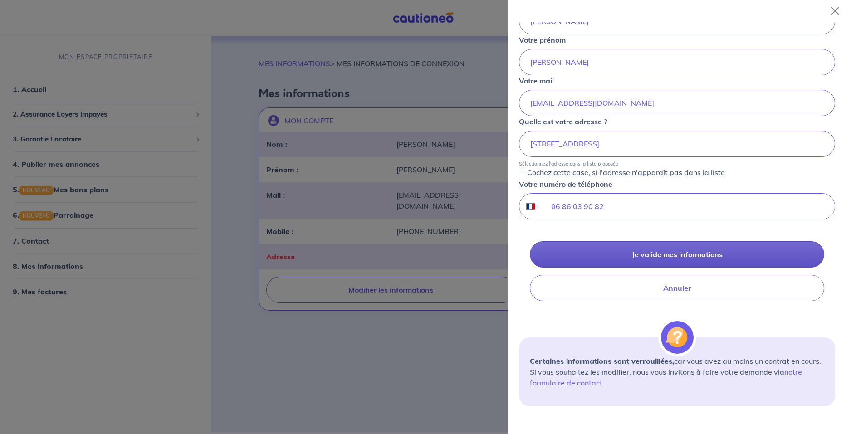
click at [656, 249] on button "Je valide mes informations" at bounding box center [677, 254] width 294 height 26
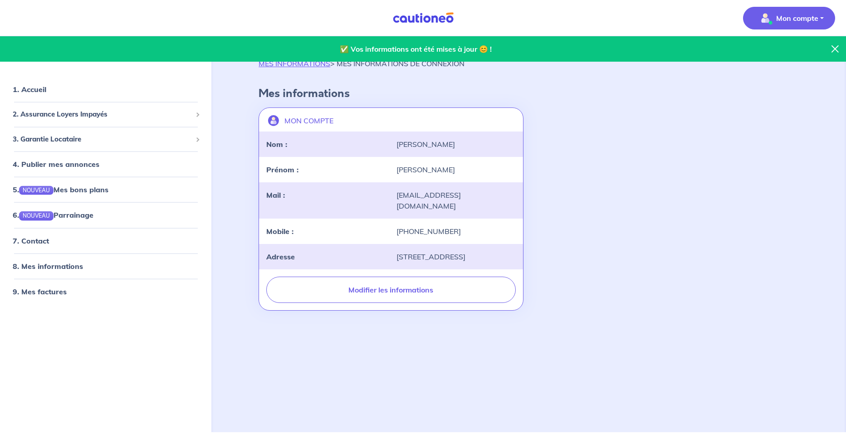
click at [799, 25] on span "Mon compte" at bounding box center [786, 18] width 64 height 15
drag, startPoint x: 591, startPoint y: 145, endPoint x: 586, endPoint y: 146, distance: 5.6
click at [592, 145] on div "MON COMPTE landlord-id BAh7CEkiCGdpZAY6BkVUSSJWZ2lkOi8vY2F1dGlvbmVvLWNvcmUvVXNl…" at bounding box center [528, 209] width 551 height 210
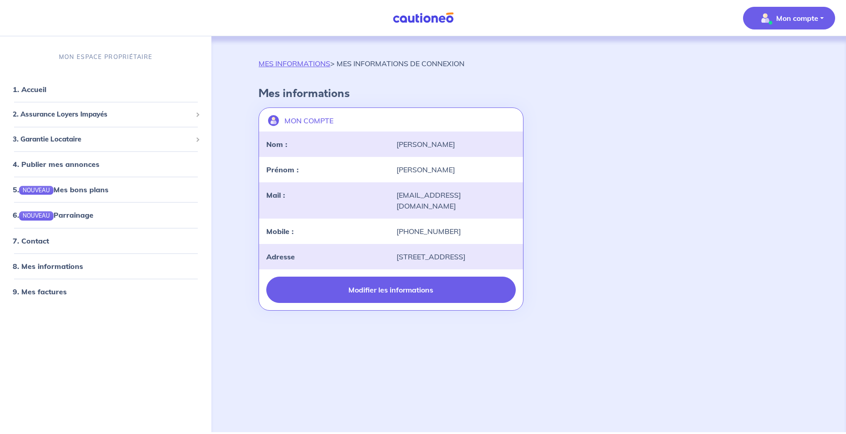
click at [392, 291] on button "Modifier les informations" at bounding box center [390, 290] width 249 height 26
select select "FR"
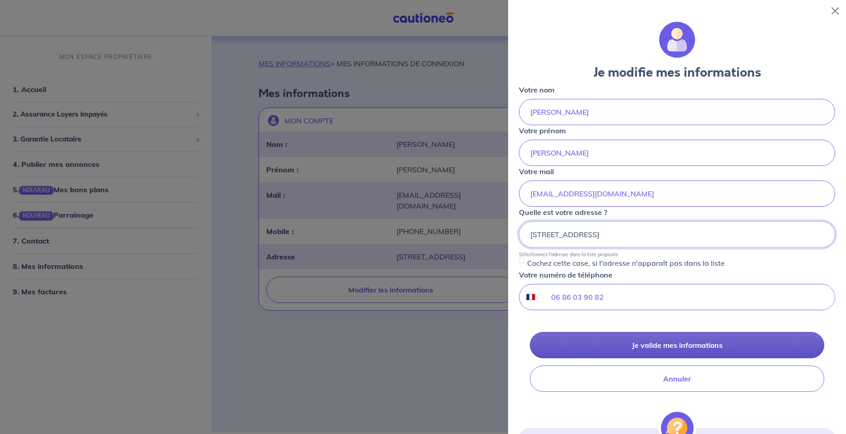
scroll to position [70, 0]
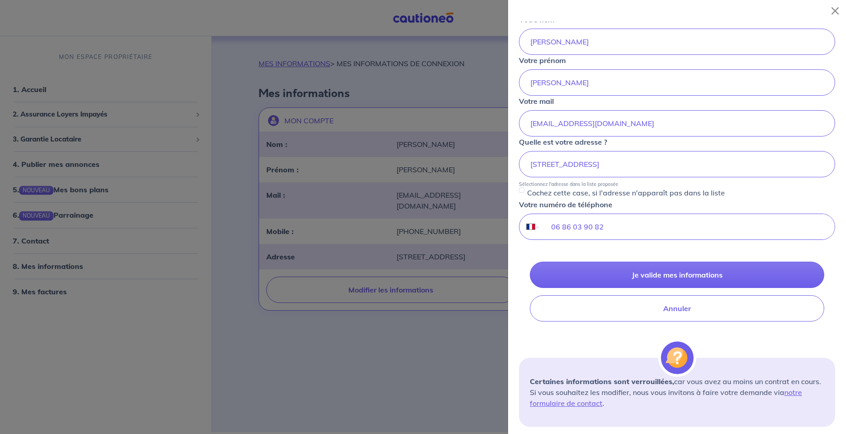
click at [604, 253] on form "Je modifie mes informations Votre nom WEBER Votre prénom CHRISTOPHE Votre mail …" at bounding box center [677, 188] width 316 height 475
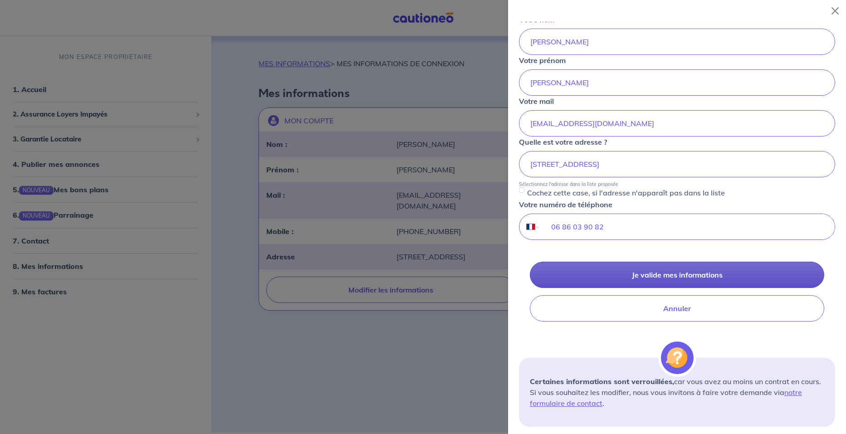
click at [676, 271] on button "Je valide mes informations" at bounding box center [677, 275] width 294 height 26
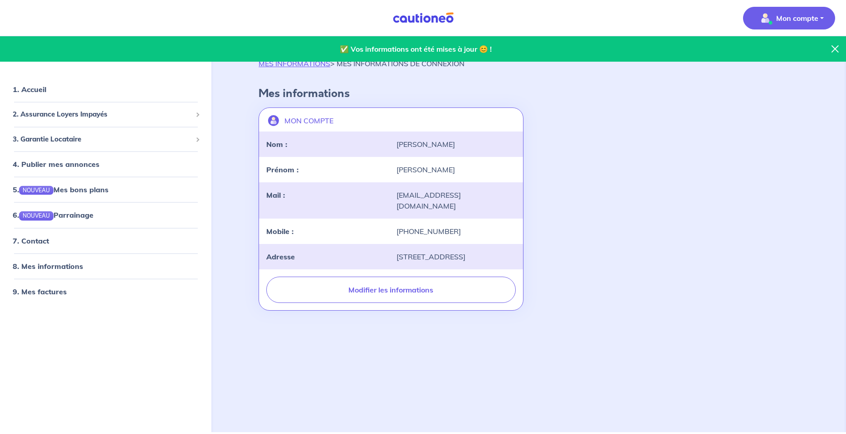
click at [798, 16] on p "Mon compte" at bounding box center [797, 18] width 42 height 11
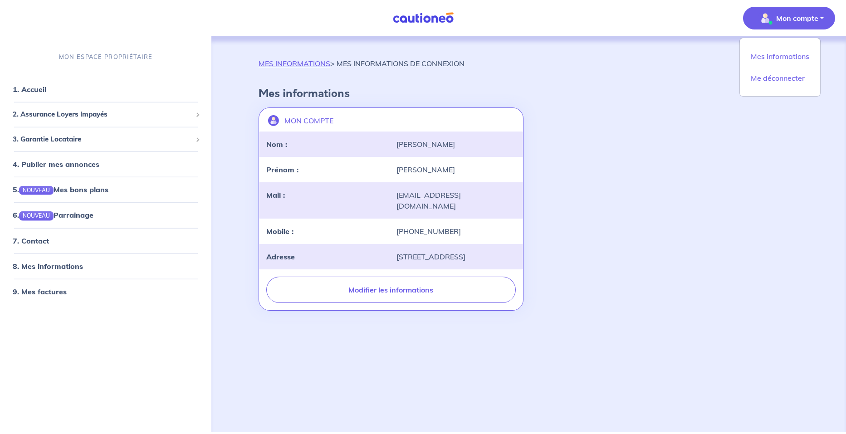
click at [801, 152] on div "MON COMPTE landlord-id BAh7CEkiCGdpZAY6BkVUSSJWZ2lkOi8vY2F1dGlvbmVvLWNvcmUvVXNl…" at bounding box center [528, 209] width 551 height 210
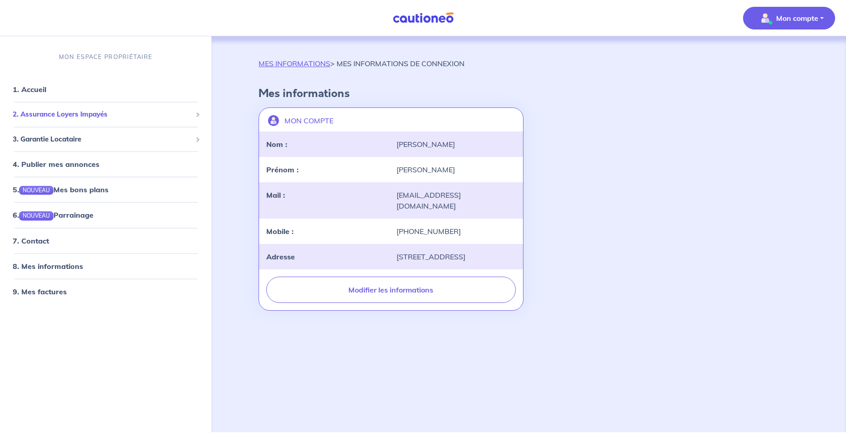
click at [39, 117] on span "2. Assurance Loyers Impayés" at bounding box center [102, 114] width 179 height 10
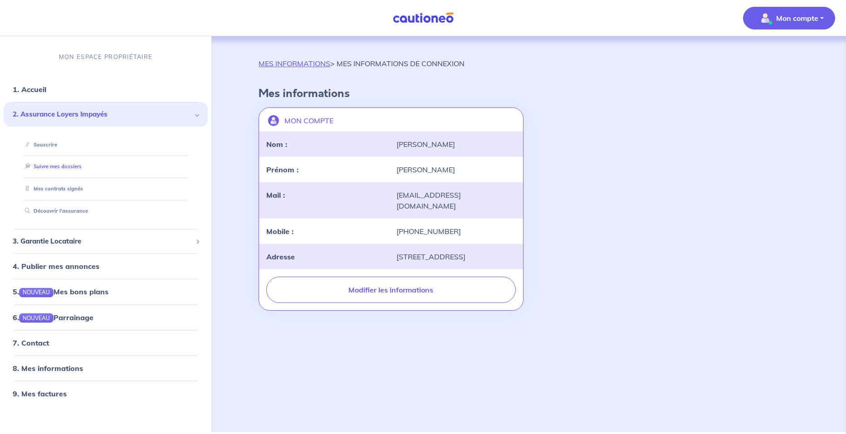
click at [56, 169] on link "Suivre mes dossiers" at bounding box center [51, 166] width 60 height 6
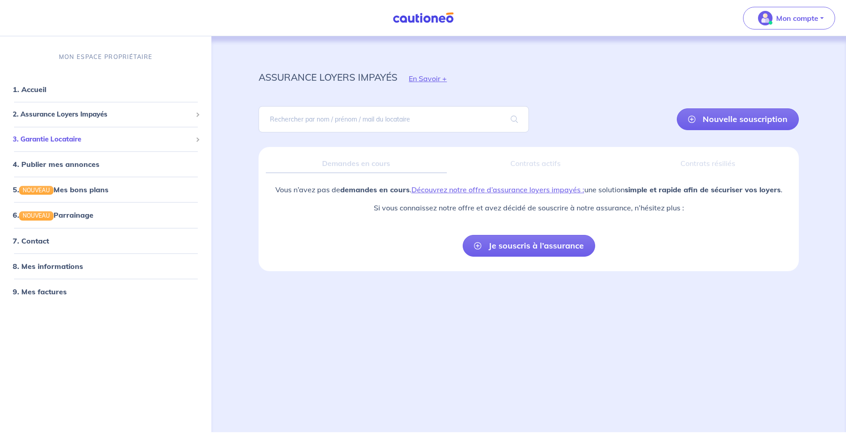
click at [44, 137] on span "3. Garantie Locataire" at bounding box center [102, 139] width 179 height 10
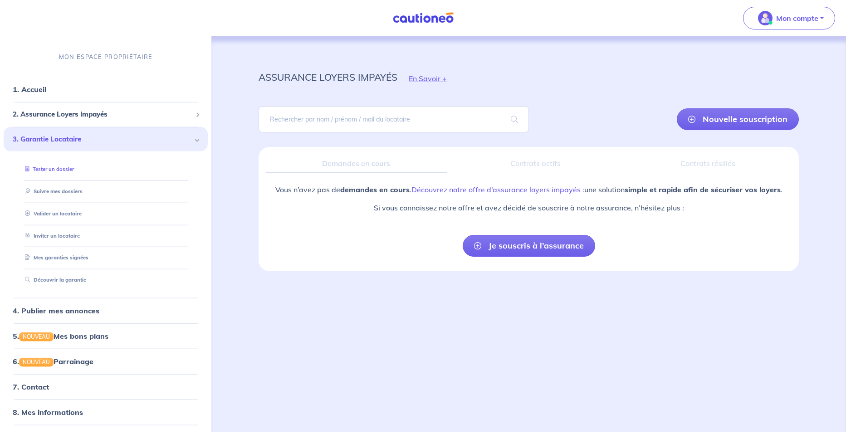
click at [53, 172] on link "Tester un dossier" at bounding box center [47, 169] width 53 height 6
click at [49, 115] on span "2. Assurance Loyers Impayés" at bounding box center [102, 114] width 179 height 10
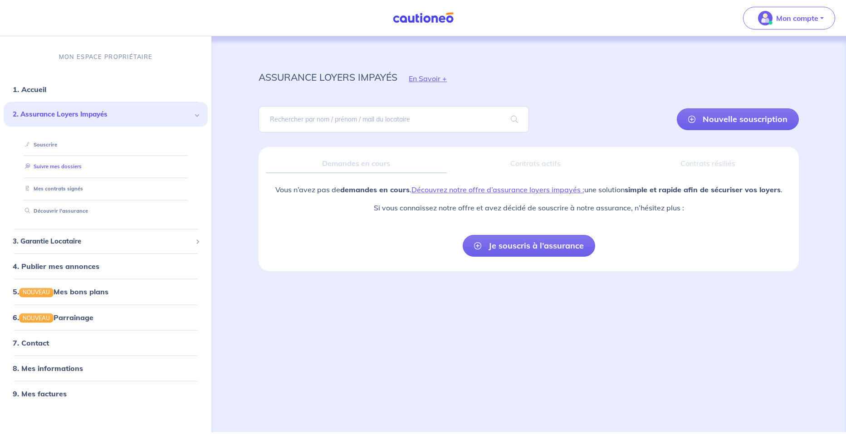
click at [55, 170] on link "Suivre mes dossiers" at bounding box center [51, 166] width 60 height 6
click at [45, 144] on link "Souscrire" at bounding box center [38, 144] width 35 height 6
click at [44, 365] on link "8. Mes informations" at bounding box center [47, 367] width 68 height 9
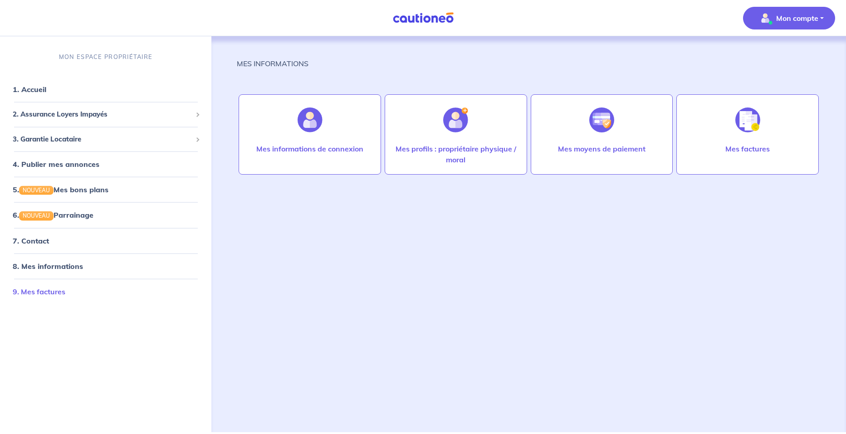
click at [46, 291] on link "9. Mes factures" at bounding box center [39, 291] width 53 height 9
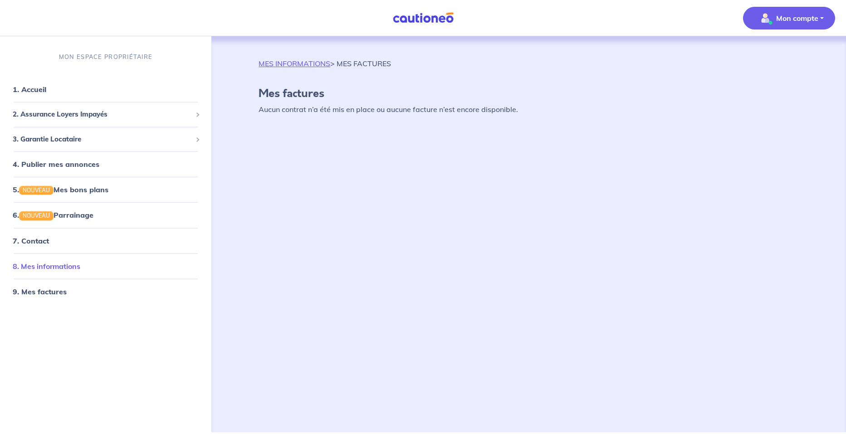
click at [46, 267] on link "8. Mes informations" at bounding box center [47, 265] width 68 height 9
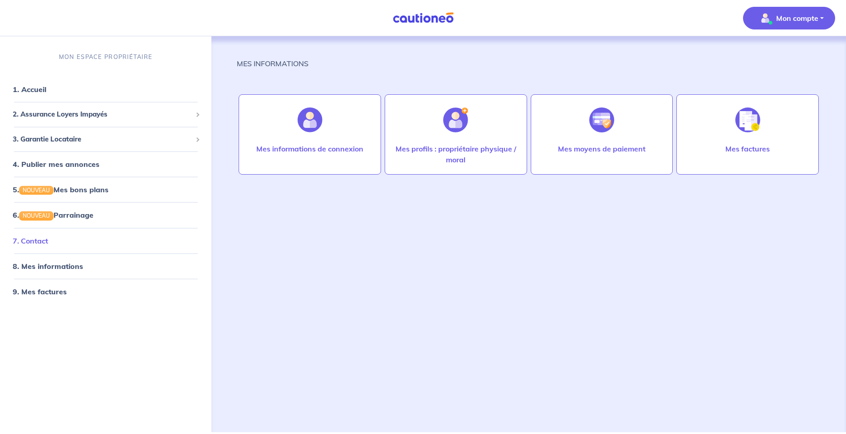
click at [36, 238] on link "7. Contact" at bounding box center [30, 240] width 35 height 9
click at [60, 136] on span "3. Garantie Locataire" at bounding box center [102, 139] width 179 height 10
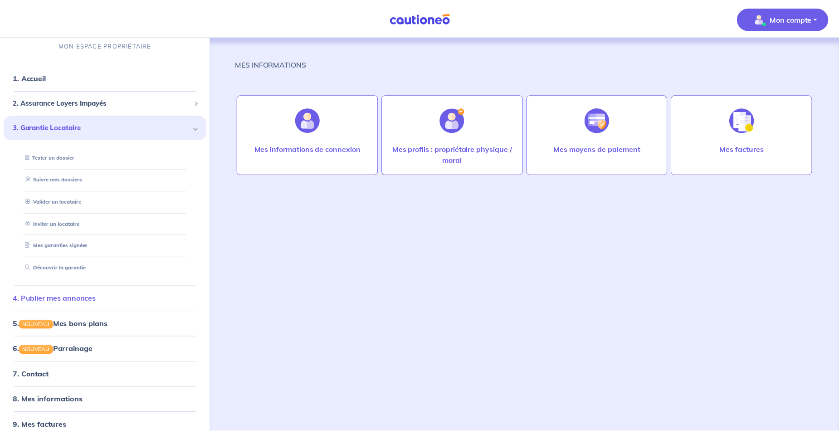
scroll to position [23, 0]
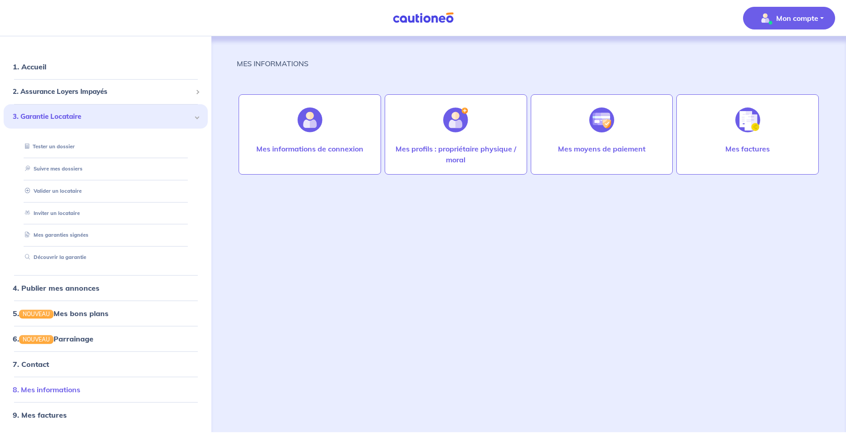
click at [53, 392] on link "8. Mes informations" at bounding box center [47, 389] width 68 height 9
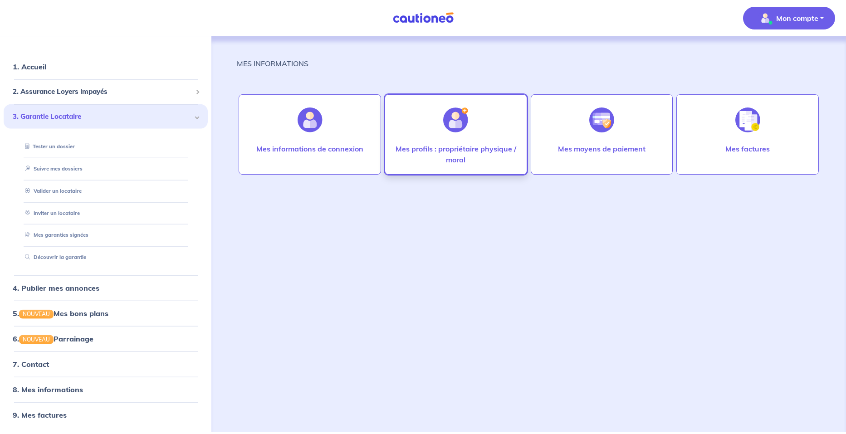
click at [459, 142] on div at bounding box center [455, 120] width 39 height 47
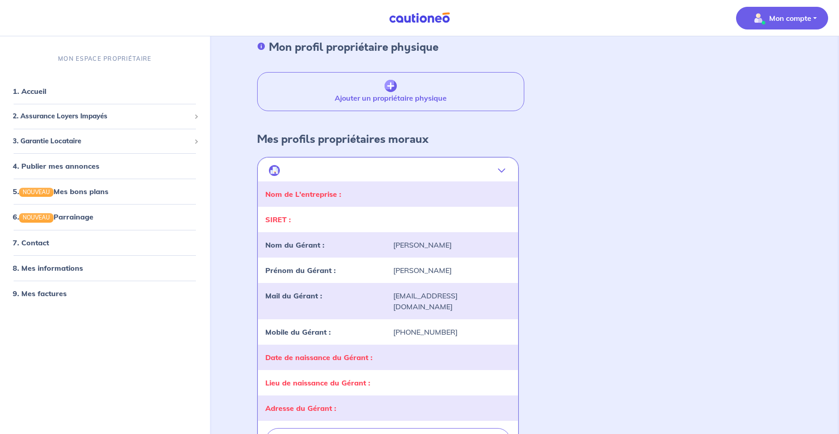
scroll to position [91, 0]
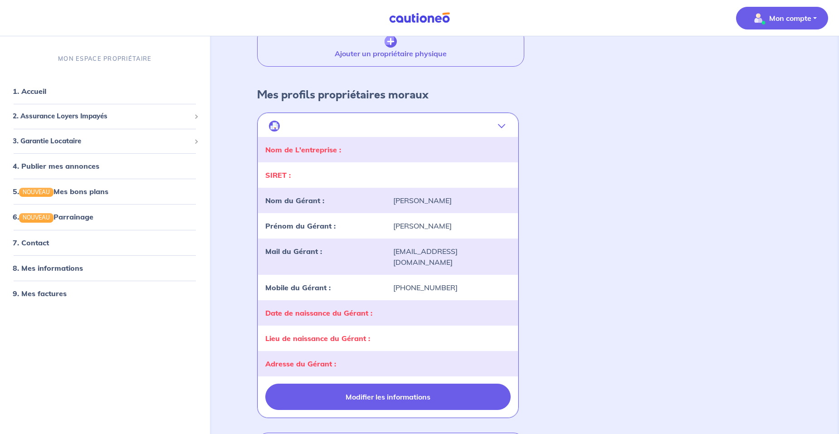
click at [414, 384] on button "Modifier les informations" at bounding box center [388, 397] width 246 height 26
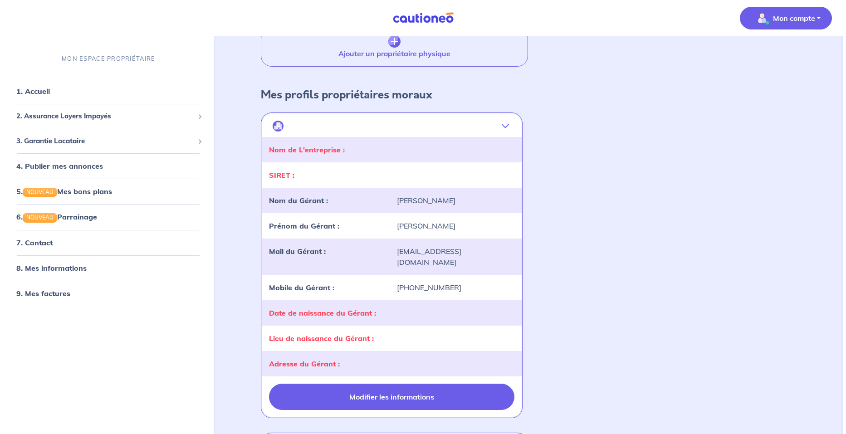
scroll to position [0, 0]
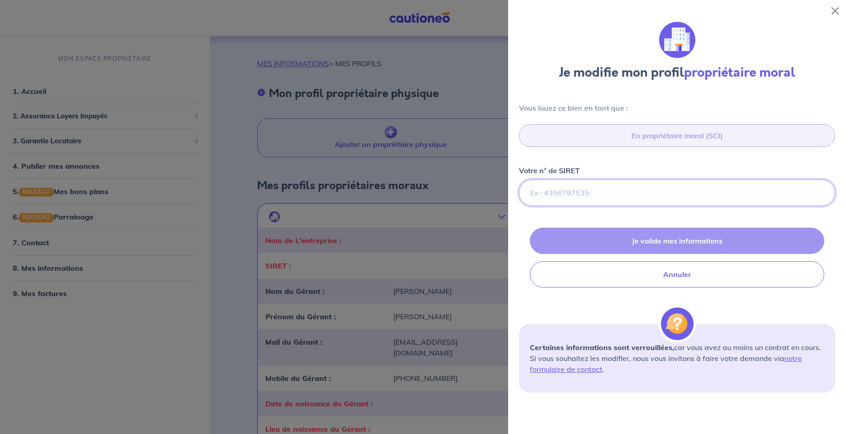
click at [575, 198] on input "Votre n° de SIRET" at bounding box center [677, 193] width 316 height 26
paste input "978 027 514 00014"
type input "978 027 514 00014"
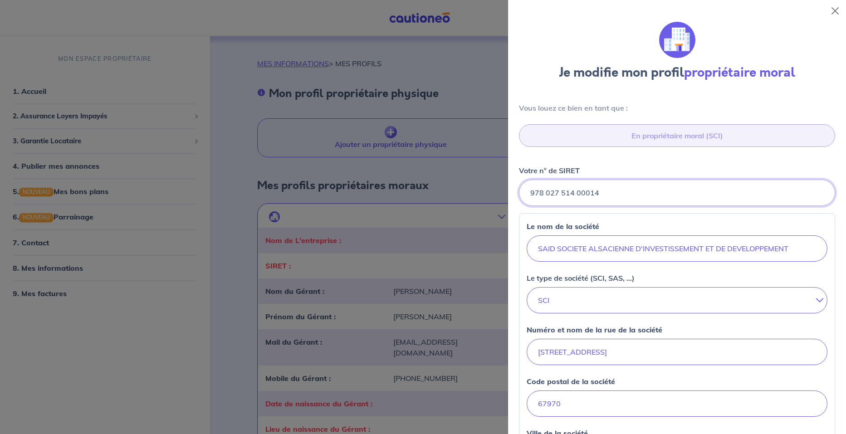
select select "FR"
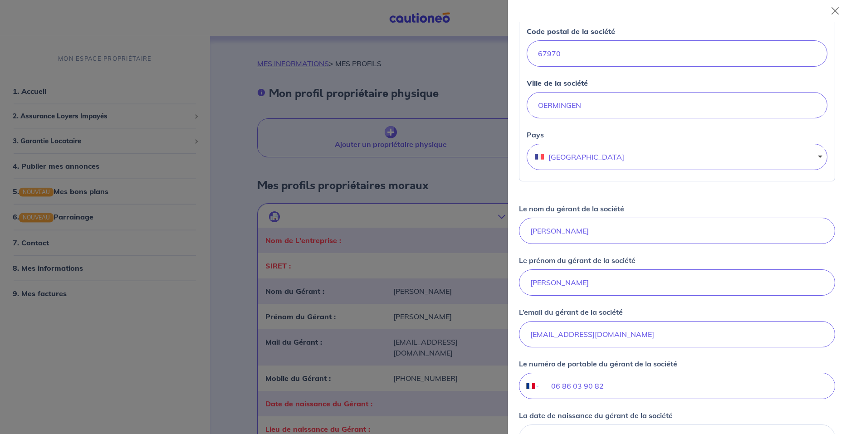
scroll to position [363, 0]
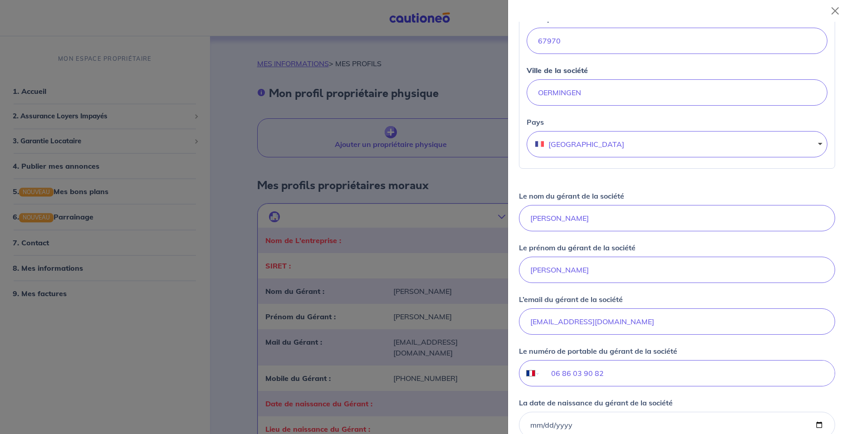
type input "978 027 514 00014"
drag, startPoint x: 560, startPoint y: 267, endPoint x: 507, endPoint y: 270, distance: 54.1
click at [507, 270] on body "Mon compte MON ESPACE PROPRIÉTAIRE 1. Accueil 2. Assurance Loyers Impayés Sousc…" at bounding box center [423, 304] width 846 height 609
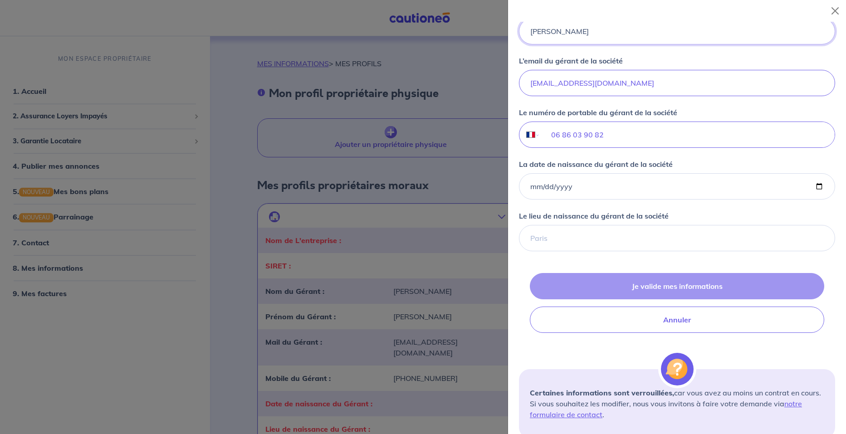
scroll to position [635, 0]
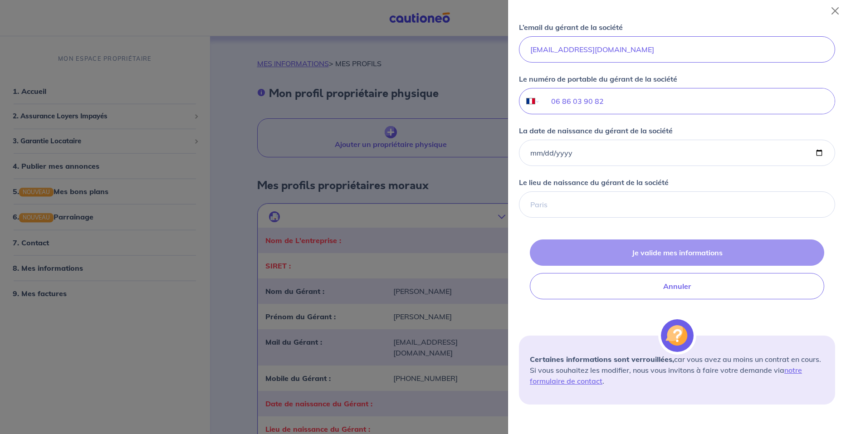
type input "[PERSON_NAME]"
click at [664, 249] on div "Je valide mes informations Annuler" at bounding box center [677, 269] width 316 height 60
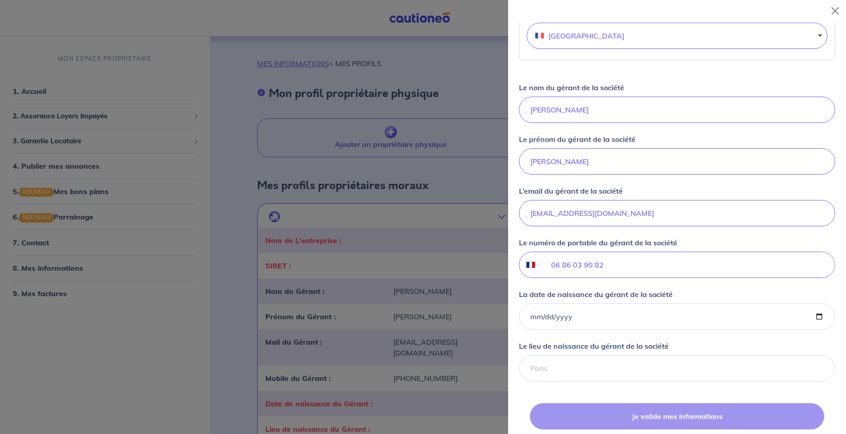
scroll to position [453, 0]
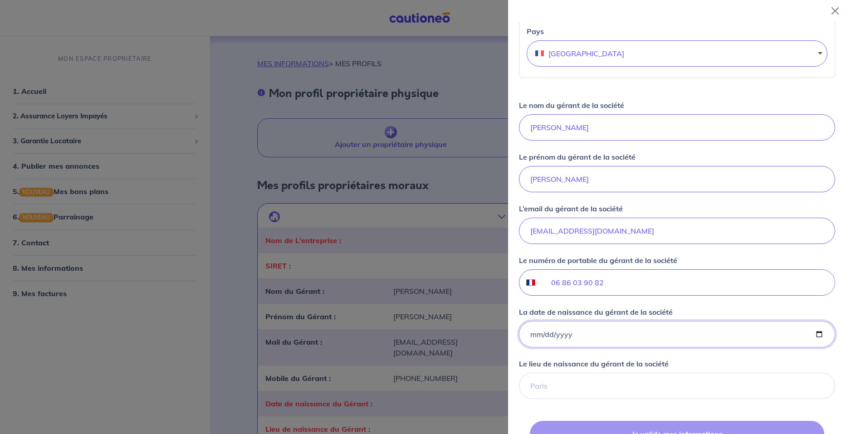
click at [585, 334] on input "La date de naissance du gérant de la société" at bounding box center [677, 334] width 316 height 26
type input "2000-01-07"
click at [586, 384] on input "Le lieu de naissance du gérant de la société" at bounding box center [677, 386] width 316 height 26
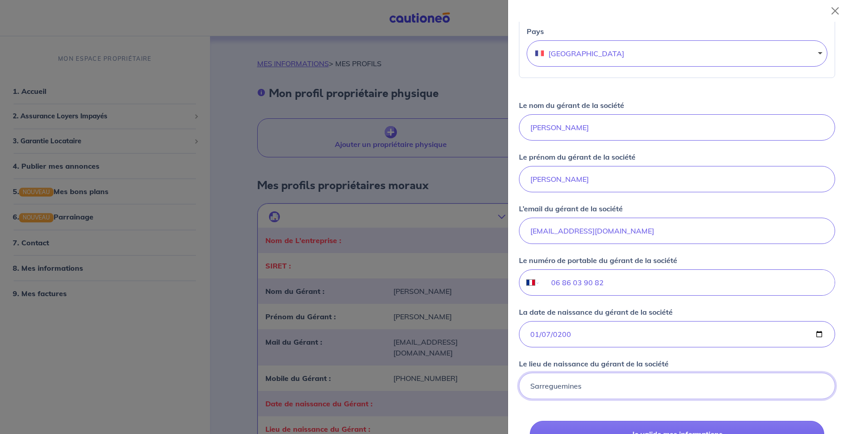
type input "Sarreguemines"
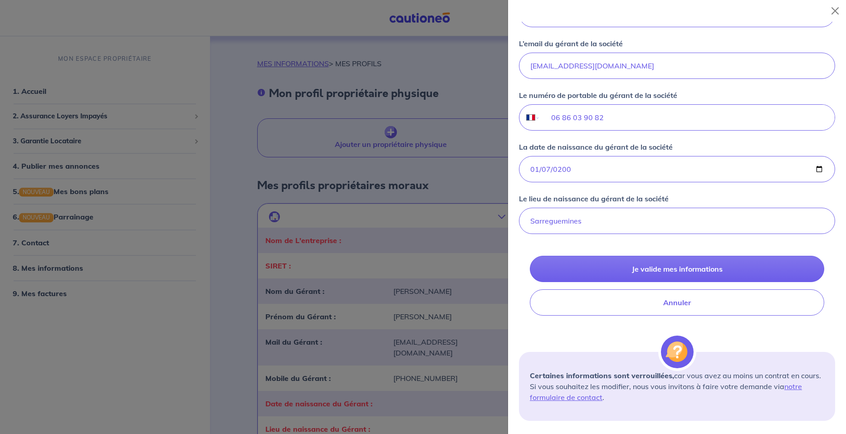
scroll to position [635, 0]
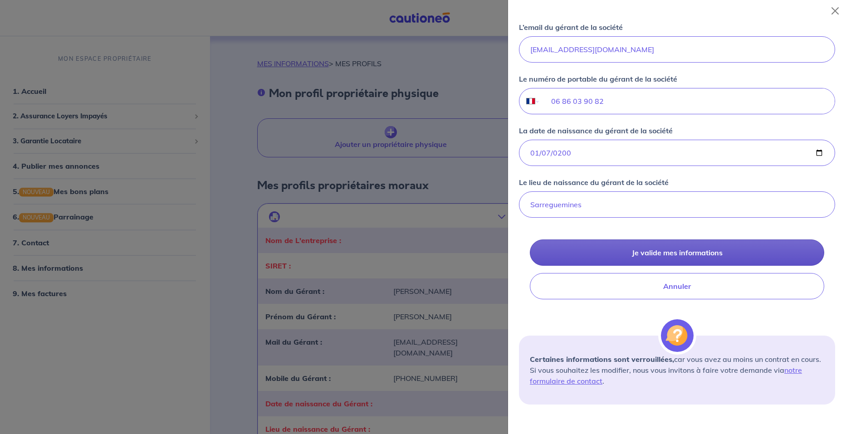
click at [663, 247] on button "Je valide mes informations" at bounding box center [677, 252] width 294 height 26
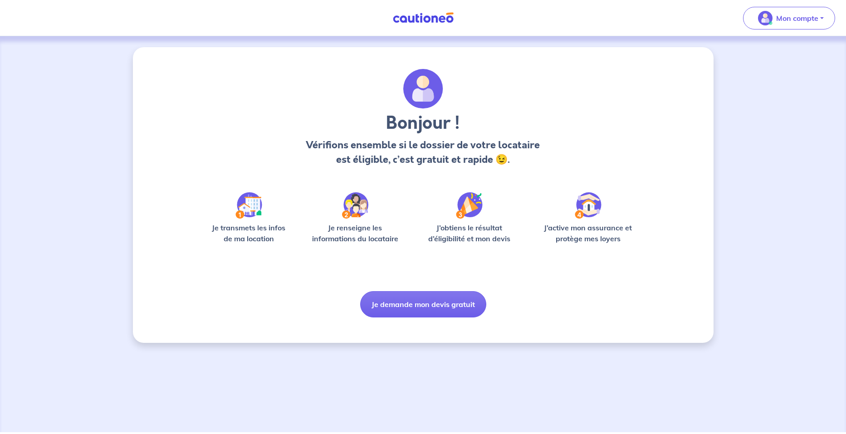
click at [244, 213] on img at bounding box center [248, 205] width 27 height 26
click at [409, 307] on button "Je demande mon devis gratuit" at bounding box center [423, 304] width 126 height 26
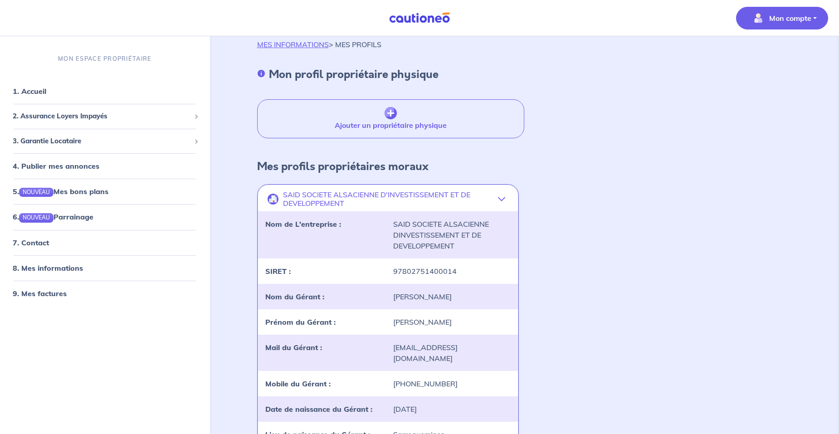
scroll to position [19, 0]
click at [39, 245] on link "7. Contact" at bounding box center [30, 242] width 35 height 9
click at [36, 144] on span "3. Garantie Locataire" at bounding box center [102, 141] width 178 height 10
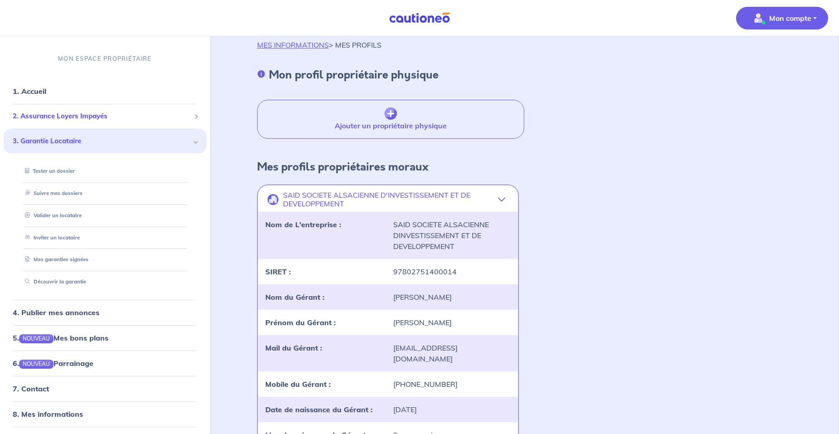
click at [49, 114] on span "2. Assurance Loyers Impayés" at bounding box center [102, 116] width 178 height 10
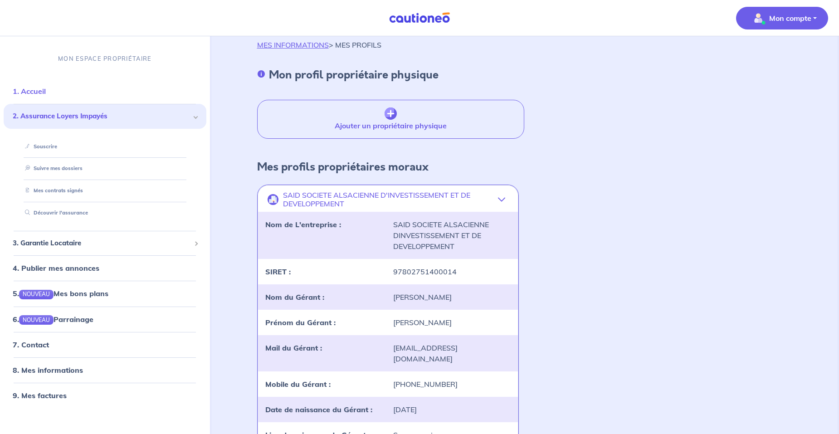
click at [31, 90] on link "1. Accueil" at bounding box center [29, 91] width 33 height 9
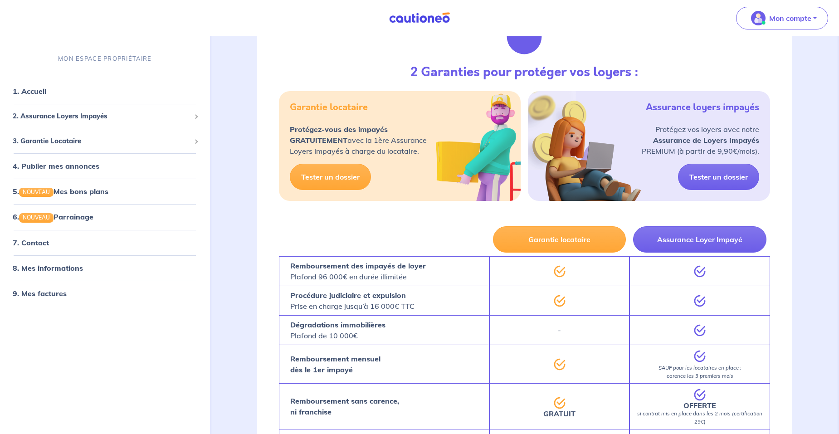
scroll to position [136, 0]
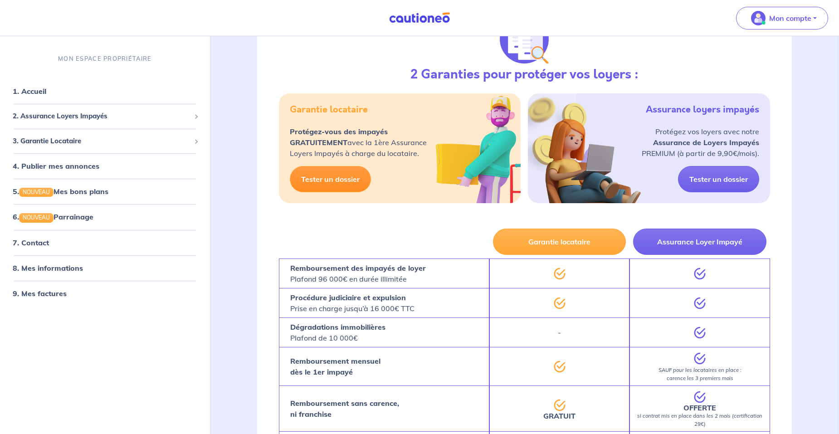
click at [320, 170] on link "Tester un dossier" at bounding box center [330, 179] width 81 height 26
